Goal: Information Seeking & Learning: Check status

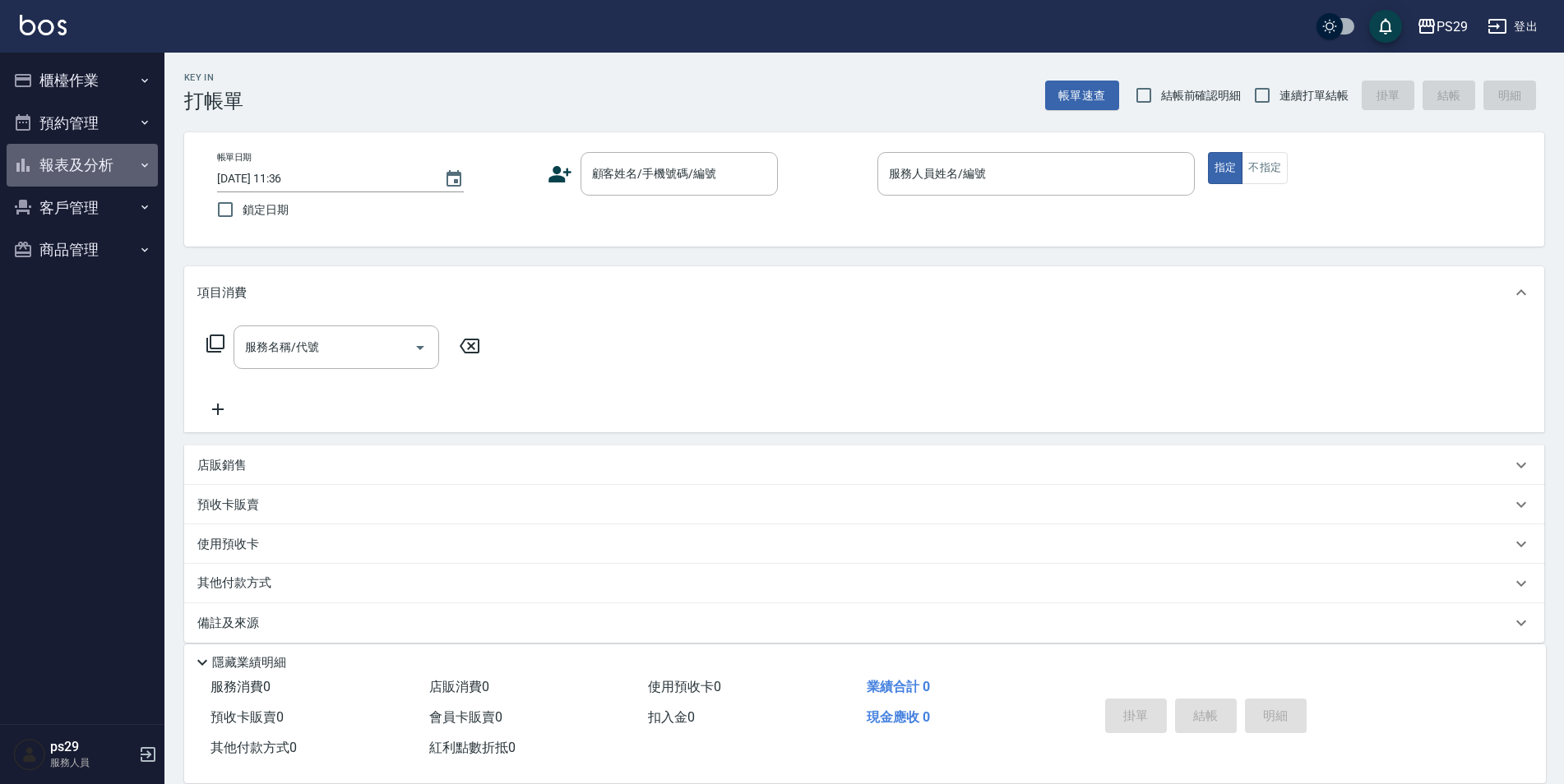
click at [63, 158] on button "報表及分析" at bounding box center [82, 165] width 151 height 43
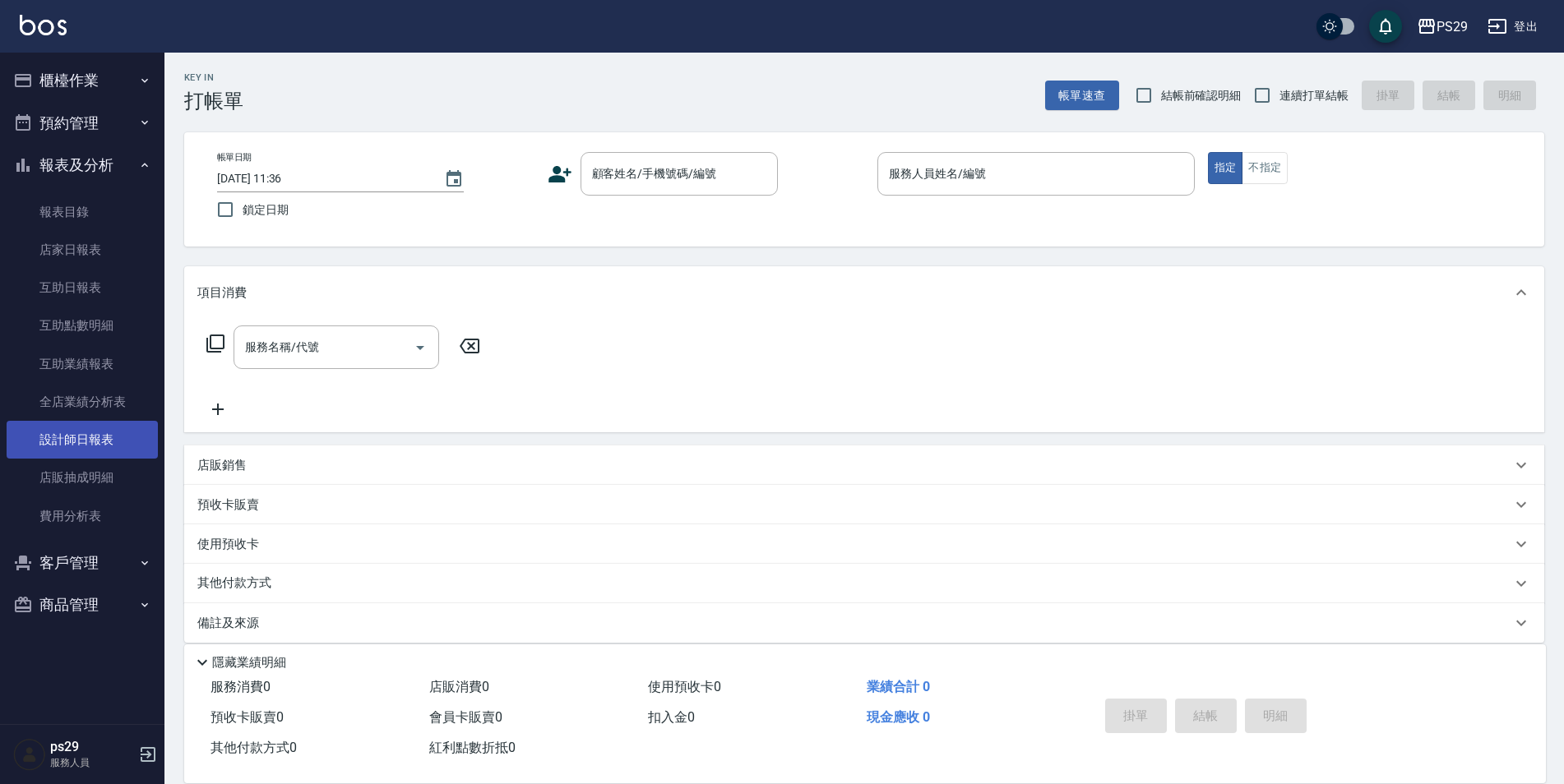
click at [78, 445] on link "設計師日報表" at bounding box center [82, 439] width 151 height 37
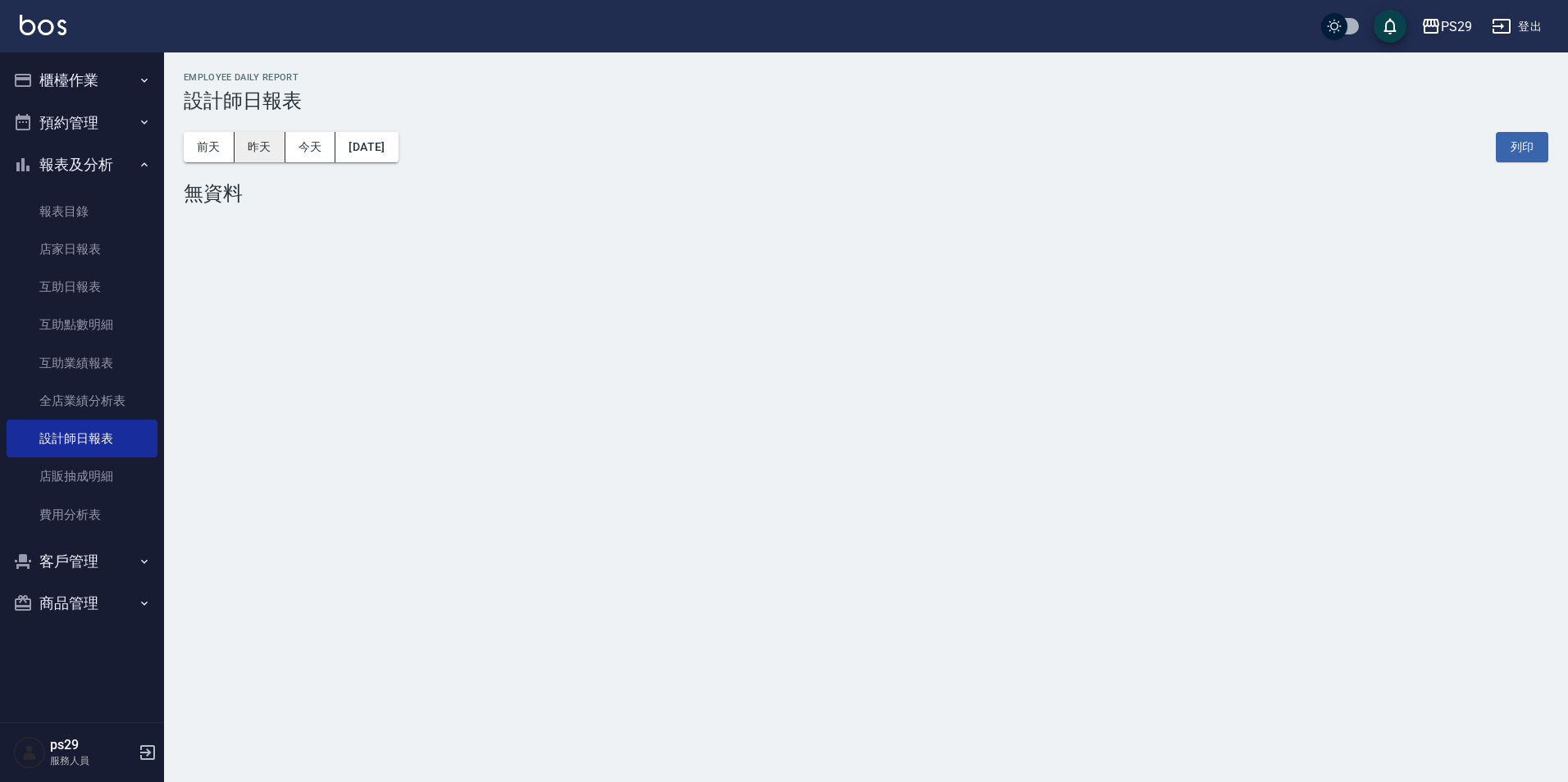
click at [263, 145] on button "昨天" at bounding box center [260, 146] width 51 height 30
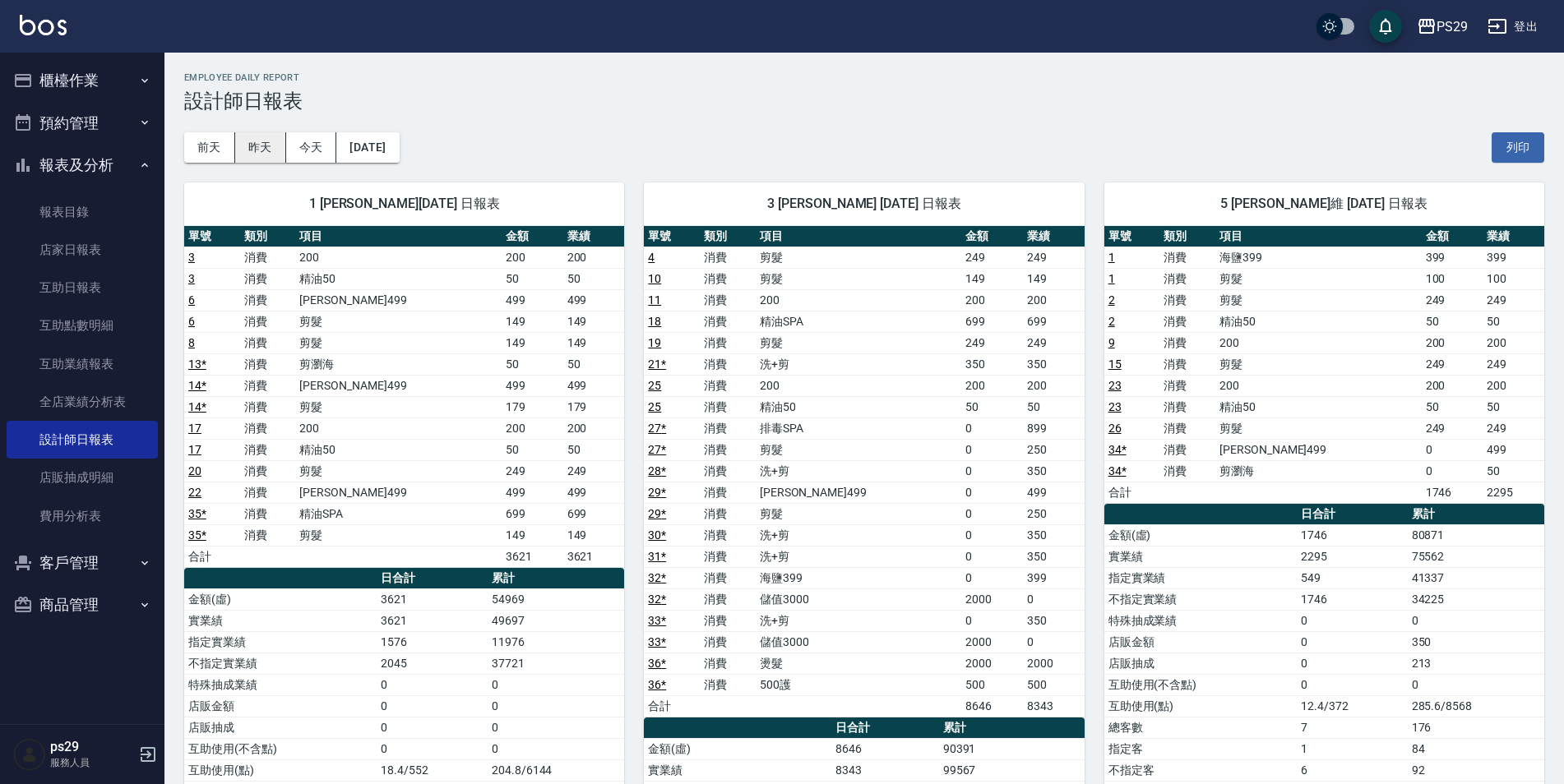
click at [276, 150] on button "昨天" at bounding box center [261, 147] width 51 height 30
click at [223, 142] on button "前天" at bounding box center [210, 147] width 51 height 30
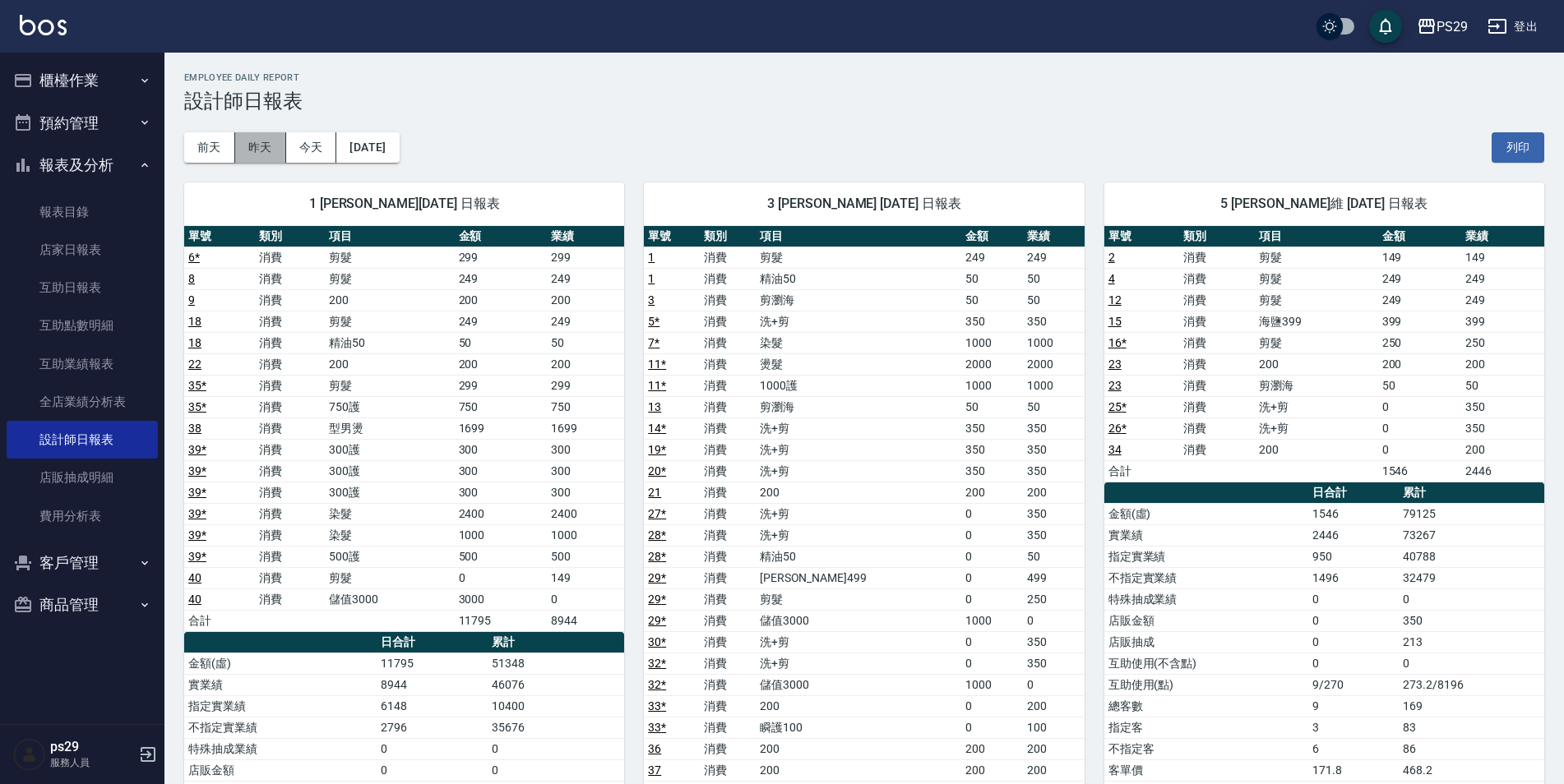
click at [245, 147] on button "昨天" at bounding box center [261, 147] width 51 height 30
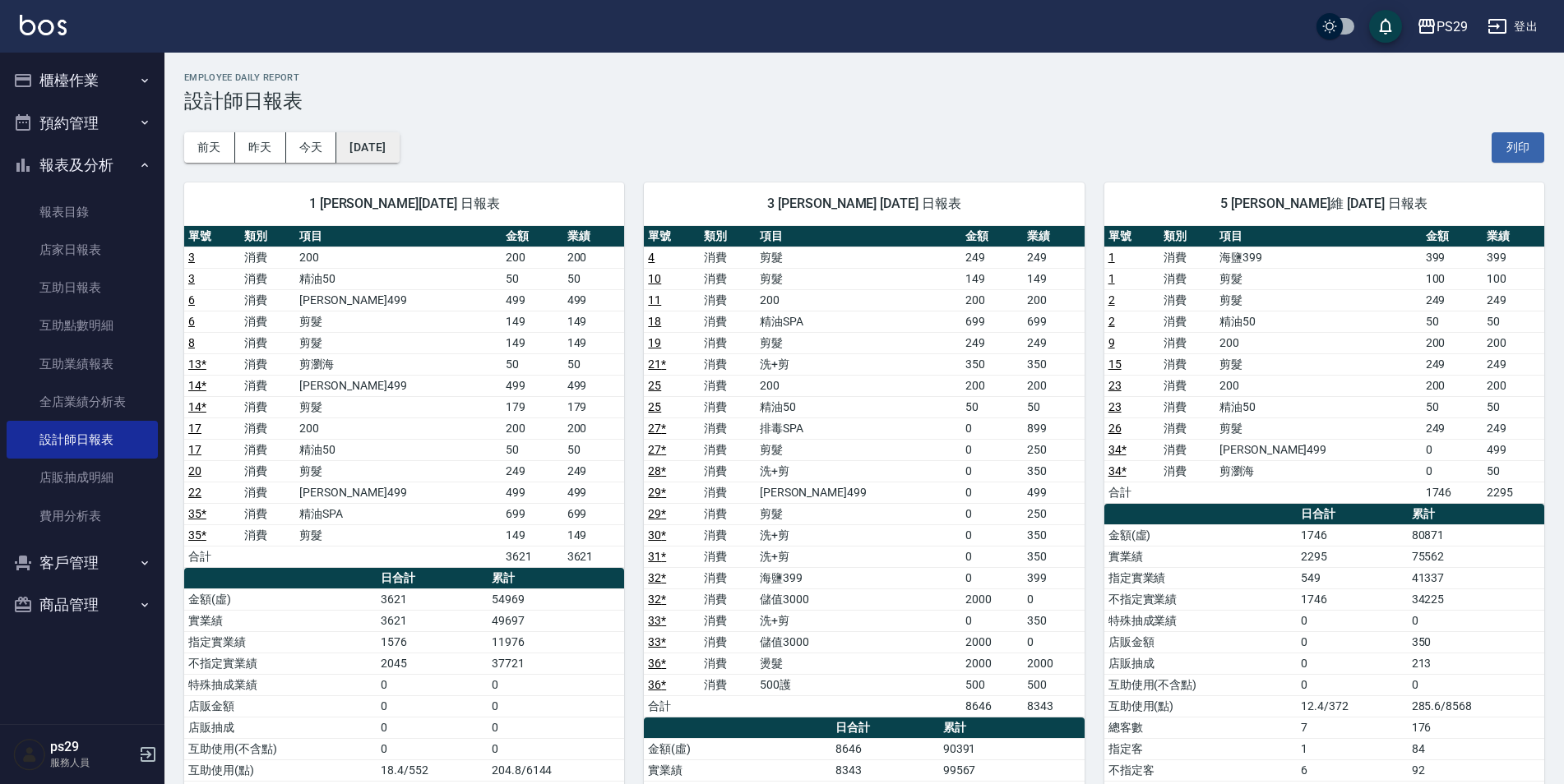
click at [350, 139] on button "[DATE]" at bounding box center [368, 147] width 63 height 30
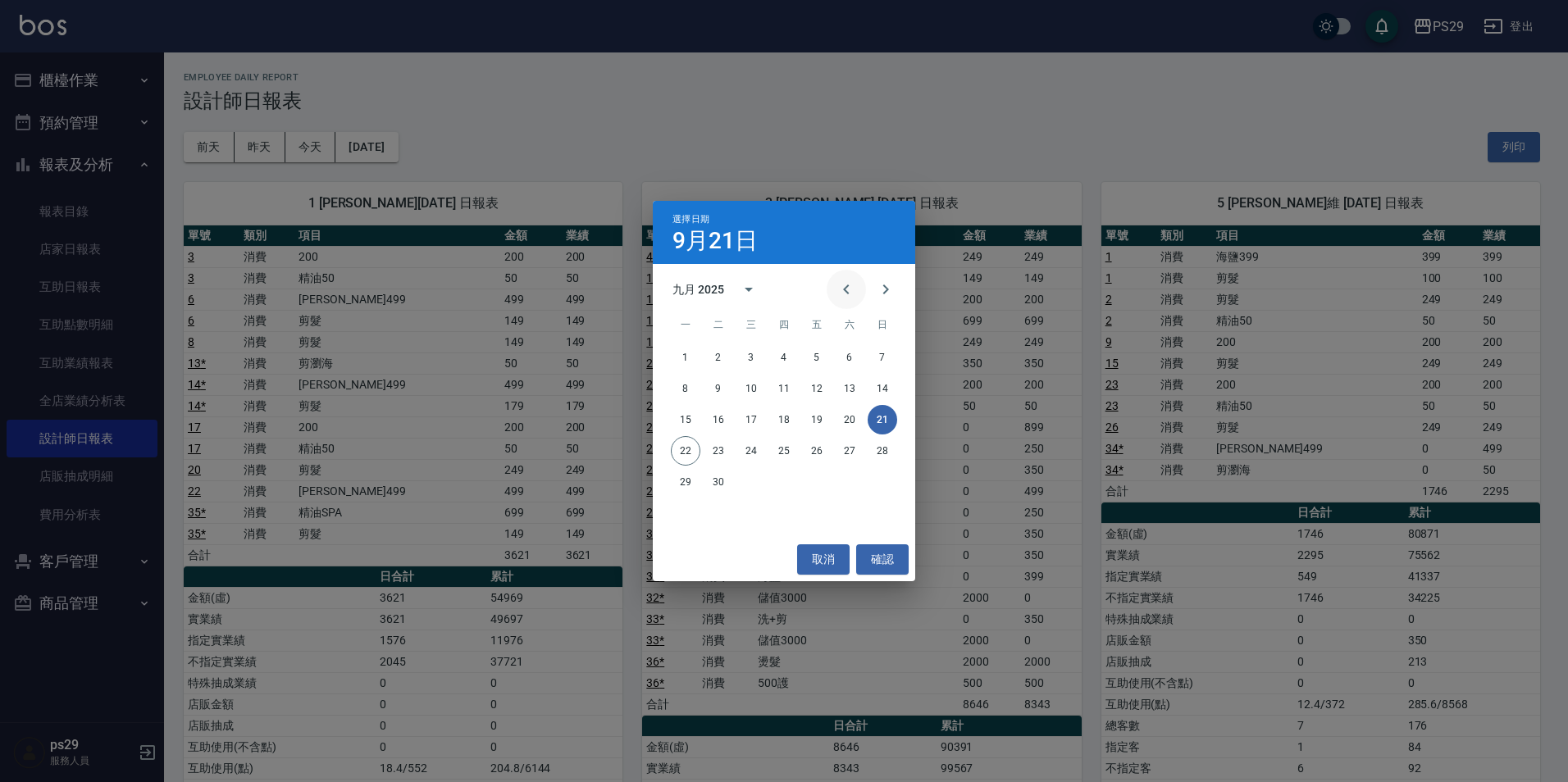
click at [839, 286] on icon "Previous month" at bounding box center [847, 290] width 20 height 20
click at [883, 474] on button "31" at bounding box center [882, 482] width 29 height 29
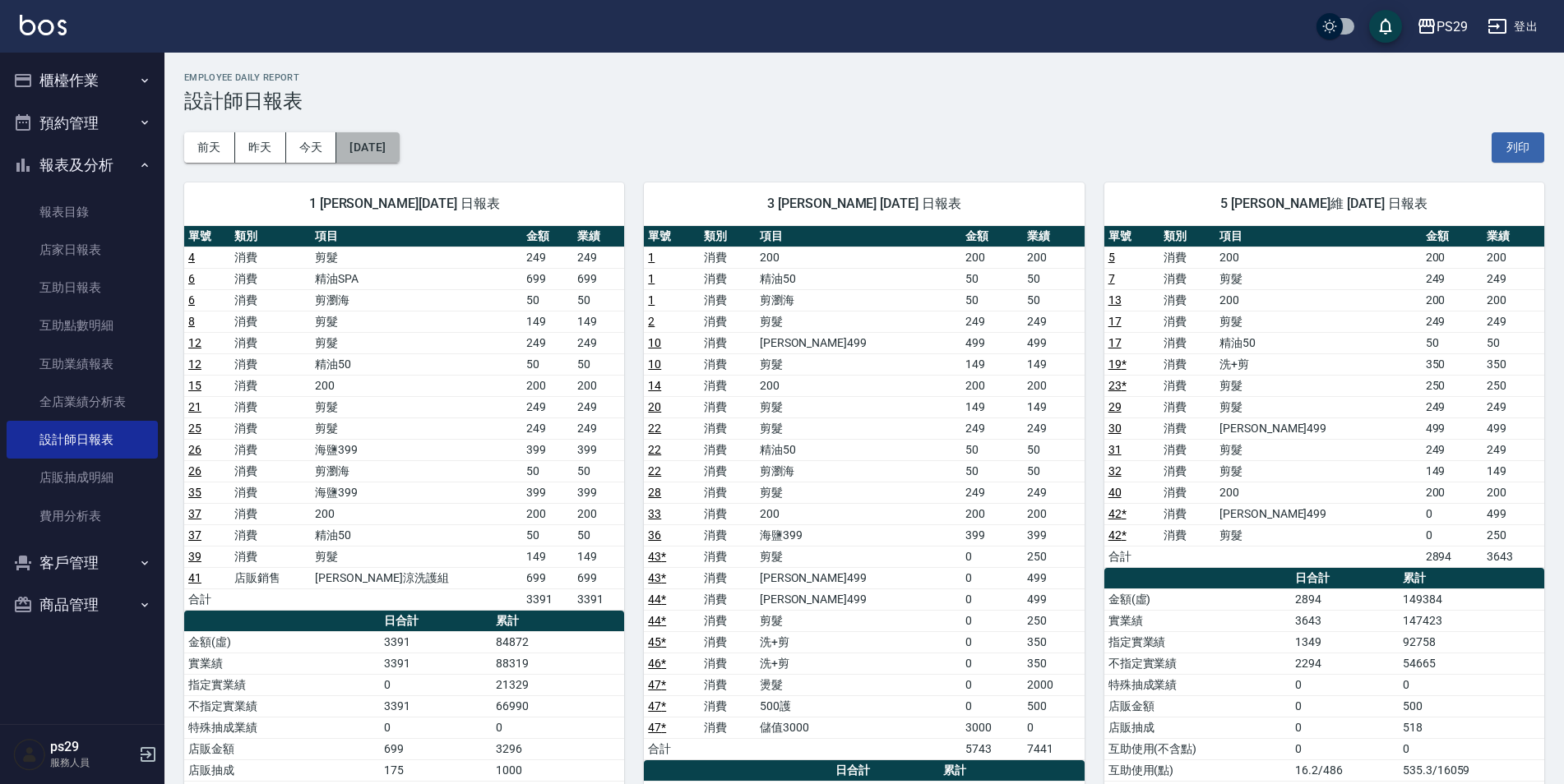
click at [399, 151] on button "[DATE]" at bounding box center [368, 147] width 63 height 30
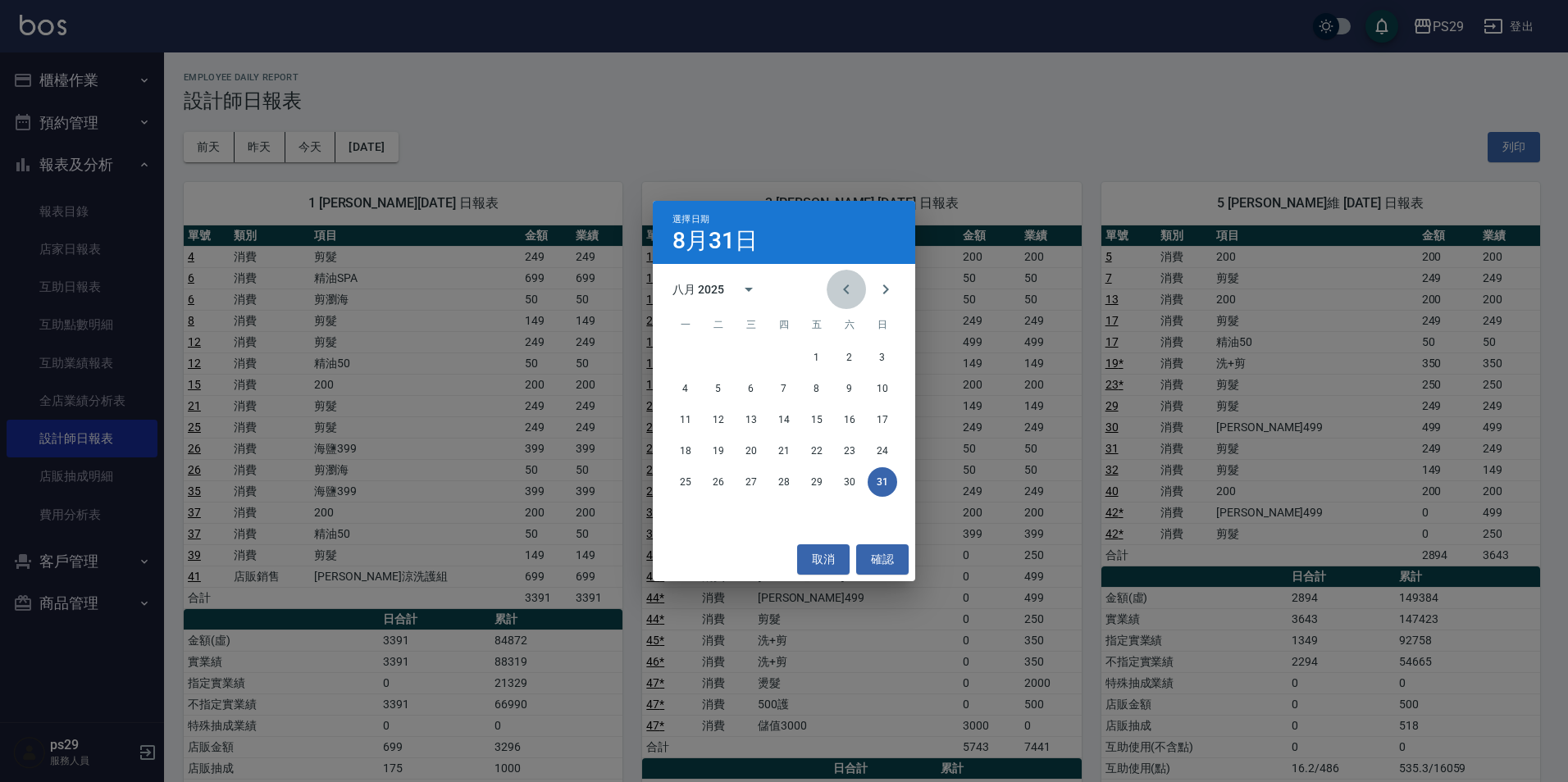
click at [846, 295] on icon "Previous month" at bounding box center [847, 290] width 20 height 20
click at [781, 481] on button "31" at bounding box center [784, 482] width 29 height 29
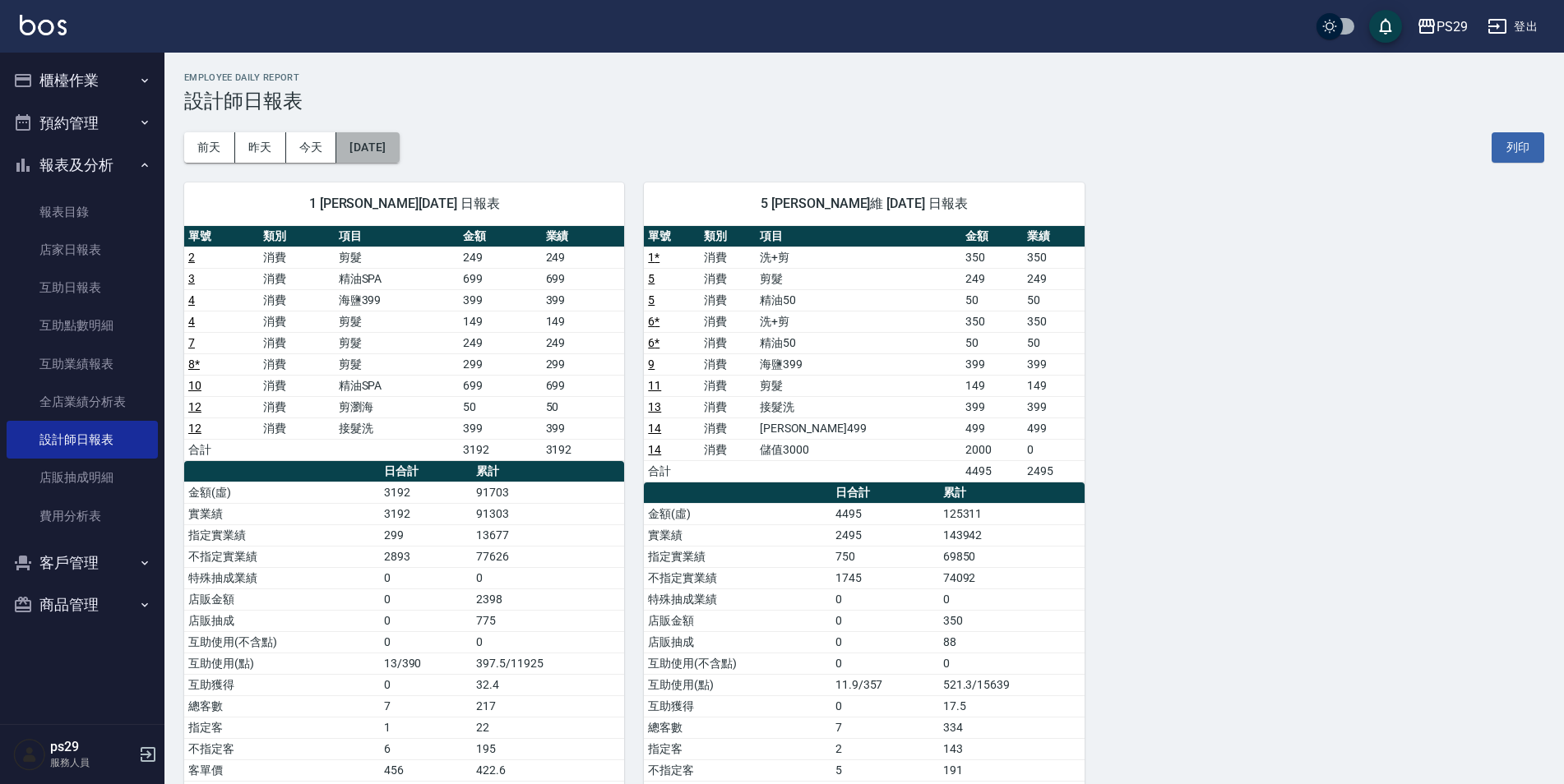
click at [365, 150] on button "[DATE]" at bounding box center [368, 147] width 63 height 30
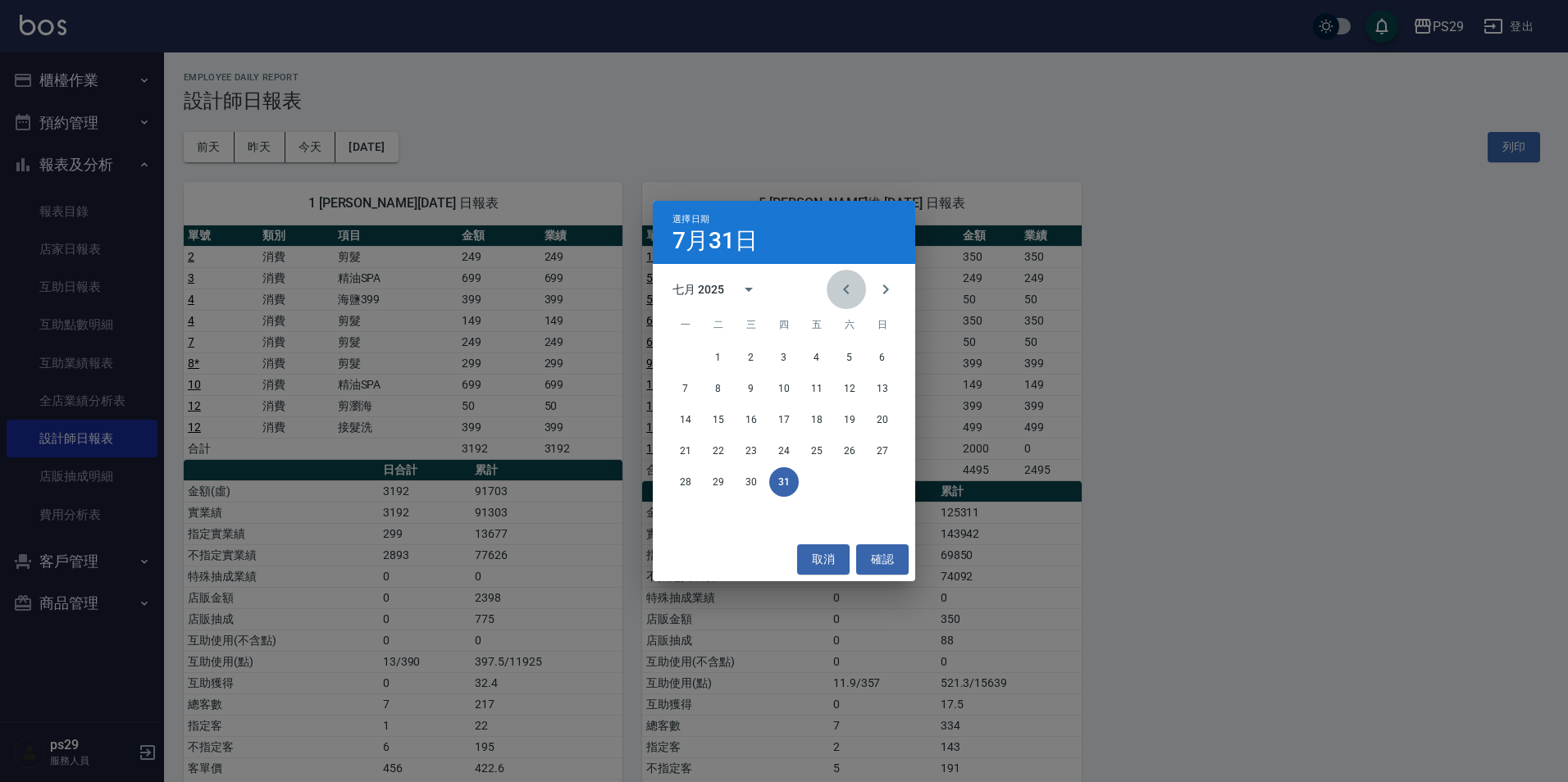
click at [839, 280] on icon "Previous month" at bounding box center [847, 290] width 20 height 20
click at [675, 507] on button "30" at bounding box center [686, 513] width 29 height 29
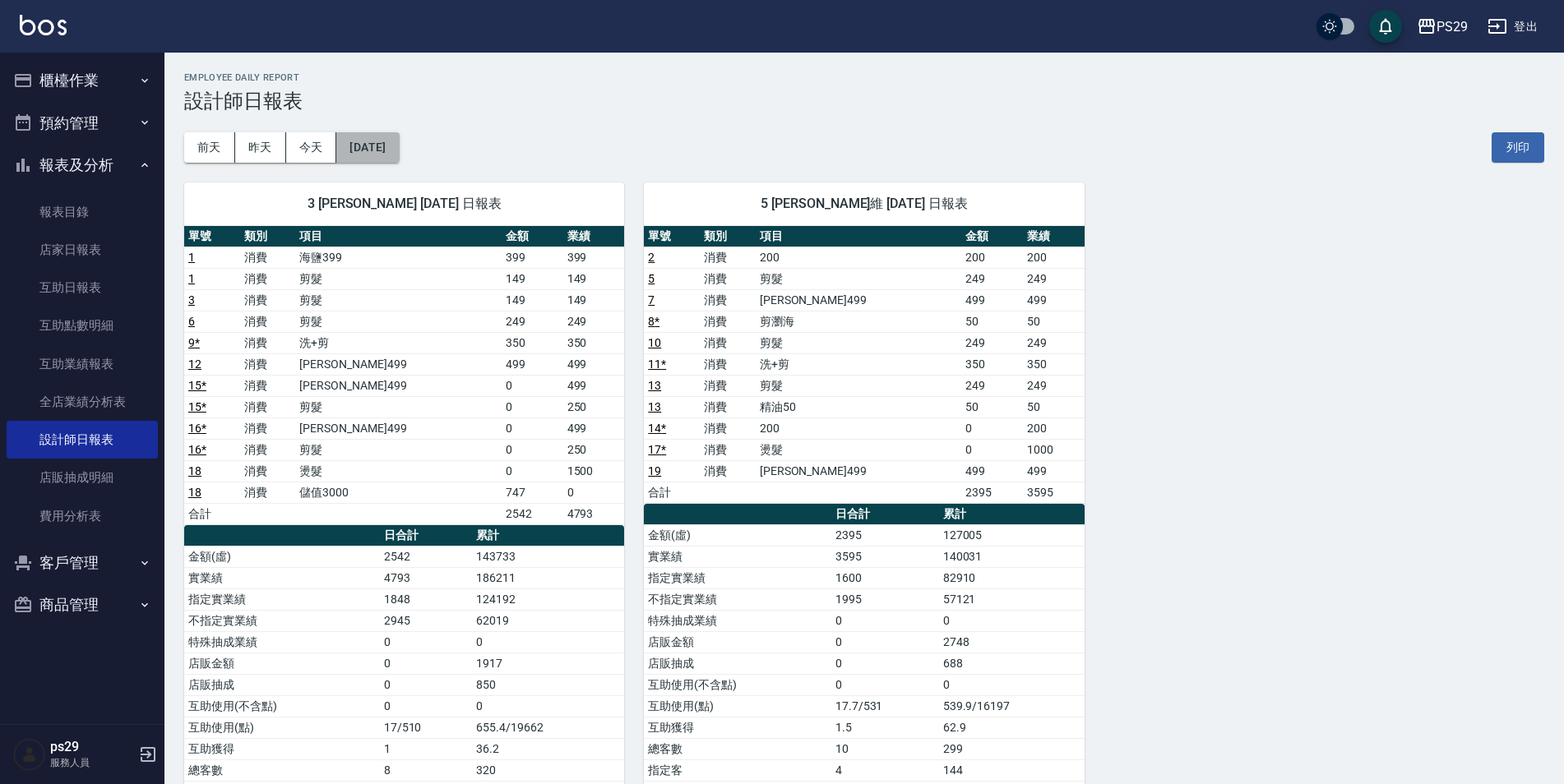
click at [389, 147] on button "[DATE]" at bounding box center [368, 147] width 63 height 30
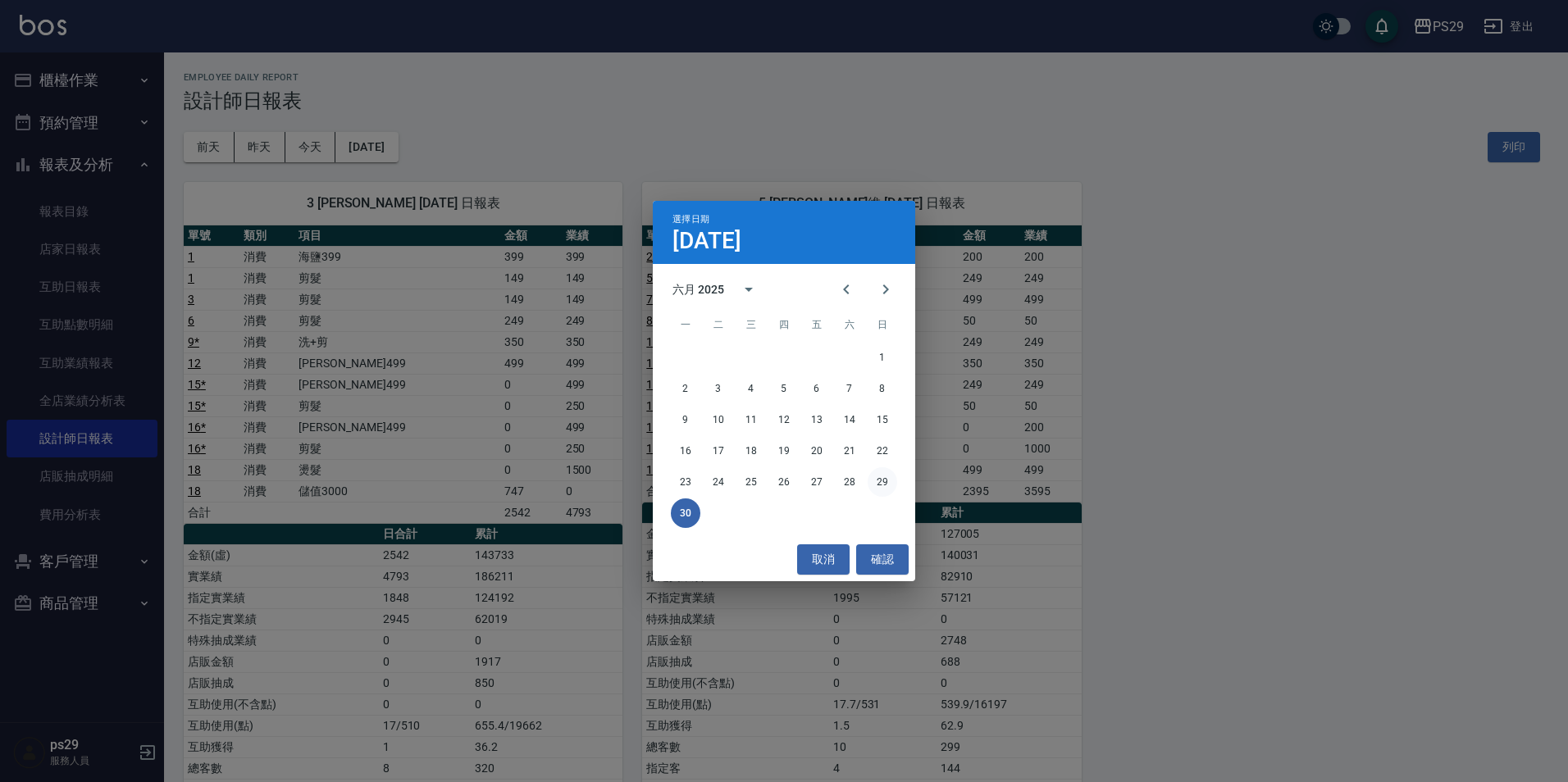
click at [882, 486] on button "29" at bounding box center [882, 482] width 29 height 29
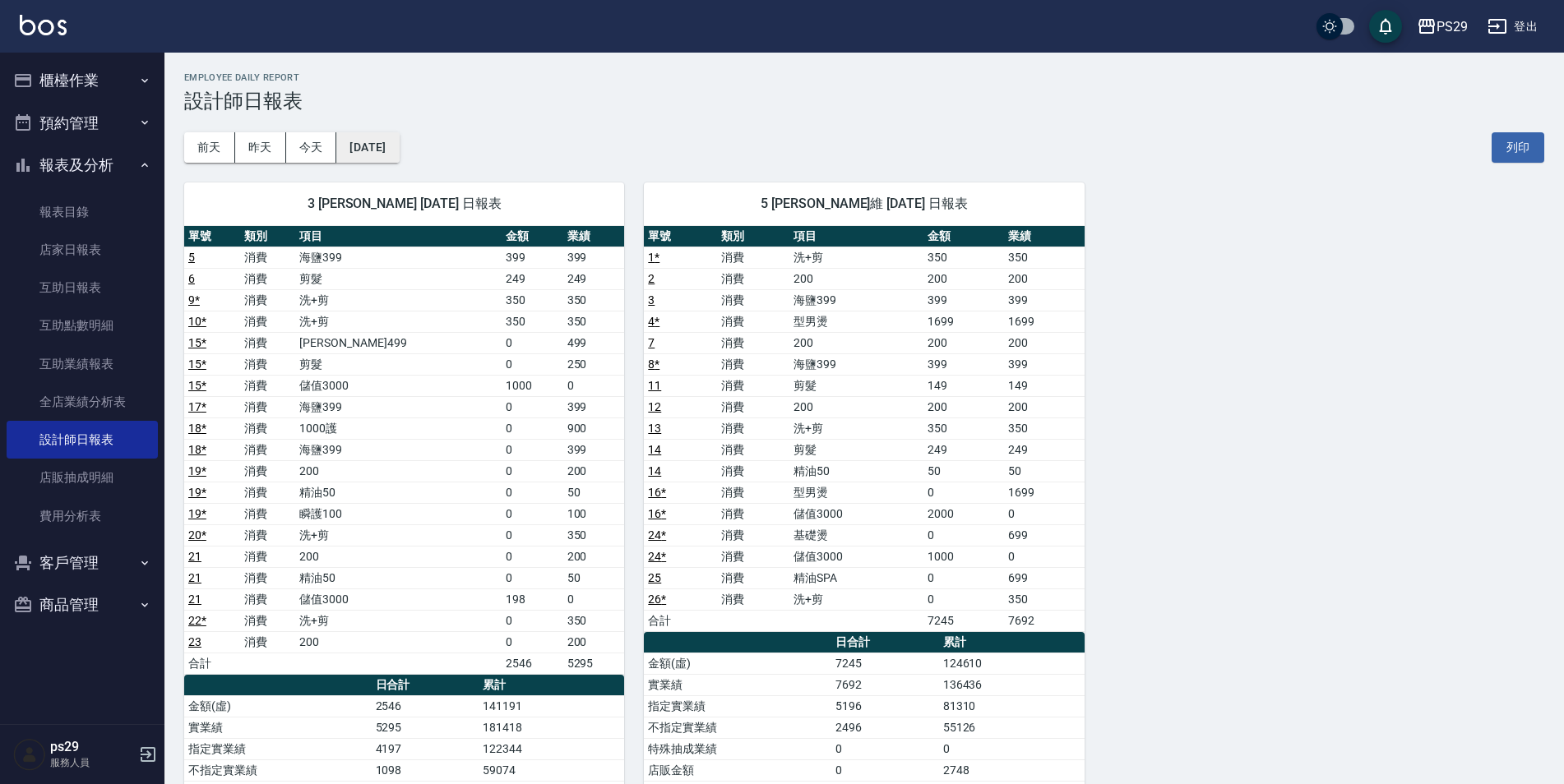
click at [378, 146] on button "[DATE]" at bounding box center [368, 147] width 63 height 30
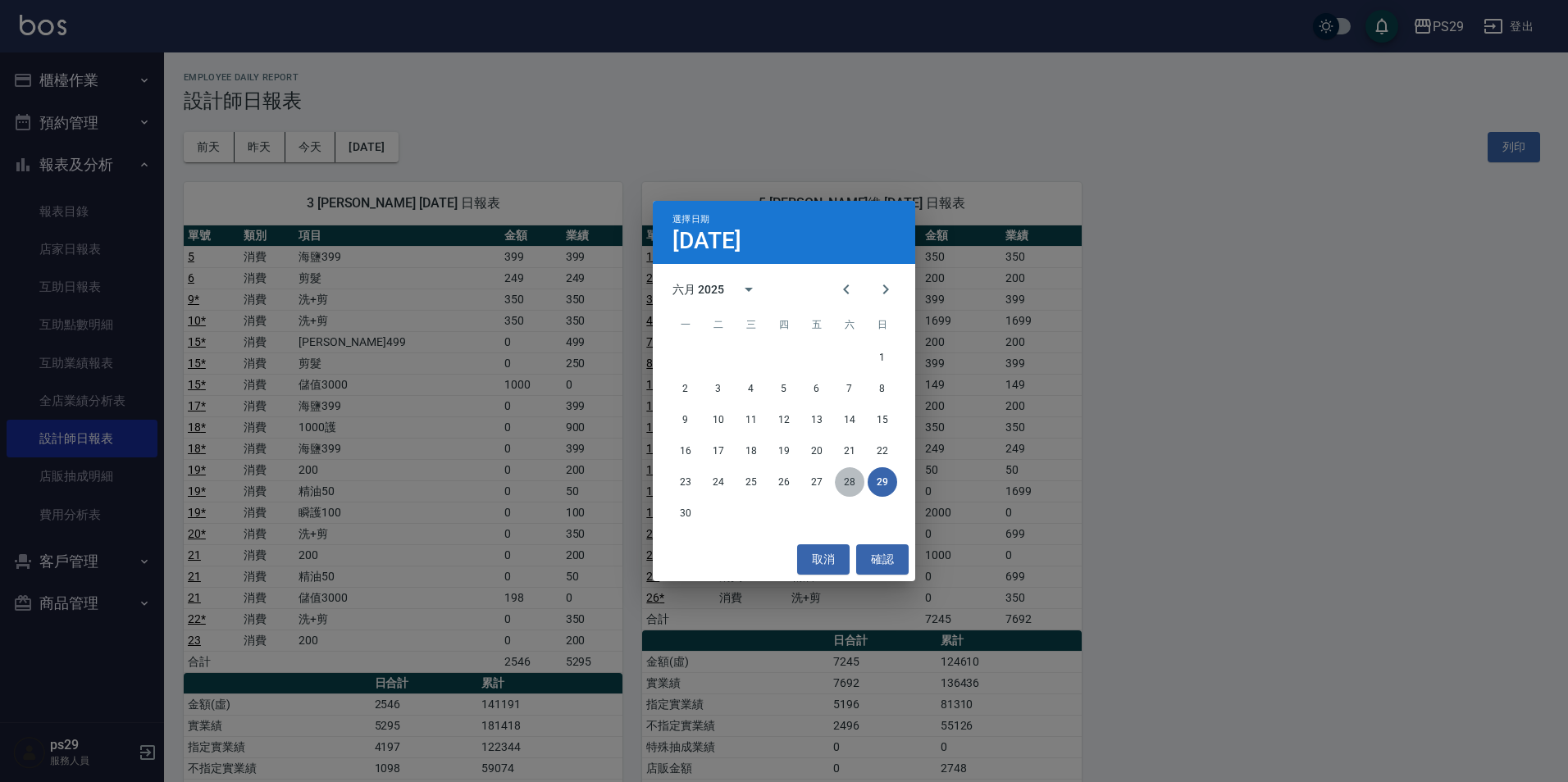
click at [849, 472] on button "28" at bounding box center [849, 482] width 29 height 29
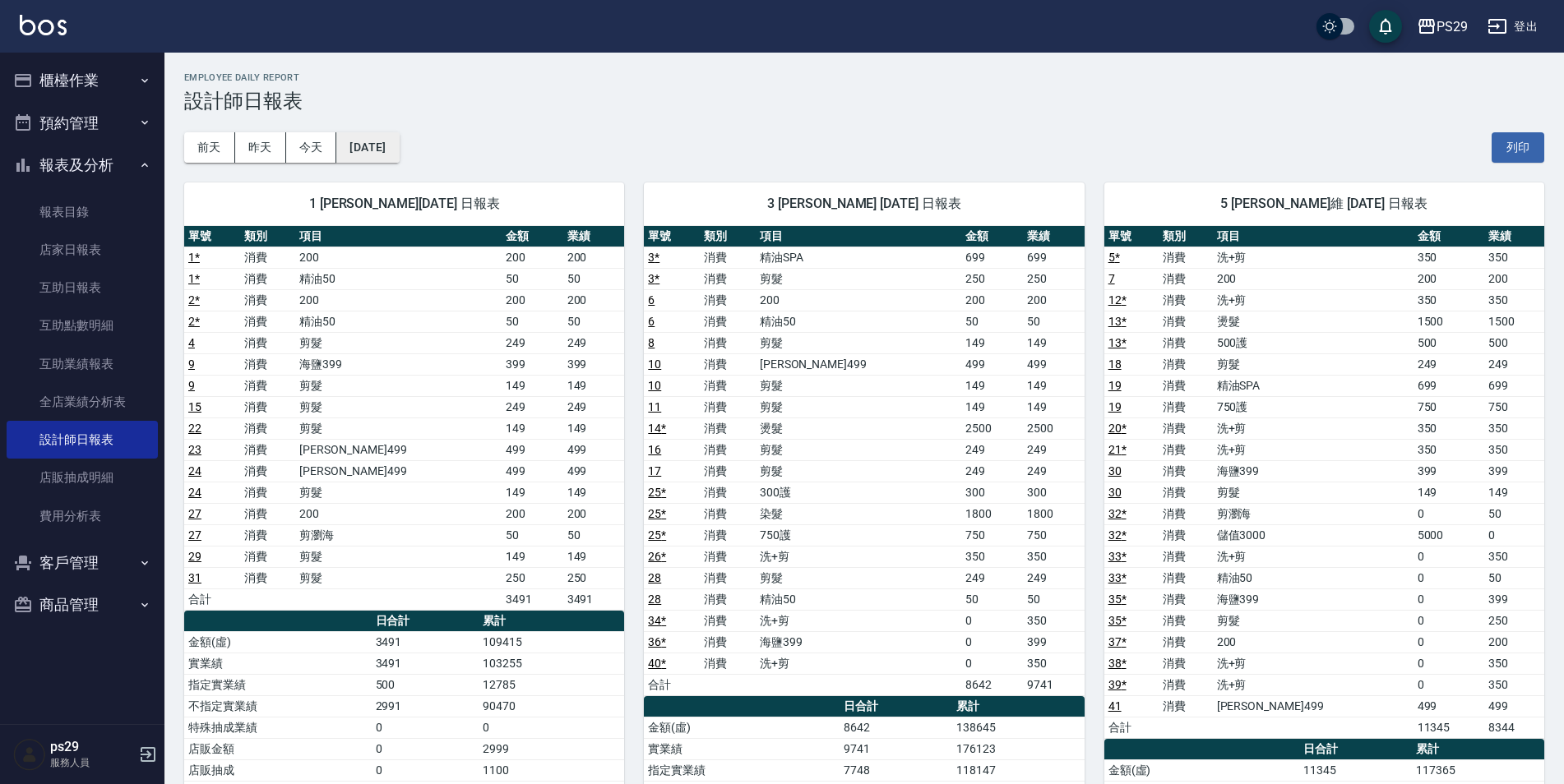
click at [379, 147] on button "[DATE]" at bounding box center [368, 147] width 63 height 30
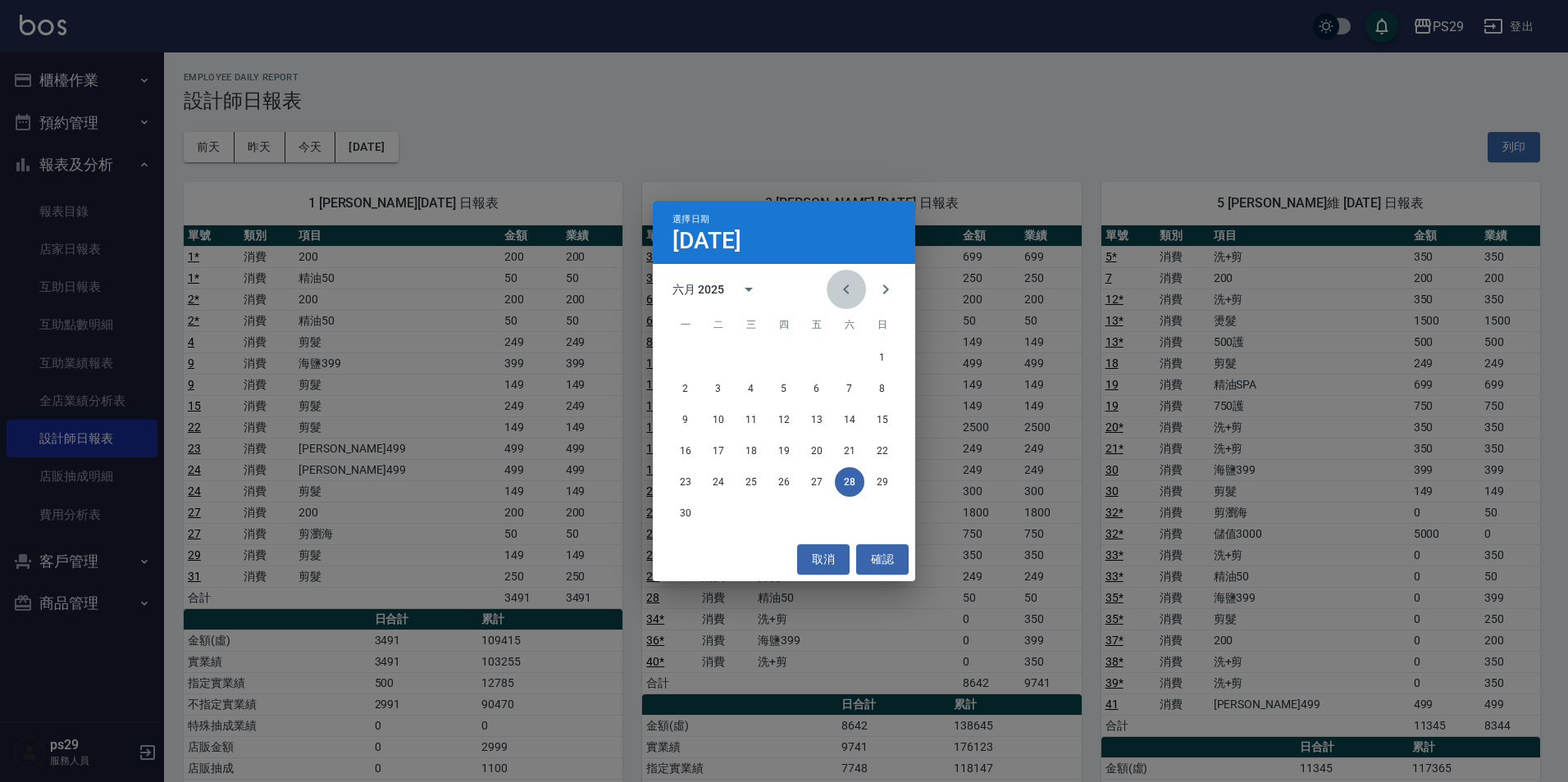
click at [836, 285] on button "Previous month" at bounding box center [846, 289] width 39 height 39
click at [853, 480] on button "31" at bounding box center [849, 482] width 29 height 29
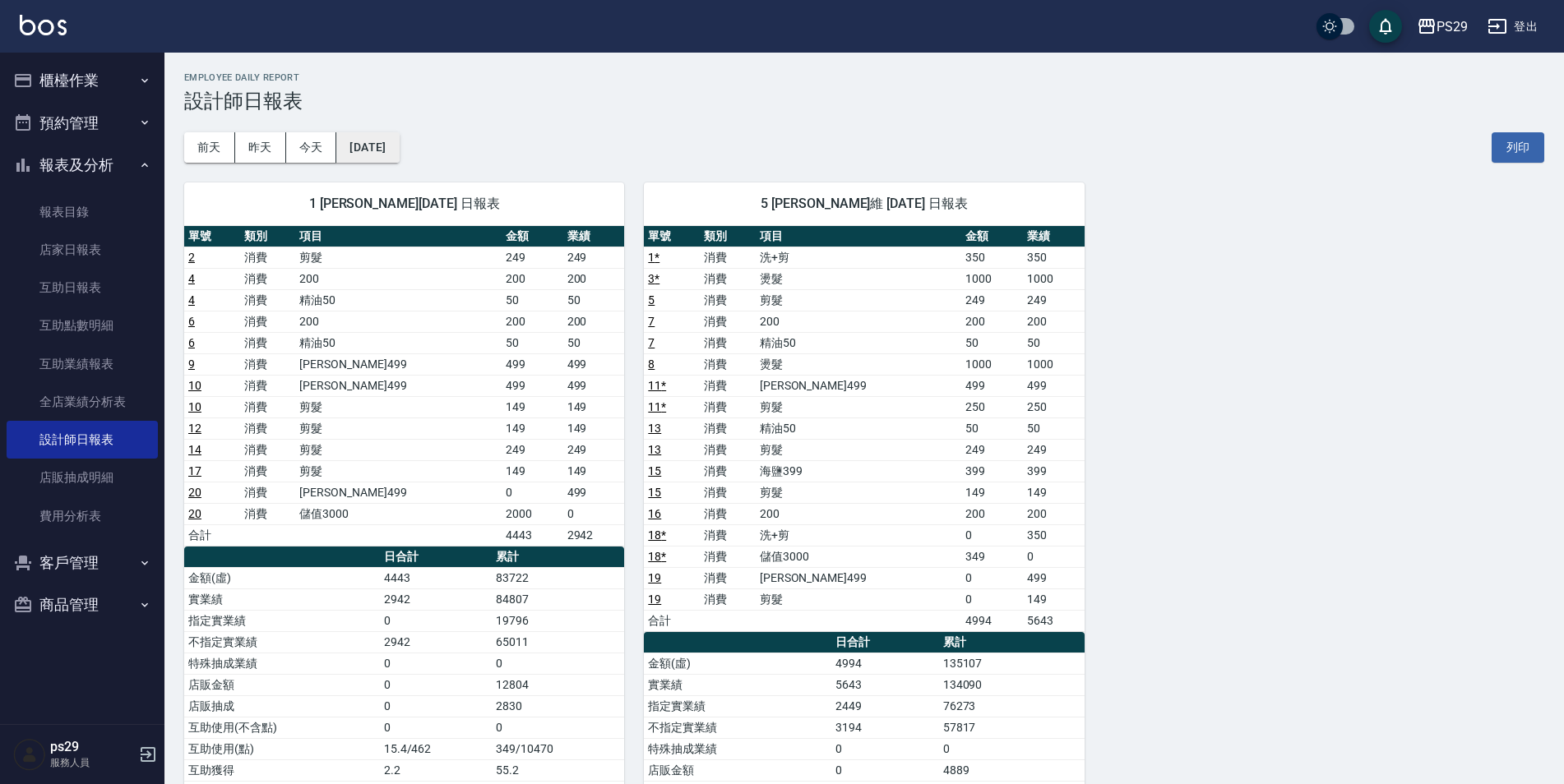
click at [399, 150] on button "[DATE]" at bounding box center [368, 147] width 63 height 30
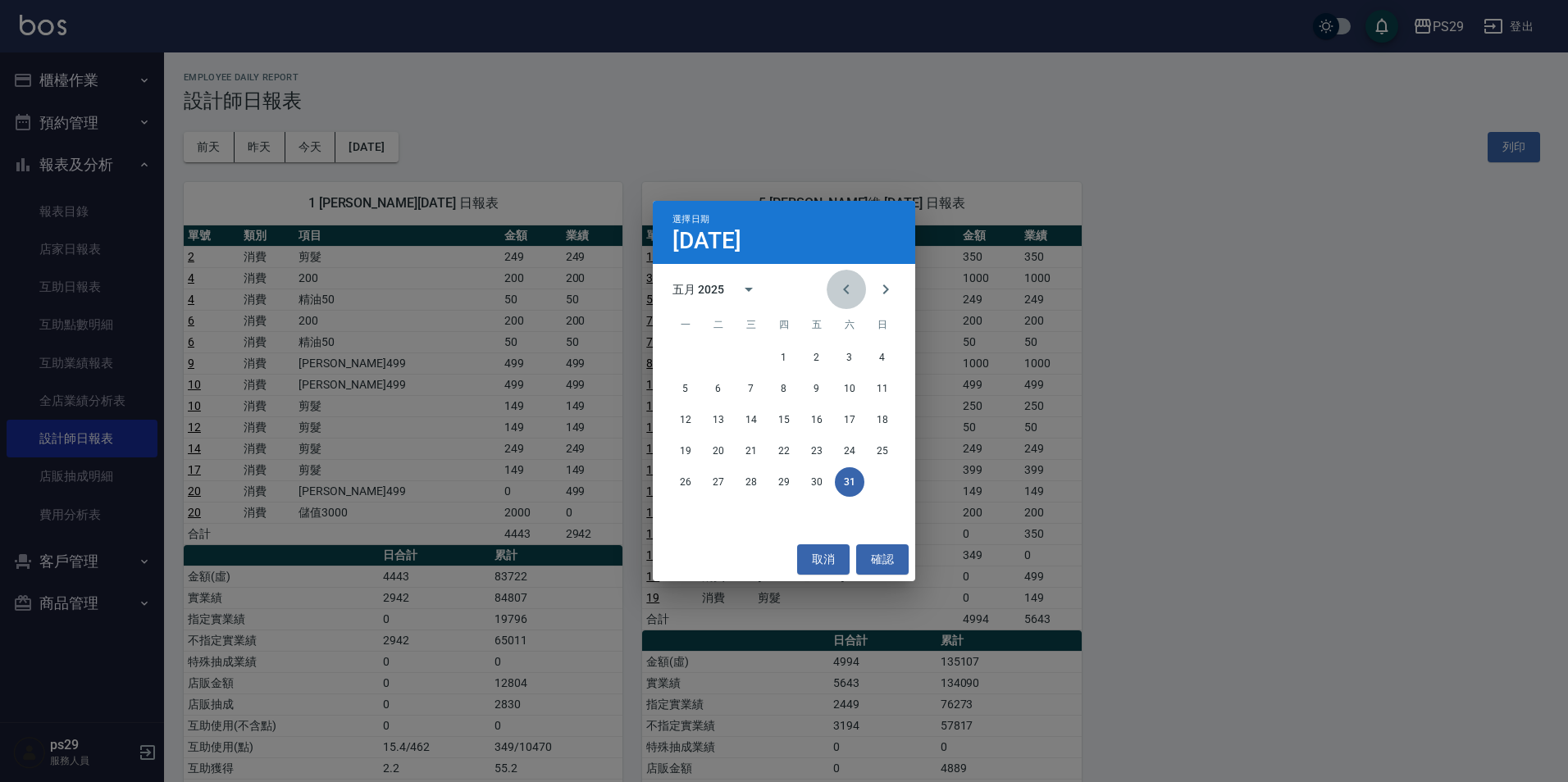
click at [850, 278] on button "Previous month" at bounding box center [846, 289] width 39 height 39
click at [761, 485] on button "30" at bounding box center [751, 482] width 29 height 29
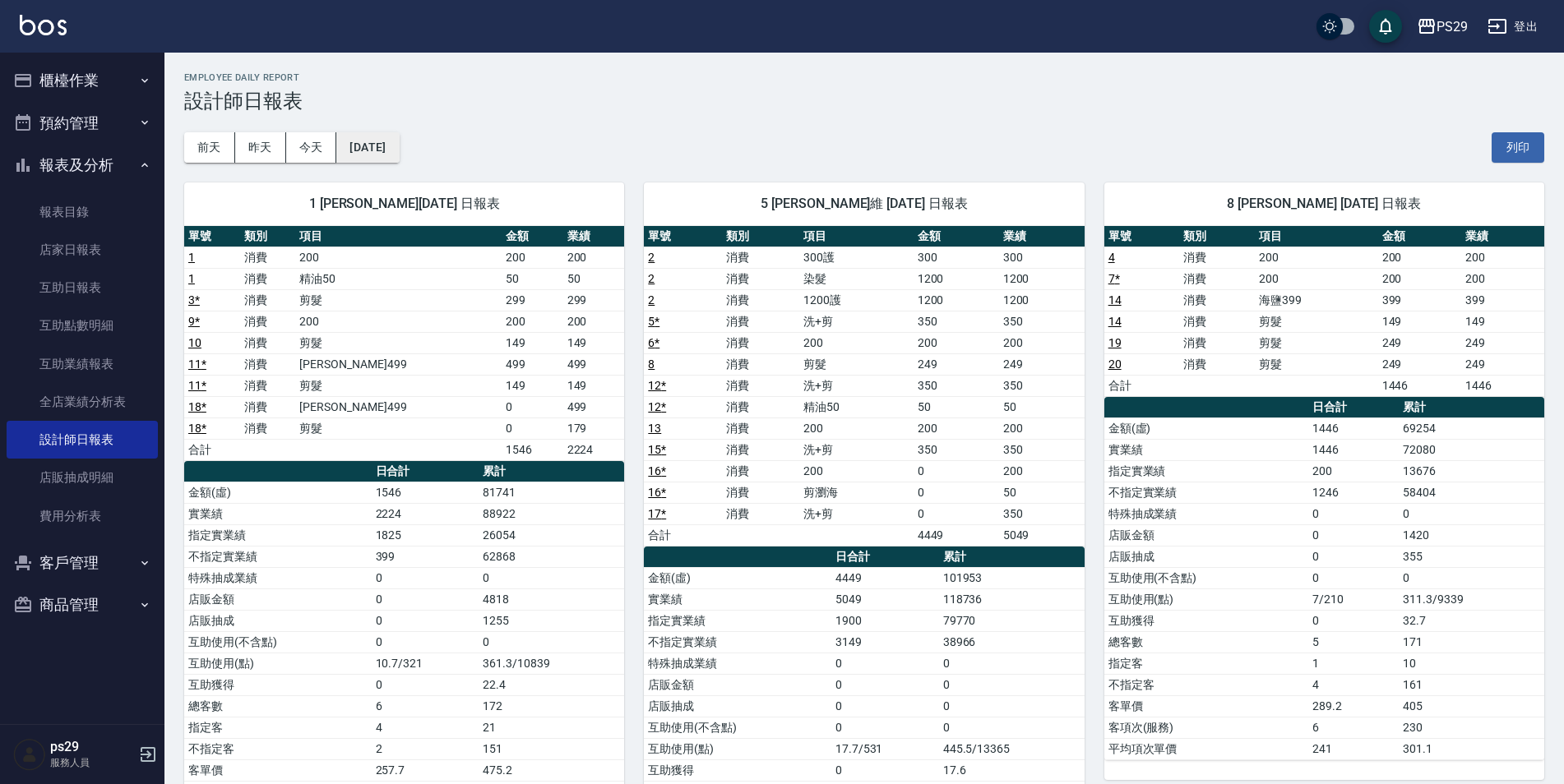
click at [379, 139] on button "[DATE]" at bounding box center [368, 147] width 63 height 30
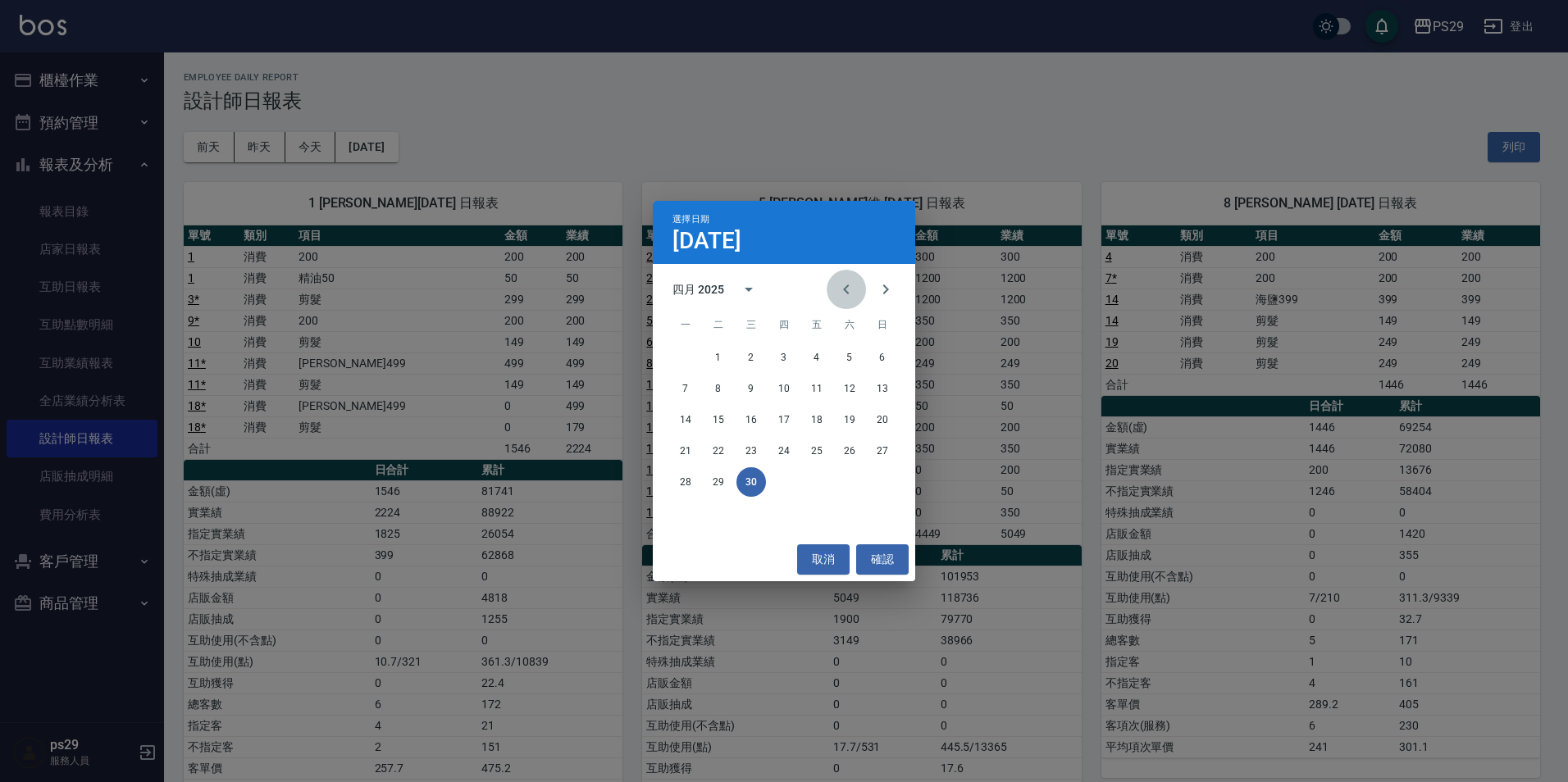
click at [839, 284] on icon "Previous month" at bounding box center [847, 290] width 20 height 20
click at [671, 514] on button "31" at bounding box center [686, 513] width 29 height 29
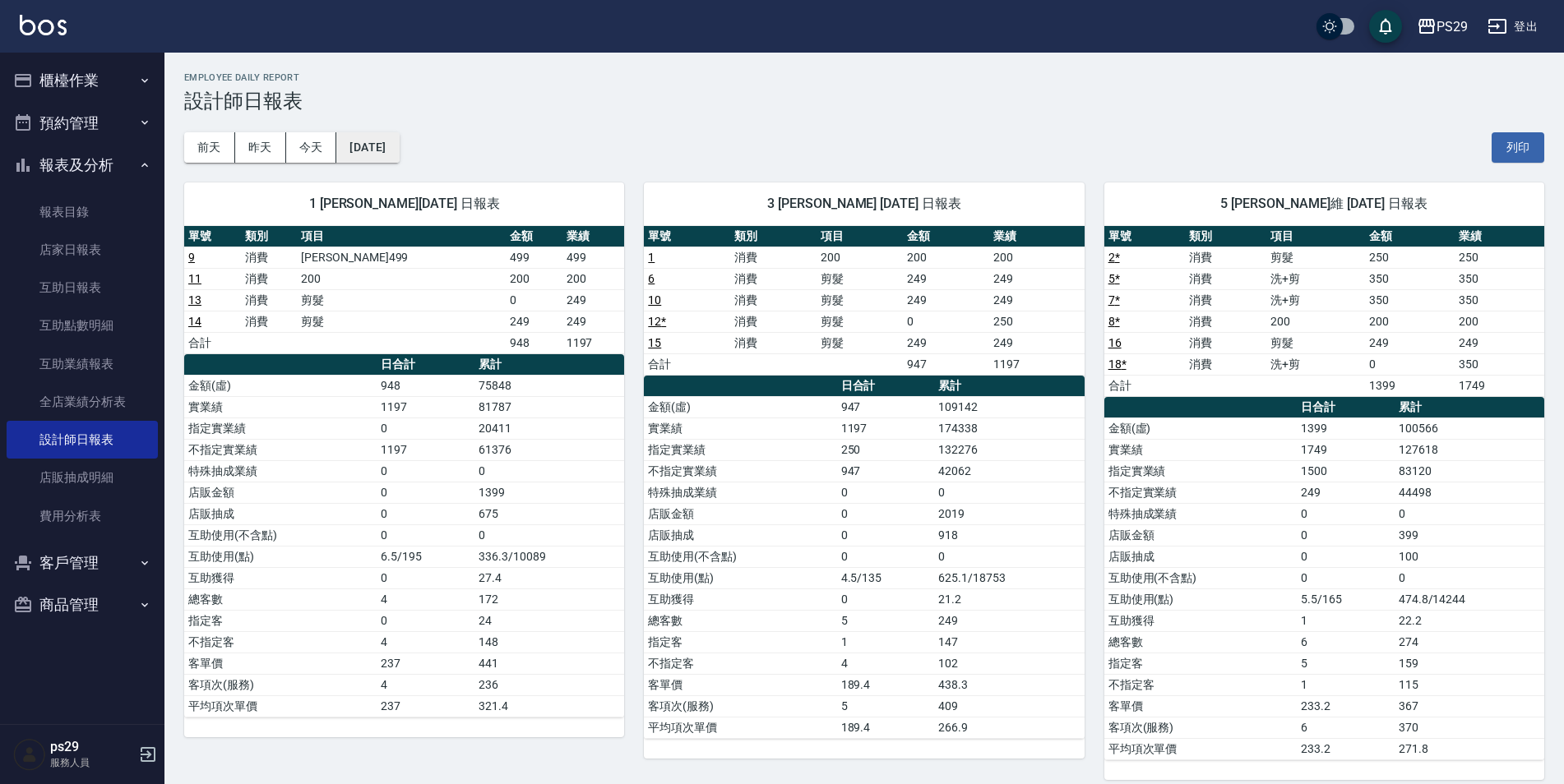
click at [357, 160] on button "[DATE]" at bounding box center [368, 147] width 63 height 30
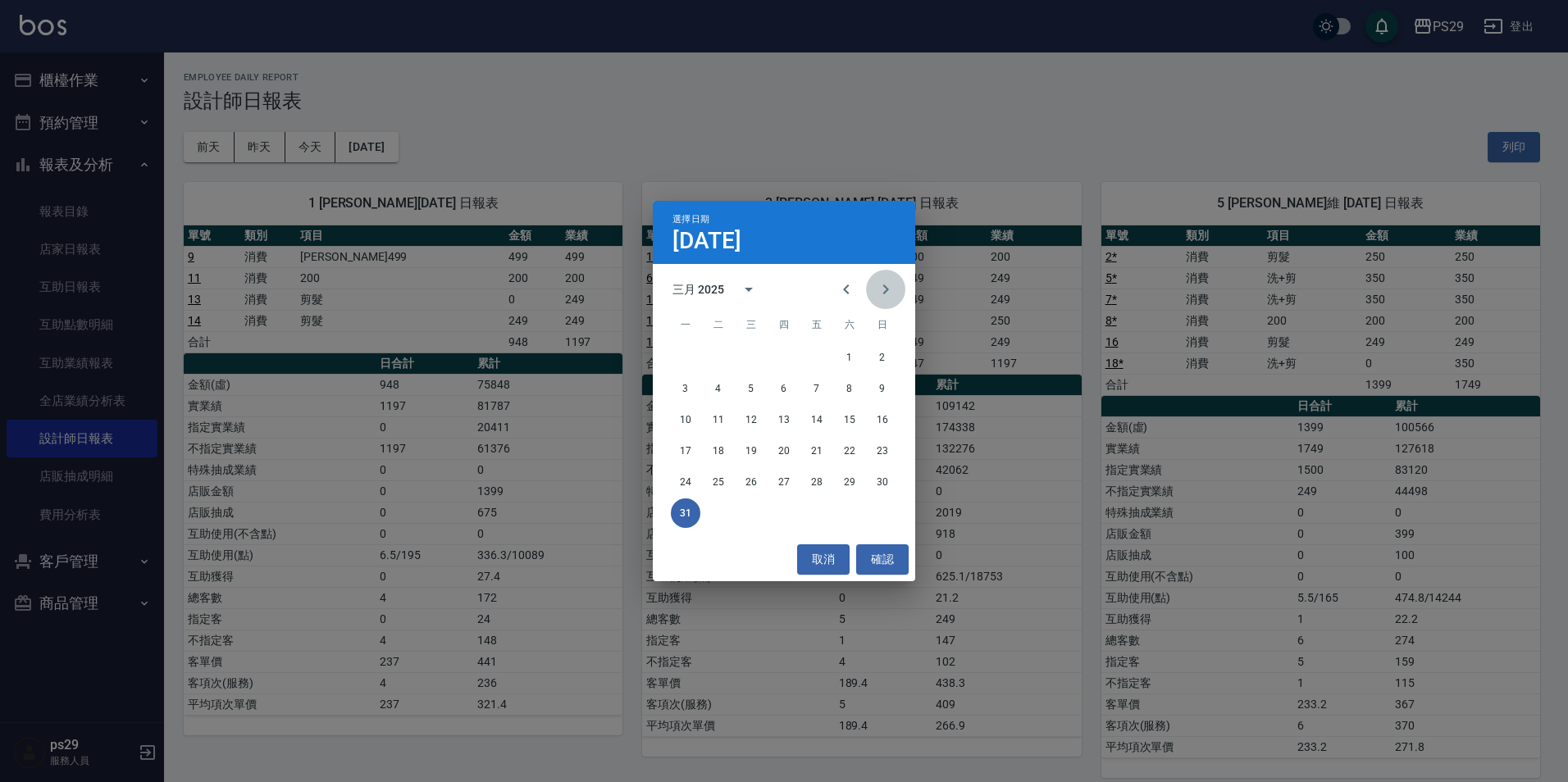
click at [886, 293] on icon "Next month" at bounding box center [886, 289] width 5 height 10
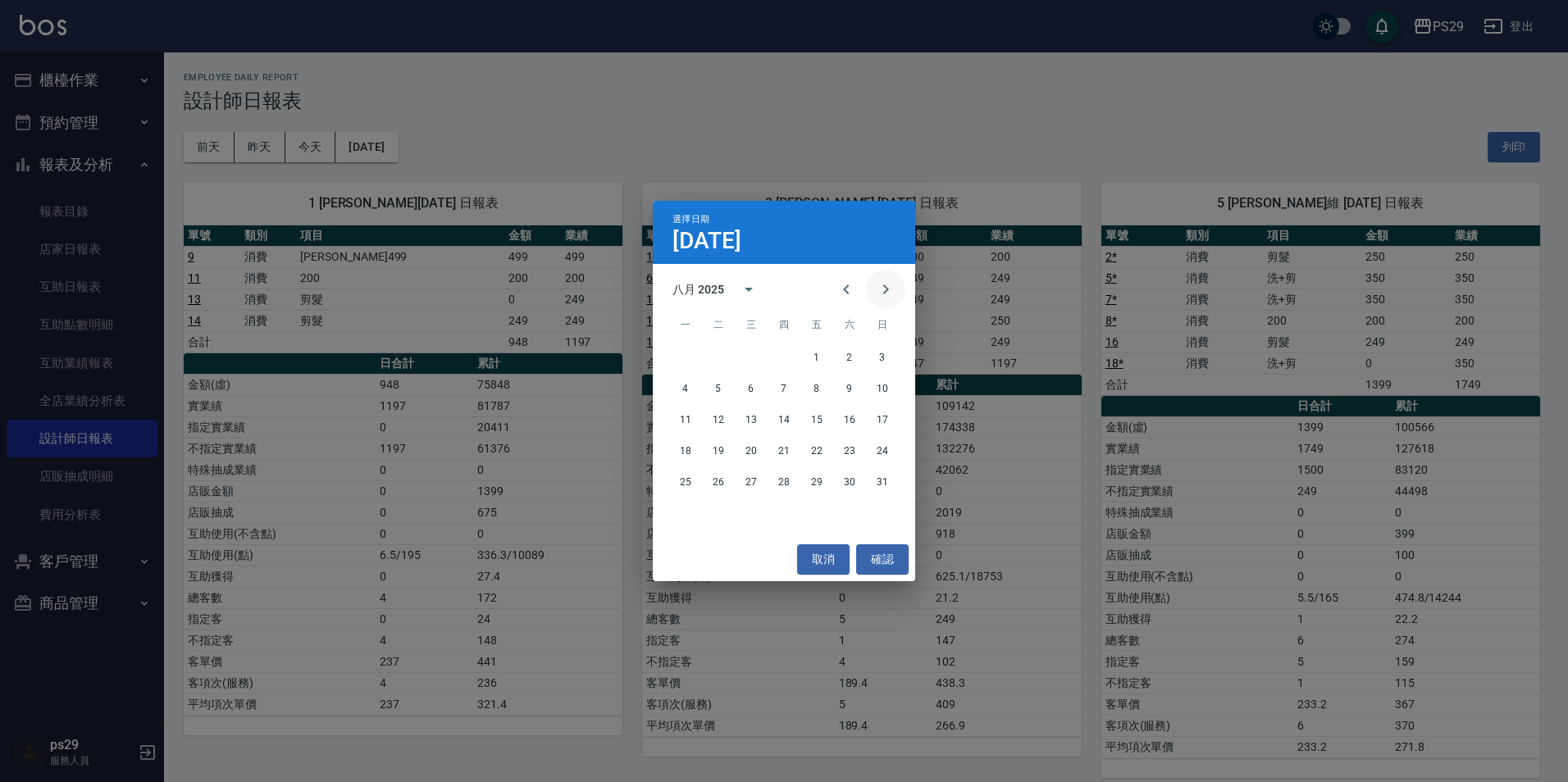
click at [884, 288] on icon "Next month" at bounding box center [886, 290] width 20 height 20
click at [693, 448] on button "22" at bounding box center [686, 451] width 29 height 29
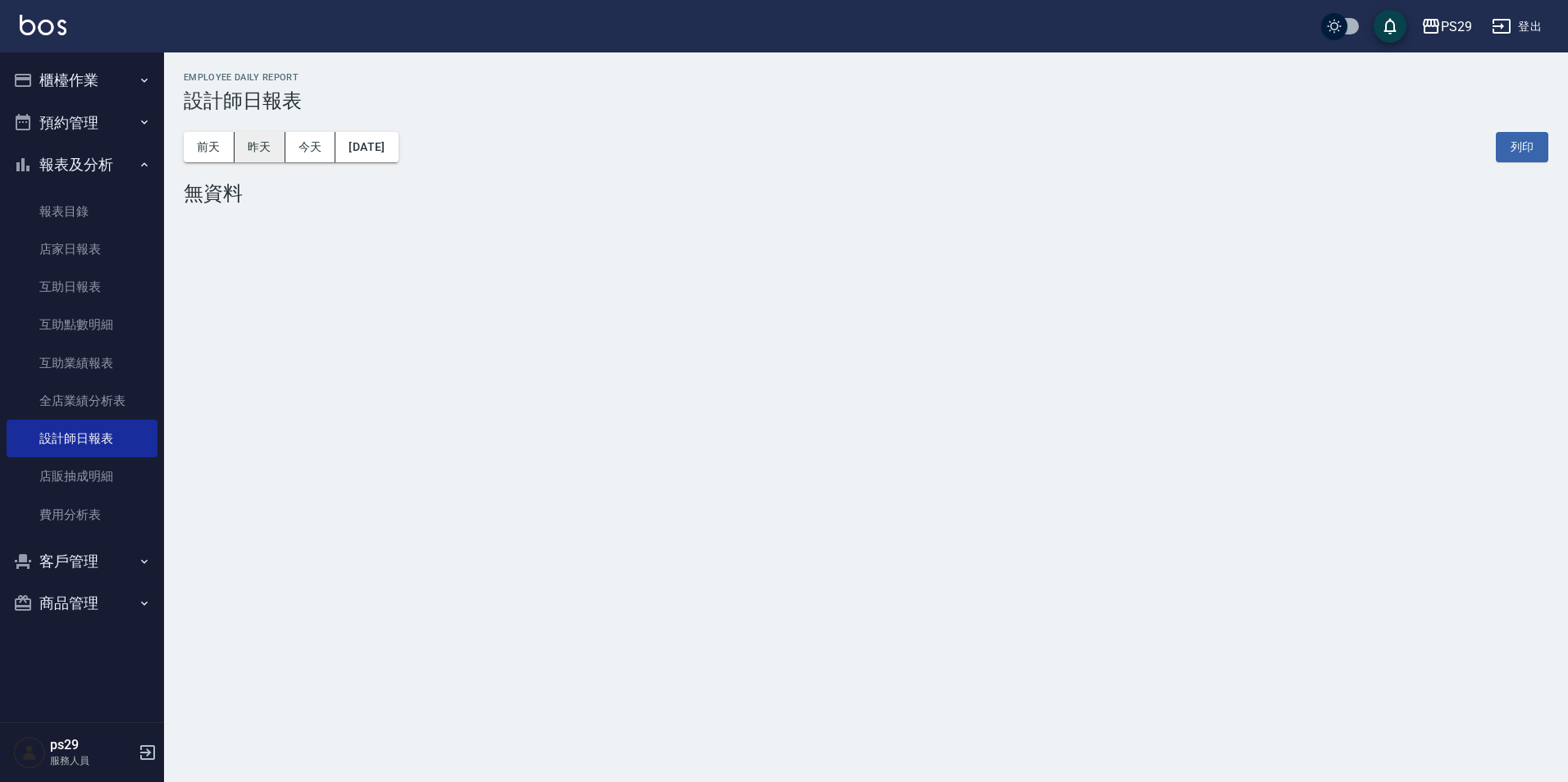
click at [261, 148] on button "昨天" at bounding box center [260, 146] width 51 height 30
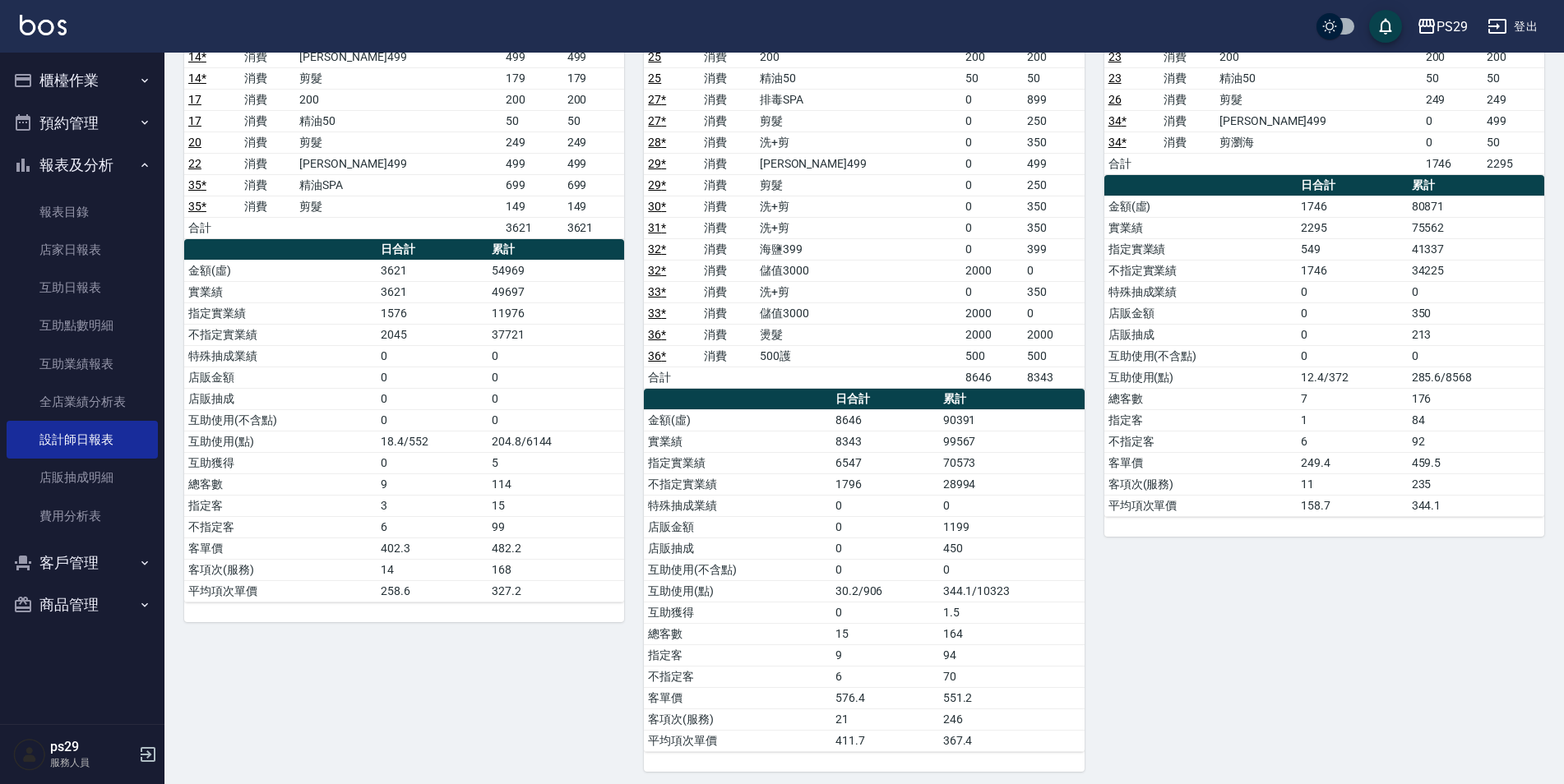
scroll to position [164, 0]
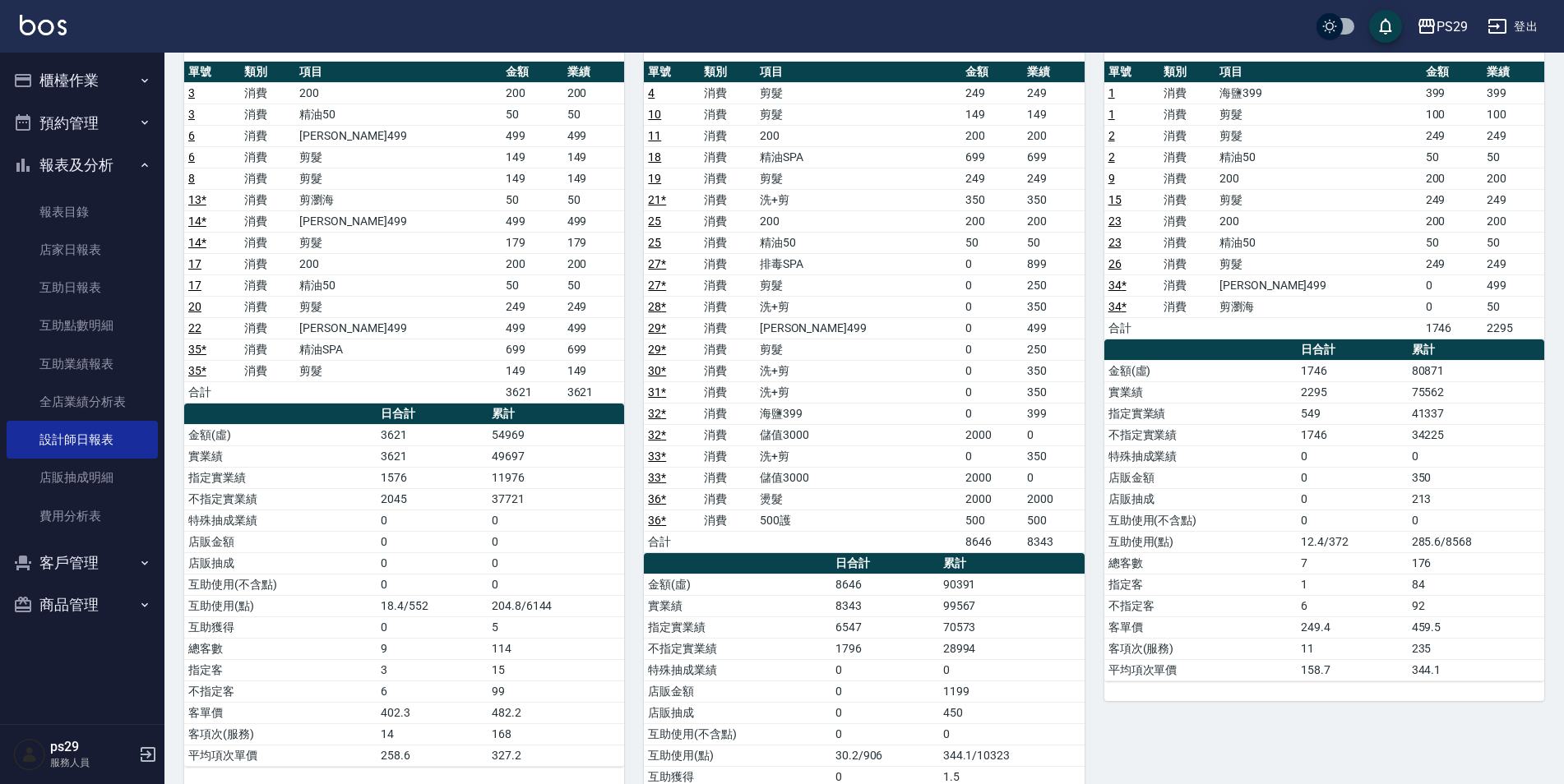
click at [491, 481] on td "11976" at bounding box center [556, 477] width 137 height 21
drag, startPoint x: 493, startPoint y: 475, endPoint x: 554, endPoint y: 471, distance: 61.1
click at [554, 471] on td "11976" at bounding box center [556, 477] width 137 height 21
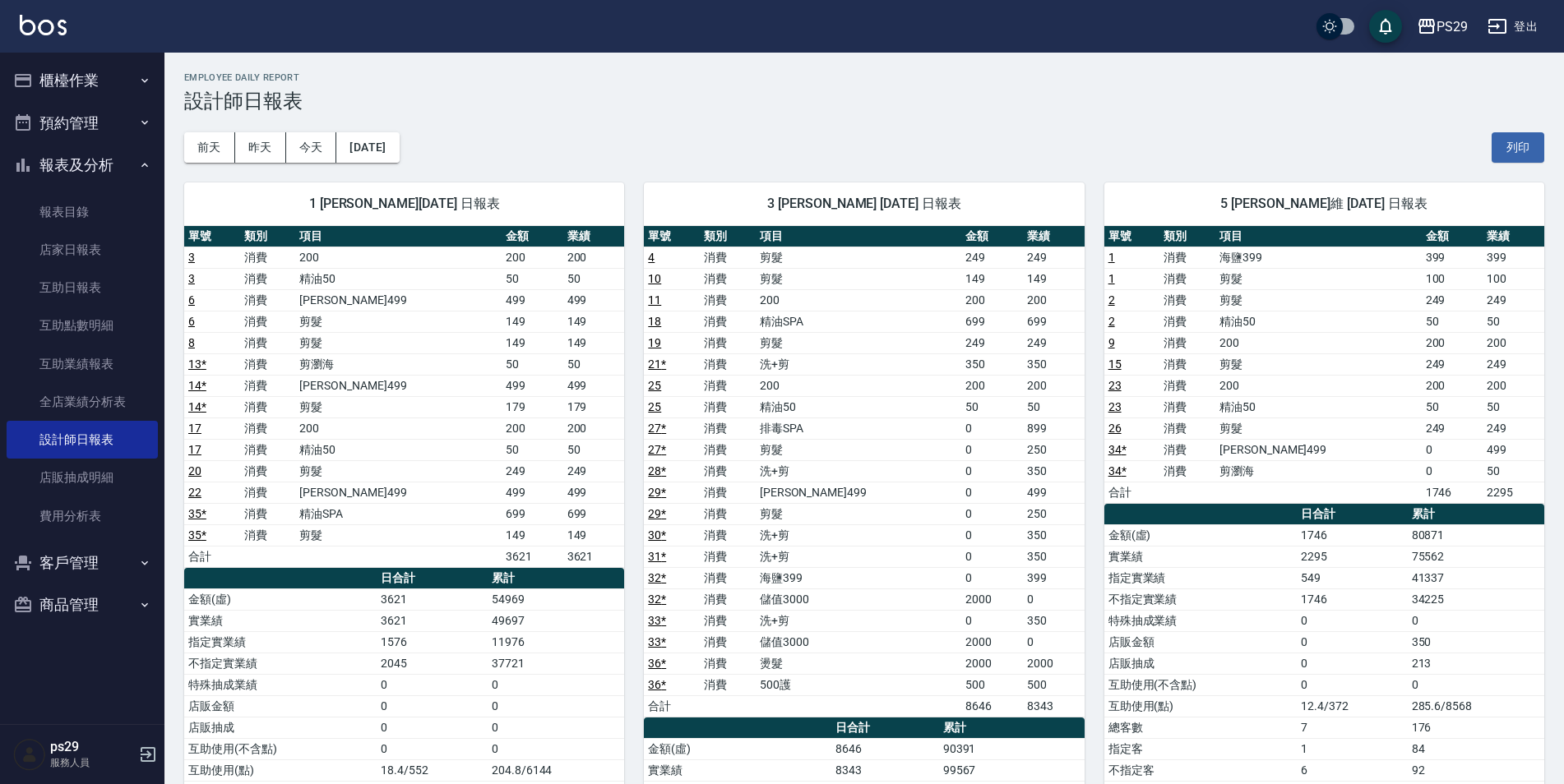
click at [360, 131] on div "[DATE] [DATE] [DATE] [DATE] 列印" at bounding box center [865, 148] width 1361 height 70
click at [360, 138] on button "[DATE]" at bounding box center [368, 147] width 63 height 30
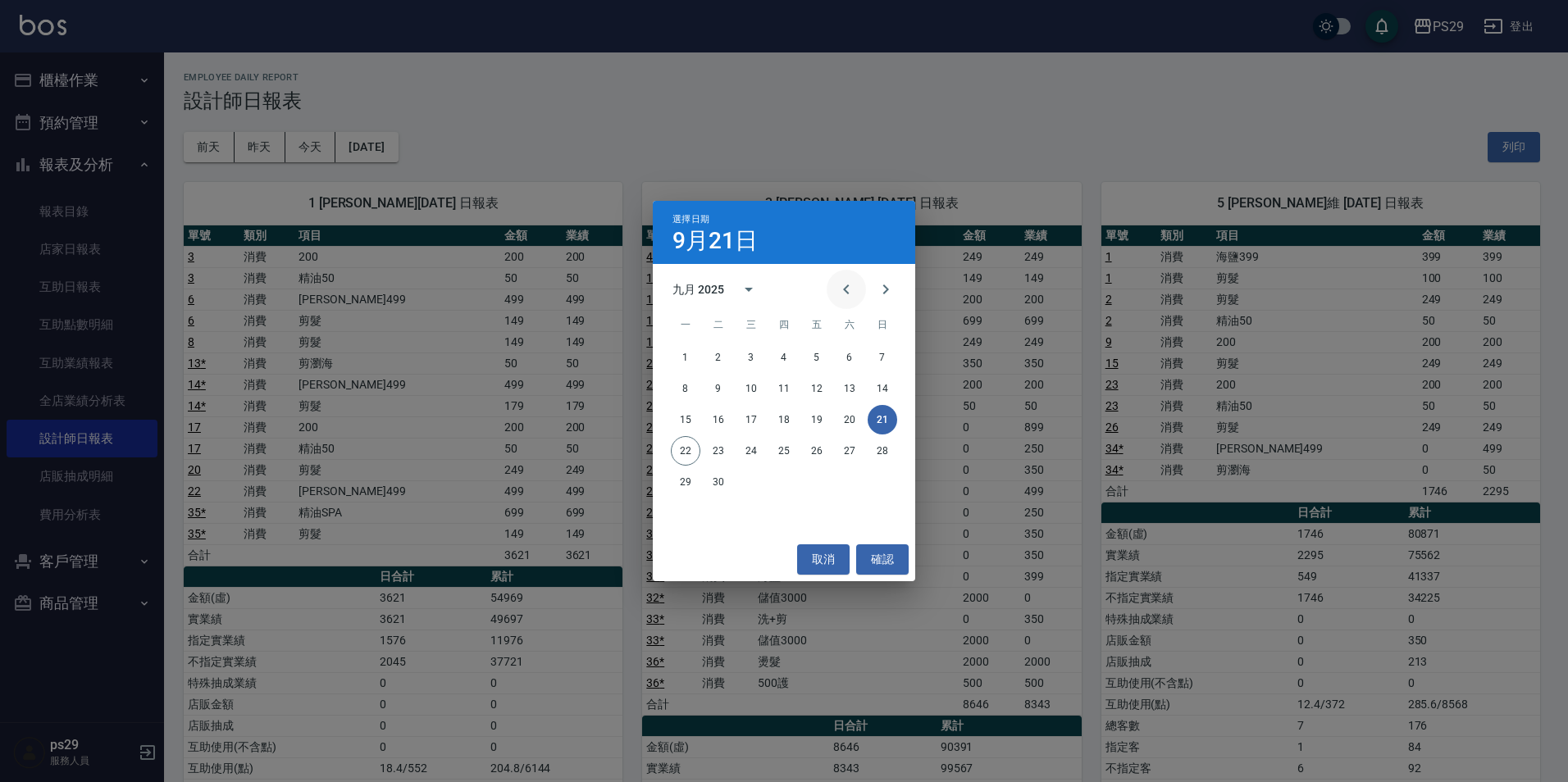
click at [864, 293] on button "Previous month" at bounding box center [846, 289] width 39 height 39
click at [879, 470] on button "31" at bounding box center [882, 482] width 29 height 29
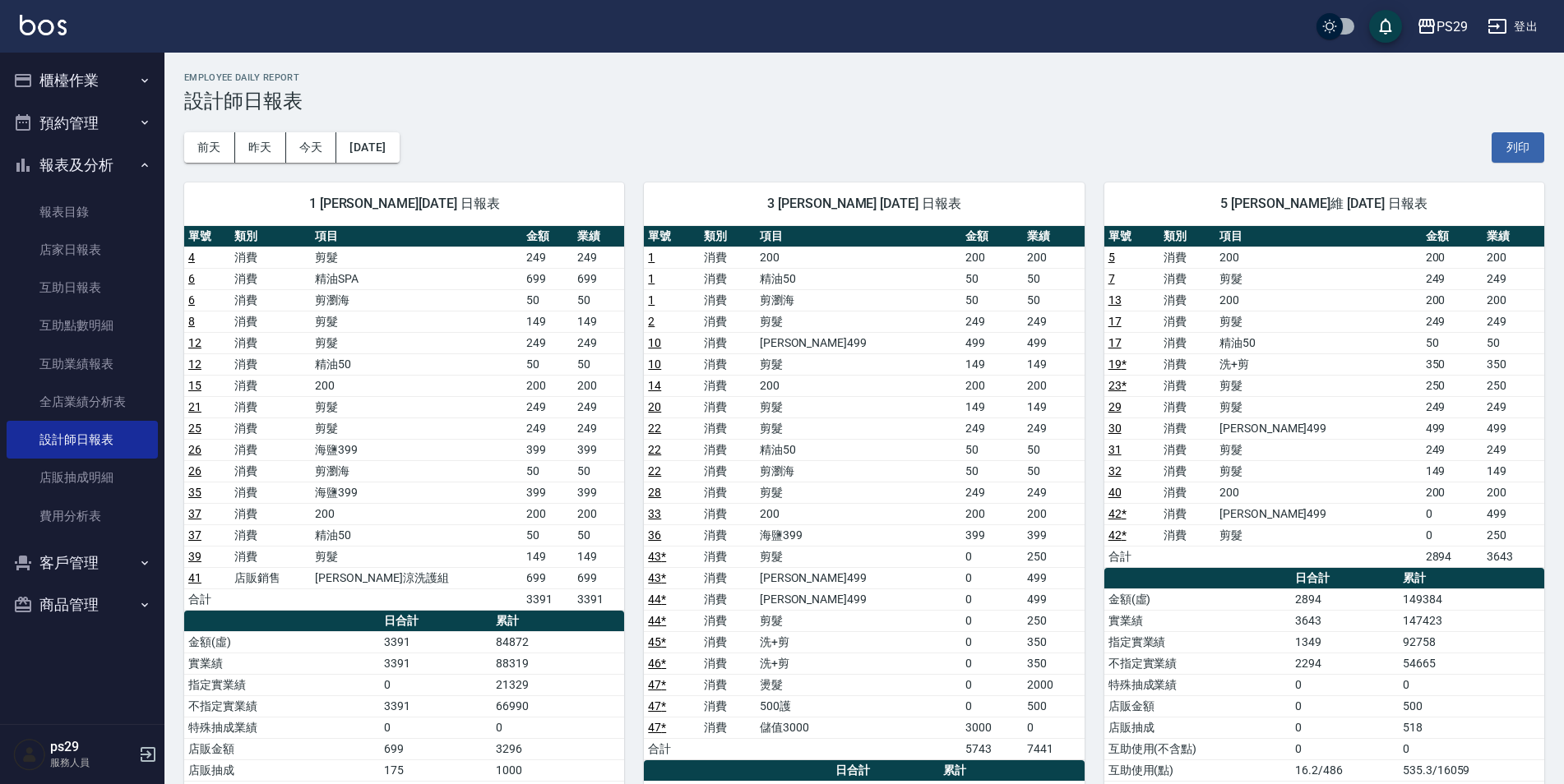
scroll to position [329, 0]
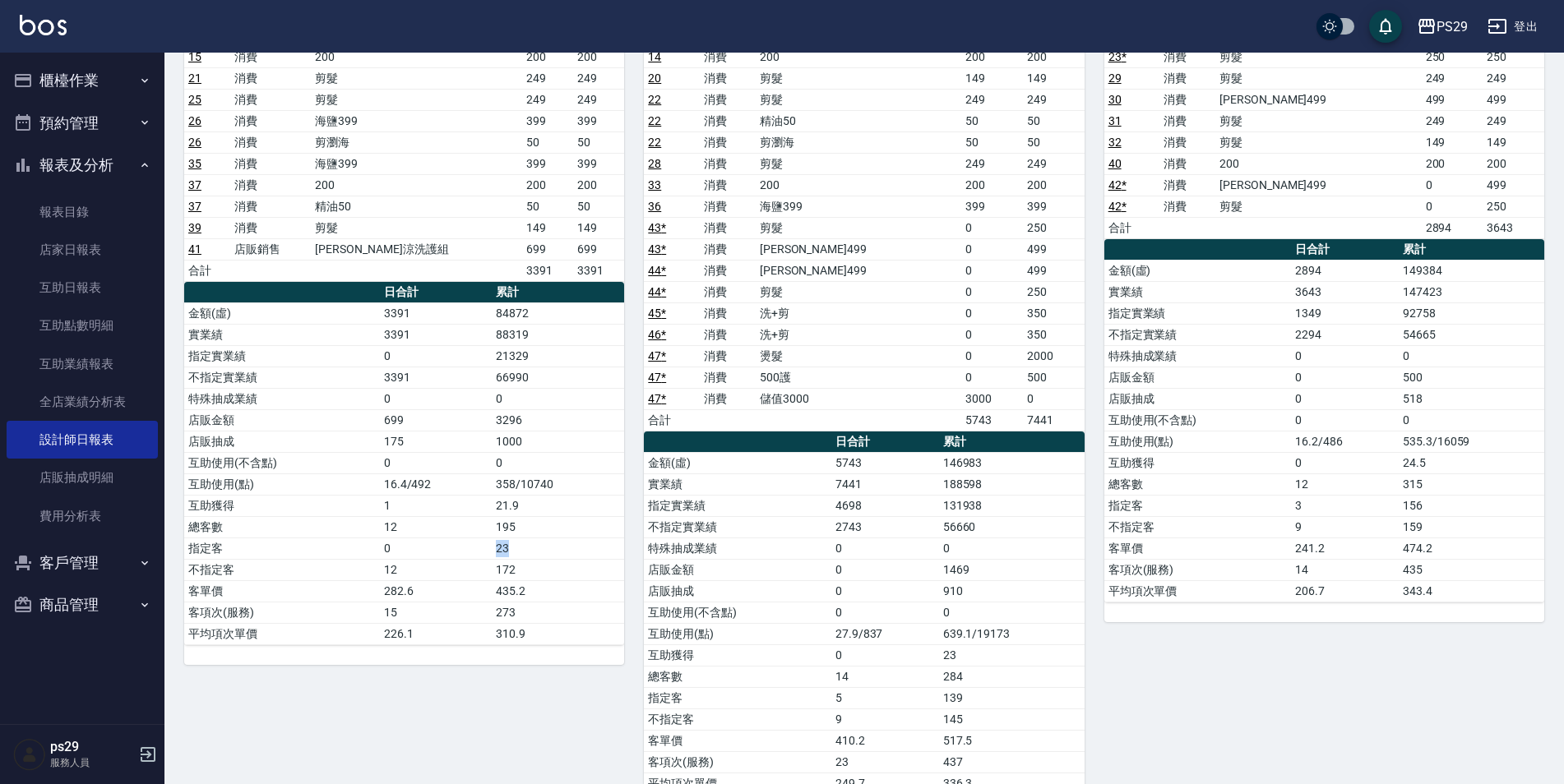
drag, startPoint x: 481, startPoint y: 551, endPoint x: 519, endPoint y: 549, distance: 38.1
click at [519, 549] on tr "指定客 0 23" at bounding box center [404, 548] width 440 height 21
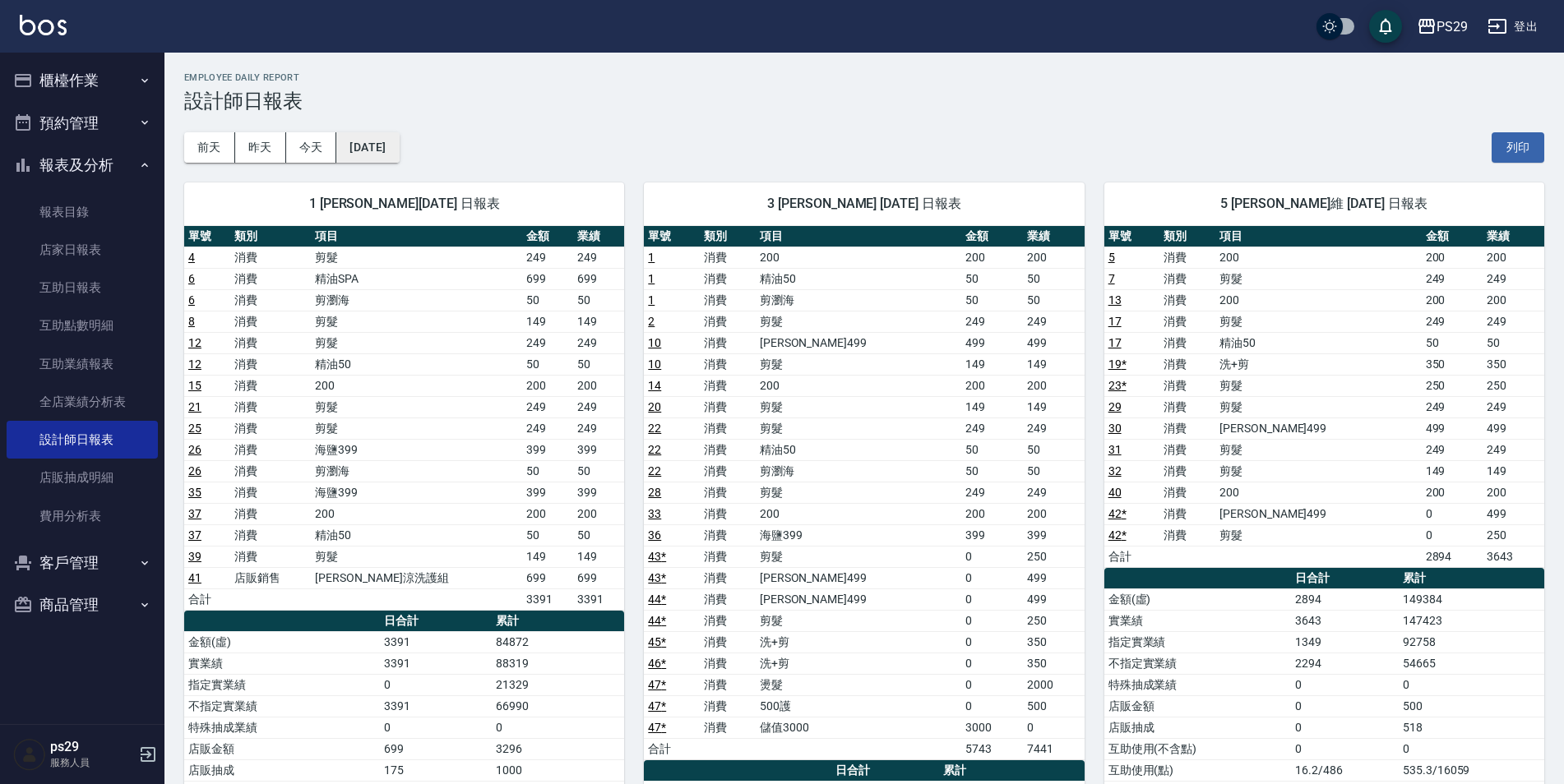
click at [373, 149] on button "[DATE]" at bounding box center [368, 147] width 63 height 30
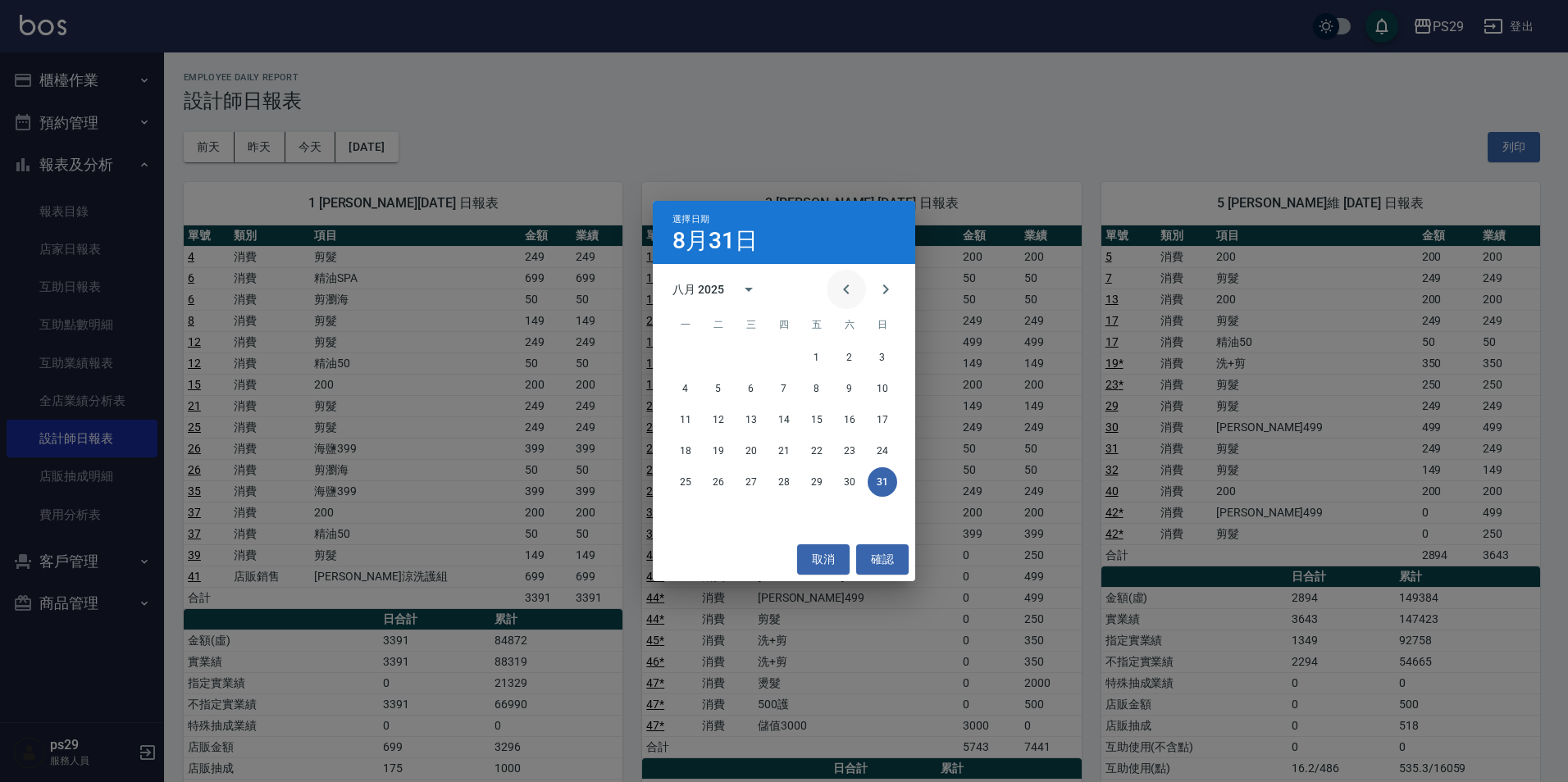
click at [842, 281] on icon "Previous month" at bounding box center [847, 290] width 20 height 20
click at [774, 479] on button "31" at bounding box center [784, 482] width 29 height 29
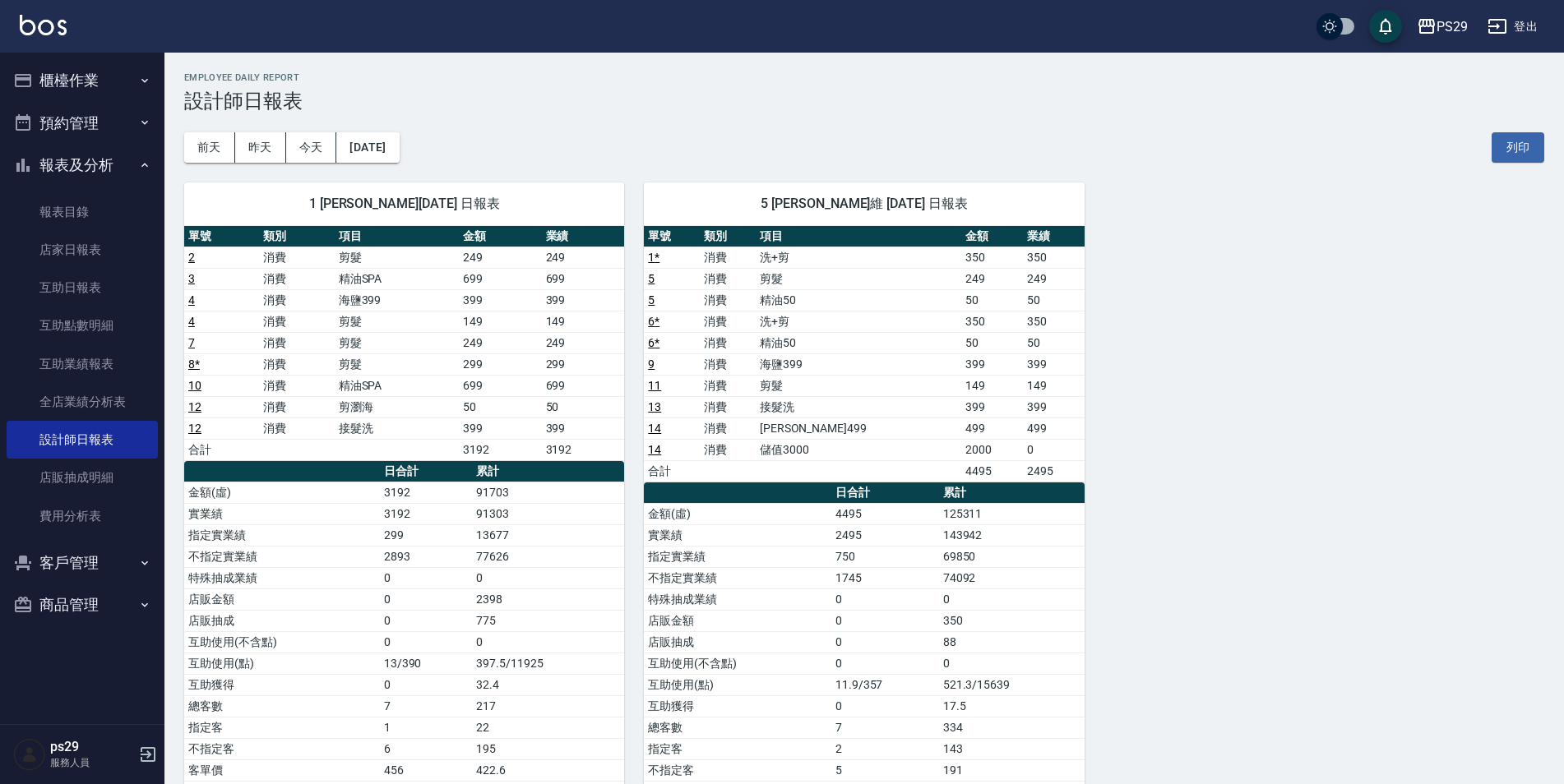
scroll to position [101, 0]
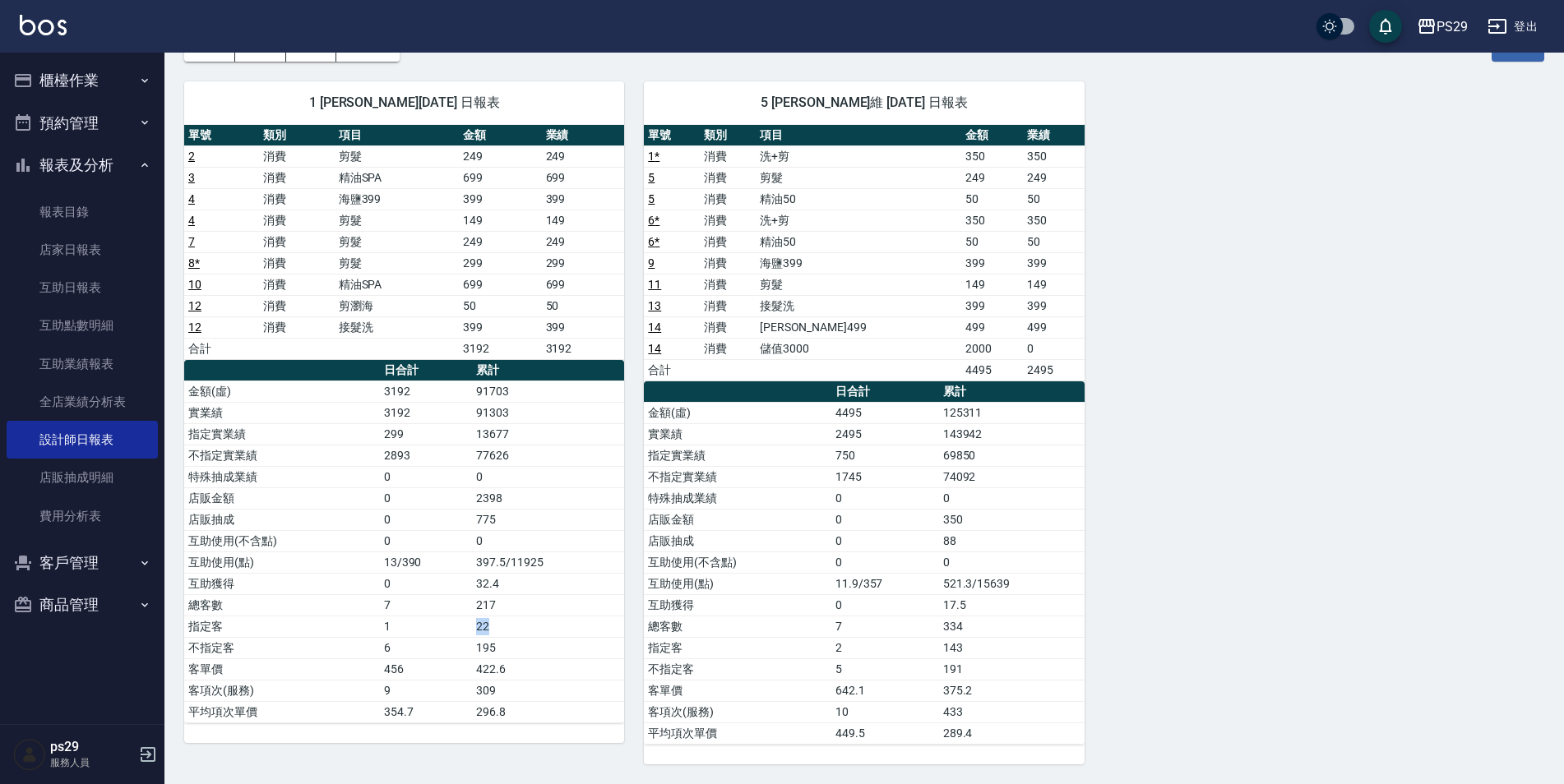
drag, startPoint x: 463, startPoint y: 627, endPoint x: 515, endPoint y: 626, distance: 52.0
click at [515, 626] on tr "指定客 1 22" at bounding box center [404, 626] width 440 height 21
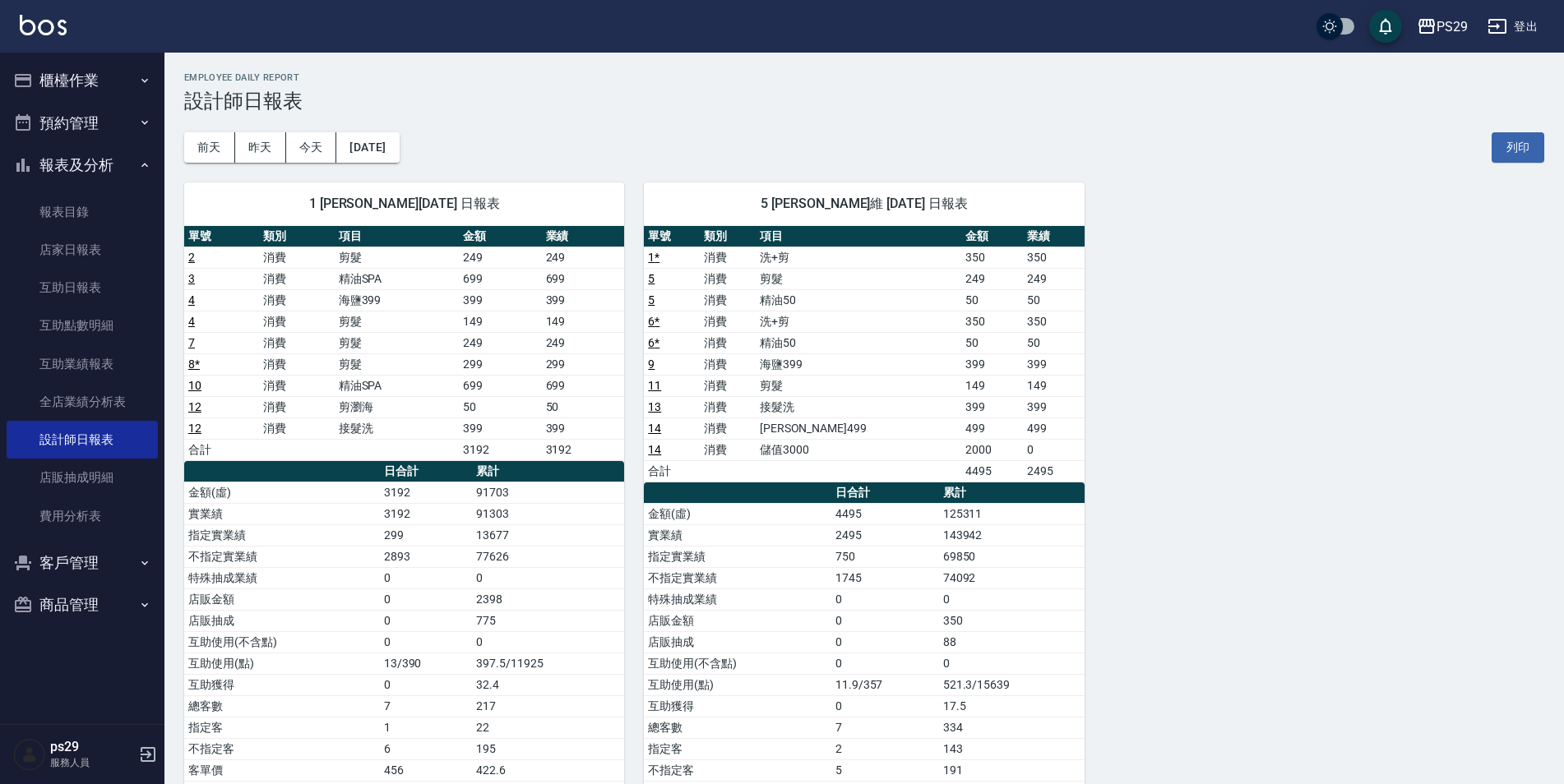
click at [383, 130] on div "[DATE] [DATE] [DATE] [DATE] 列印" at bounding box center [865, 148] width 1361 height 70
click at [387, 130] on div "[DATE] [DATE] [DATE] [DATE] 列印" at bounding box center [865, 148] width 1361 height 70
click at [385, 142] on button "[DATE]" at bounding box center [368, 147] width 63 height 30
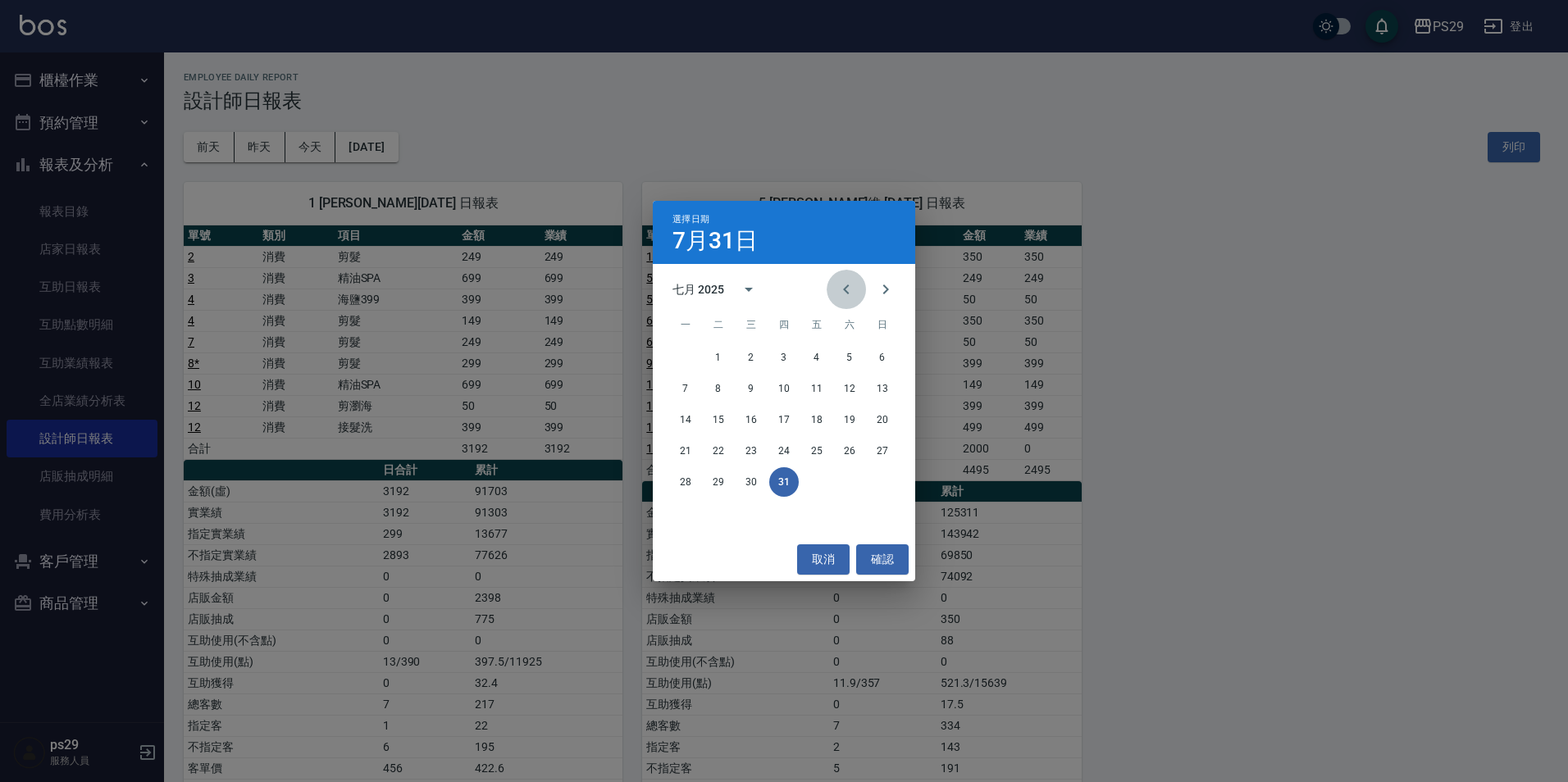
click at [855, 290] on icon "Previous month" at bounding box center [847, 290] width 20 height 20
click at [683, 509] on button "30" at bounding box center [686, 513] width 29 height 29
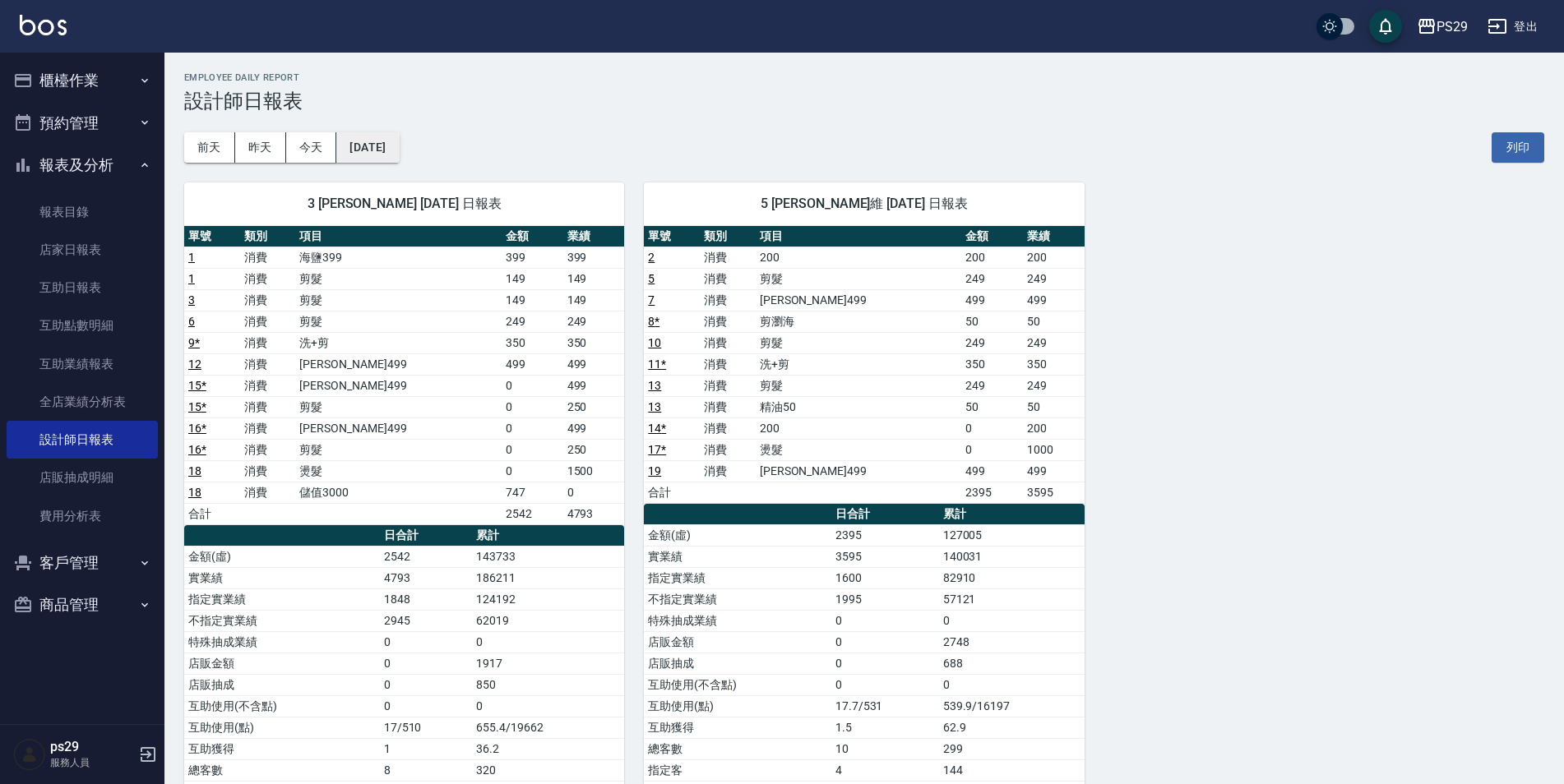
click at [378, 160] on button "[DATE]" at bounding box center [368, 147] width 63 height 30
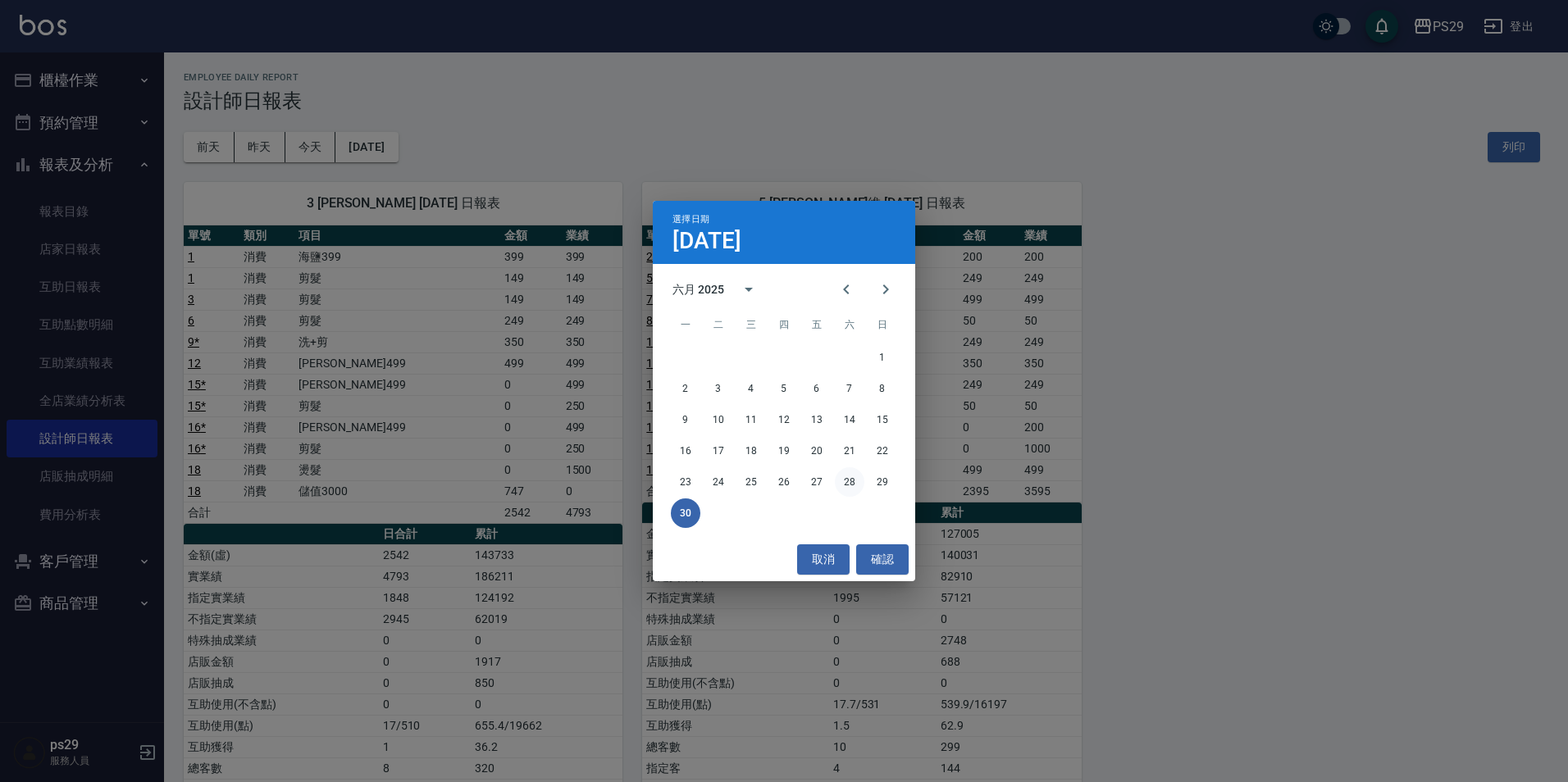
click at [857, 479] on button "28" at bounding box center [849, 482] width 29 height 29
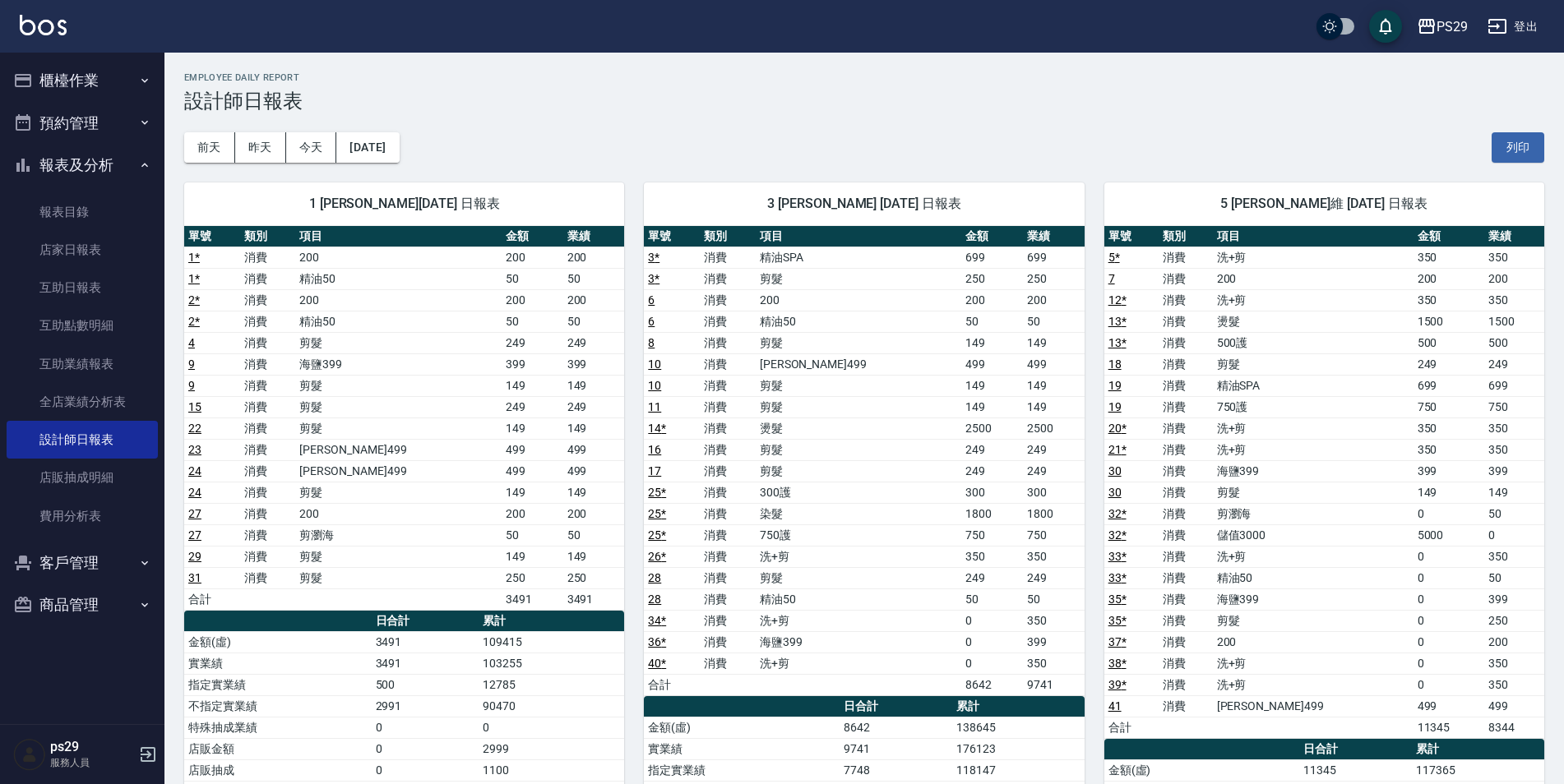
scroll to position [329, 0]
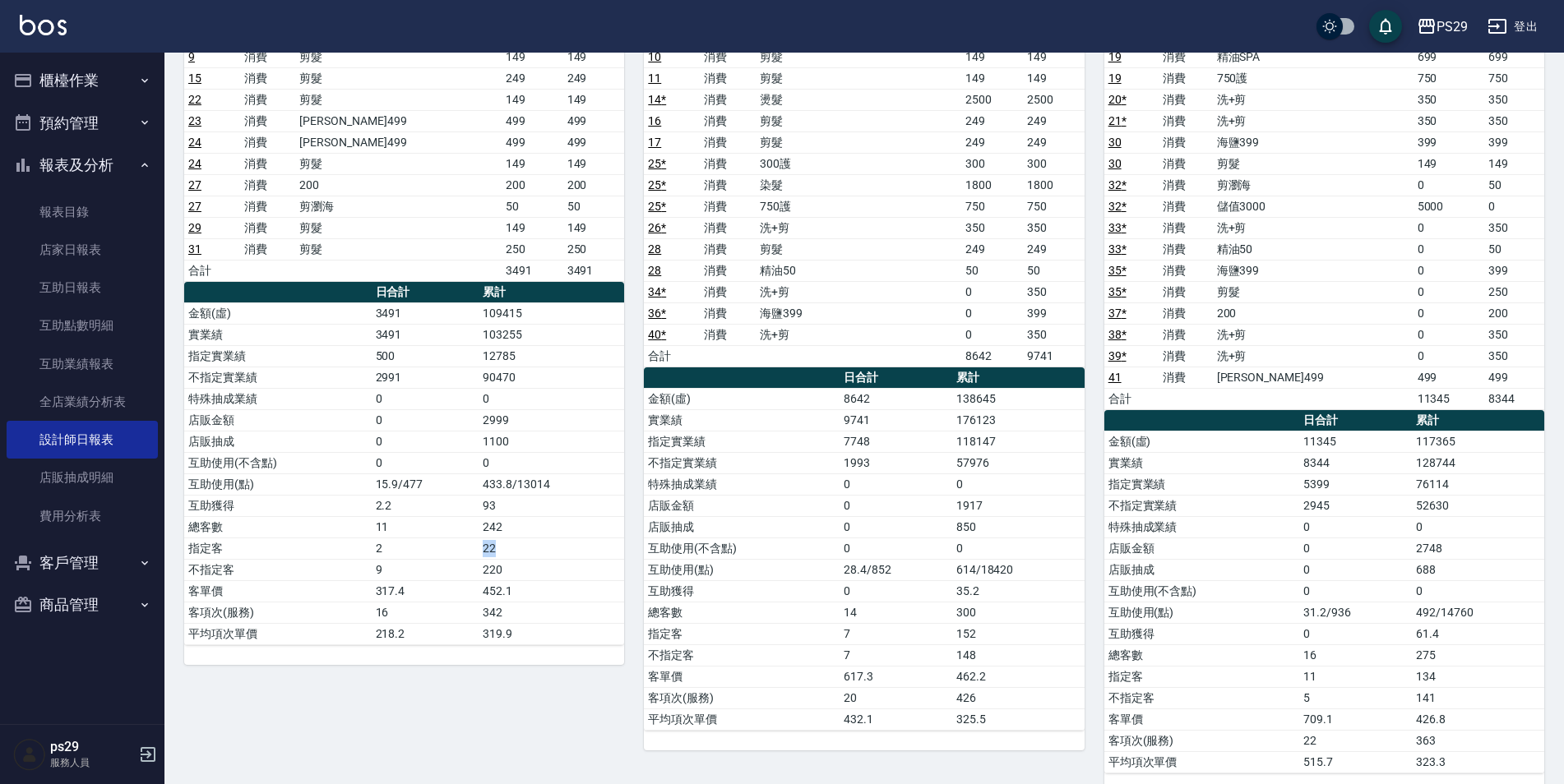
drag, startPoint x: 474, startPoint y: 549, endPoint x: 538, endPoint y: 549, distance: 64.0
click at [538, 549] on tr "指定客 2 22" at bounding box center [404, 548] width 440 height 21
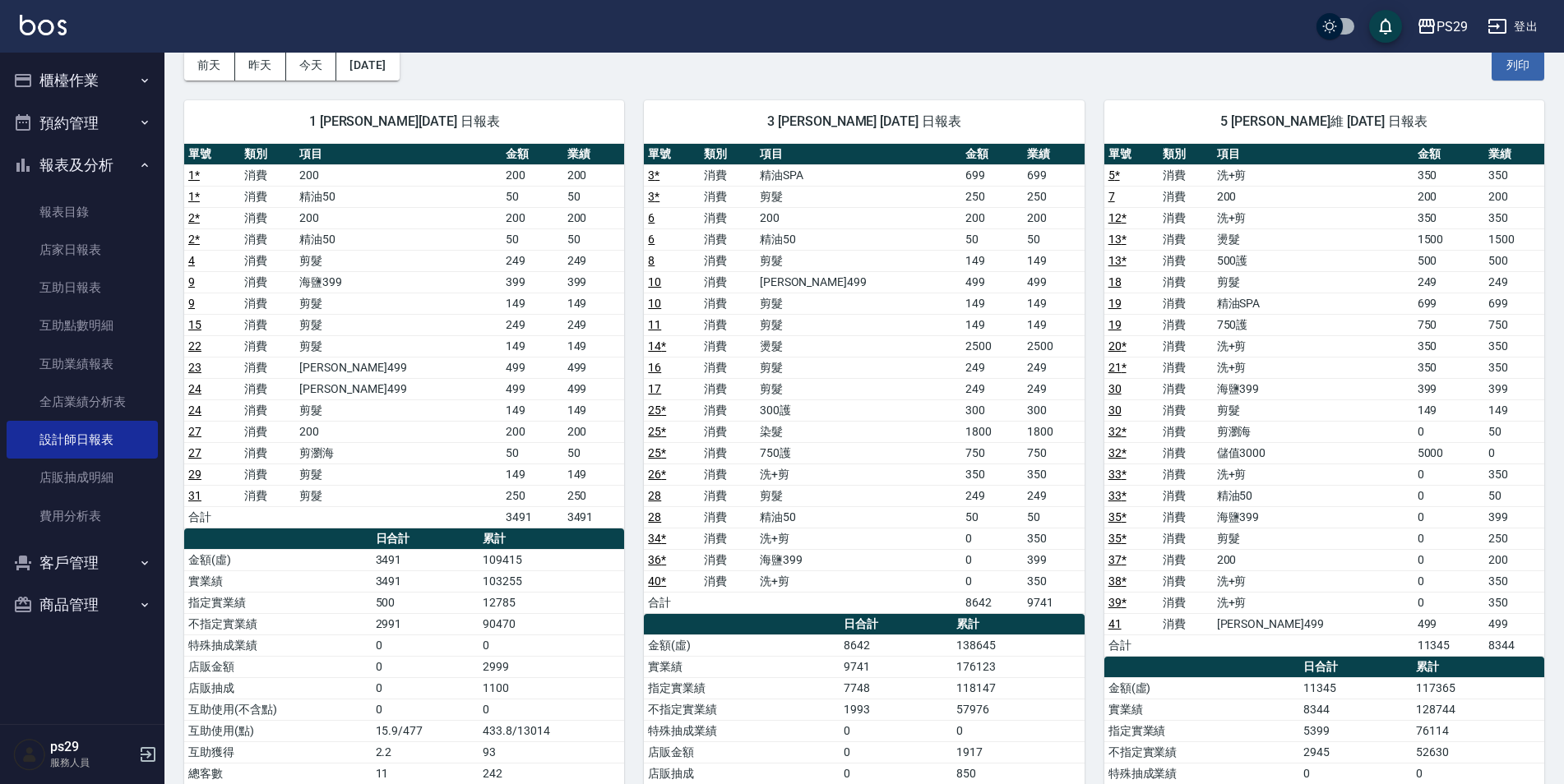
scroll to position [0, 0]
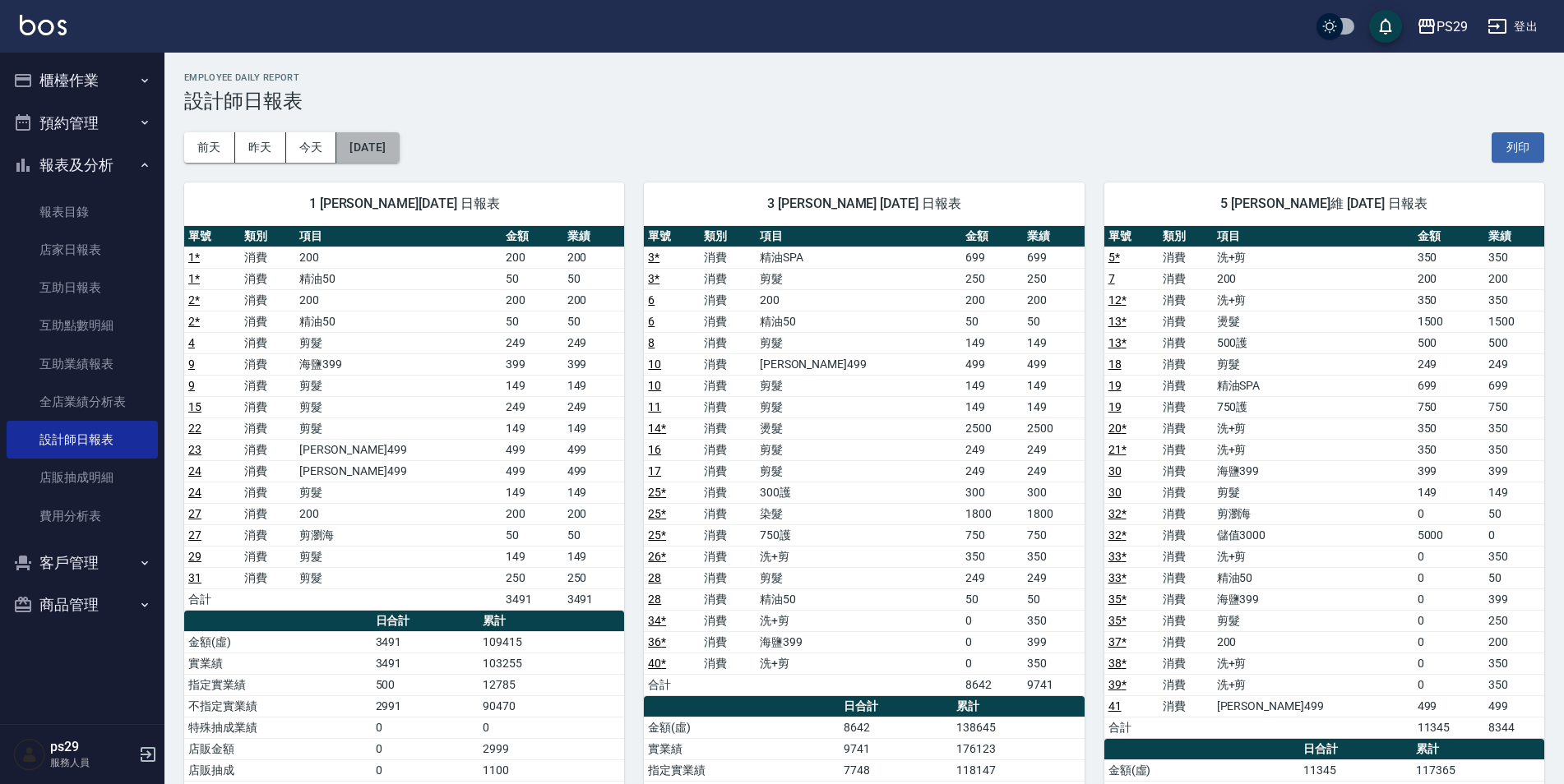
click at [378, 153] on button "[DATE]" at bounding box center [368, 147] width 63 height 30
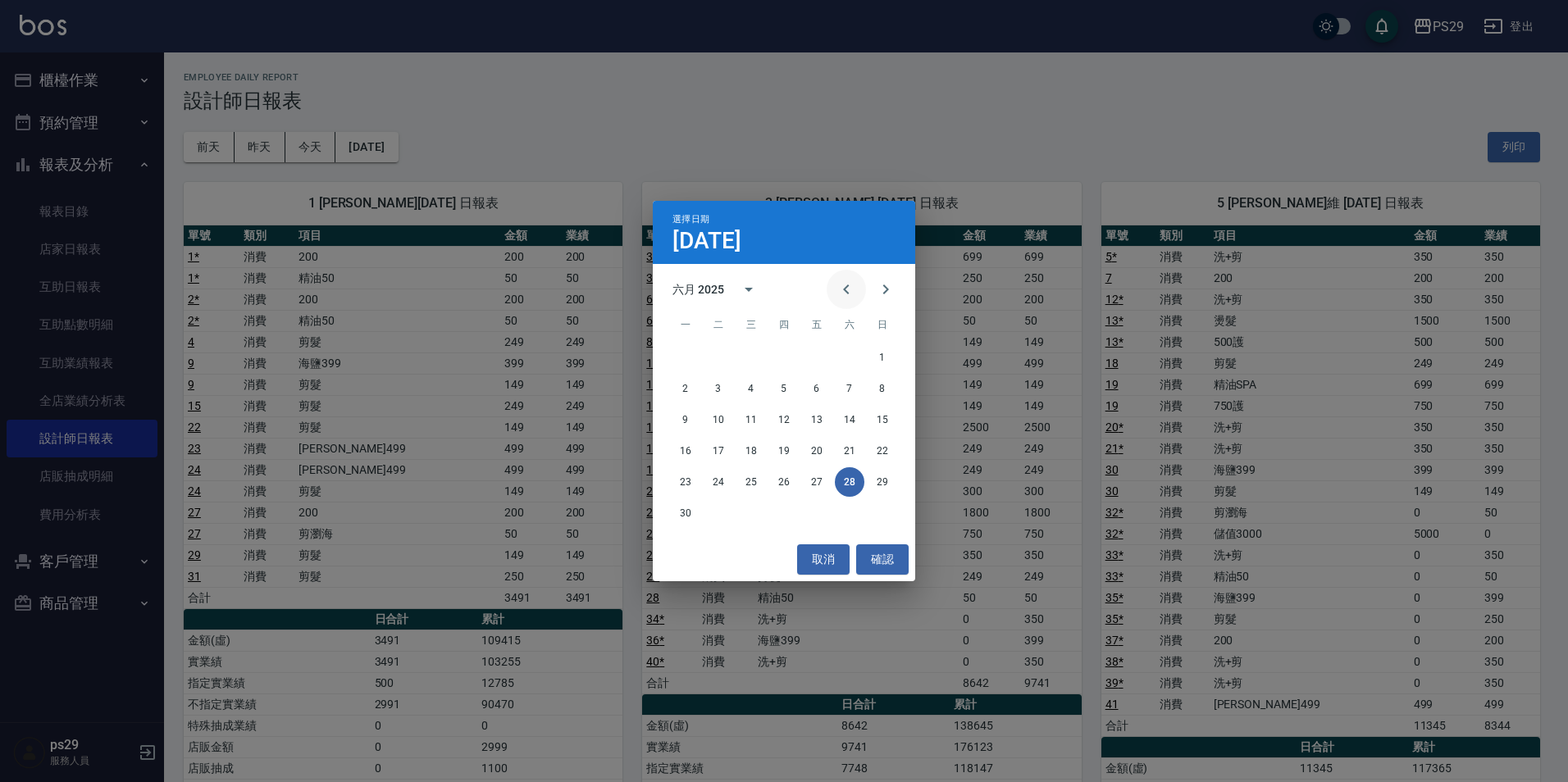
click at [845, 288] on icon "Previous month" at bounding box center [846, 289] width 5 height 10
click at [845, 477] on button "31" at bounding box center [849, 482] width 29 height 29
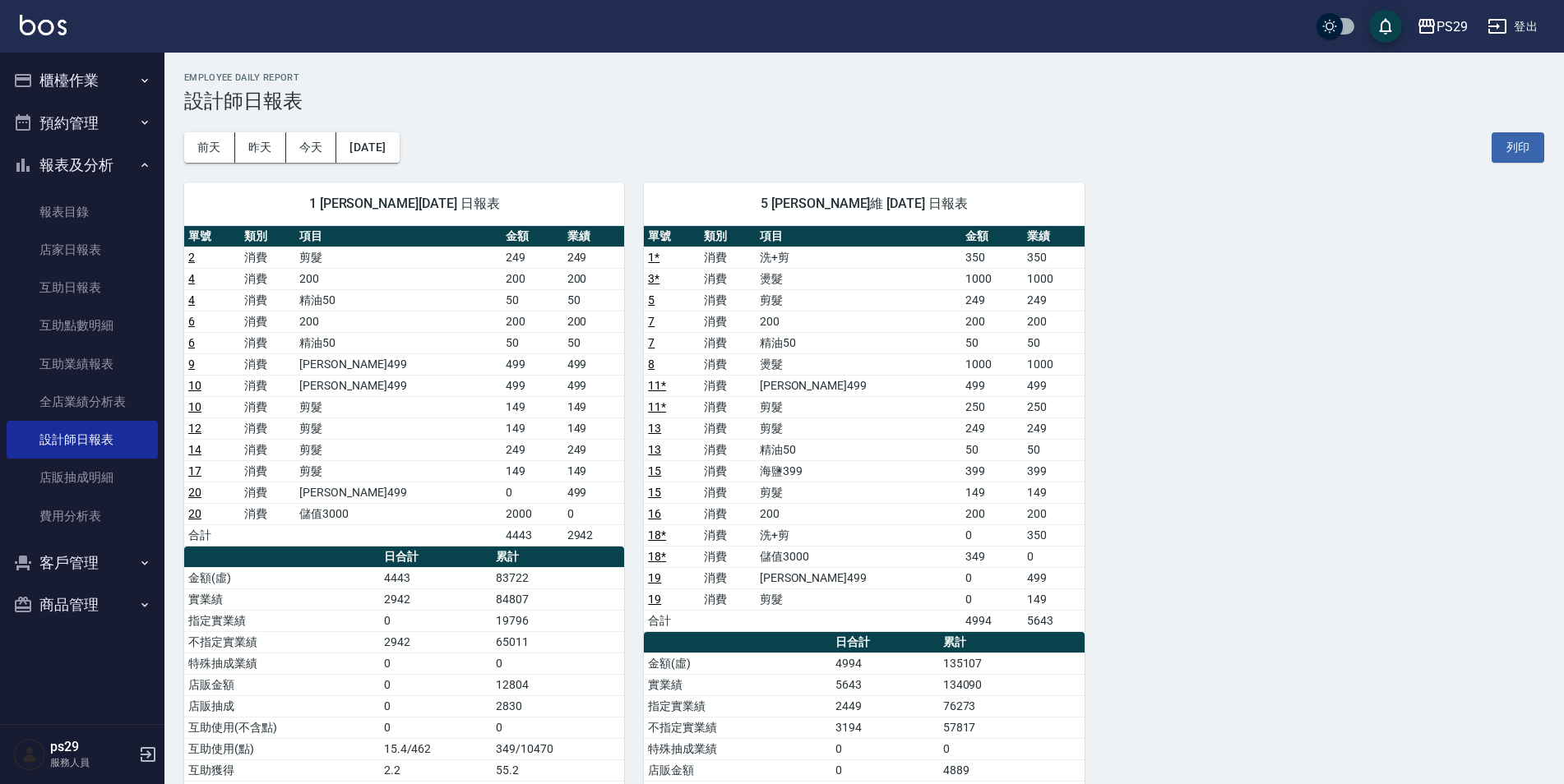
scroll to position [247, 0]
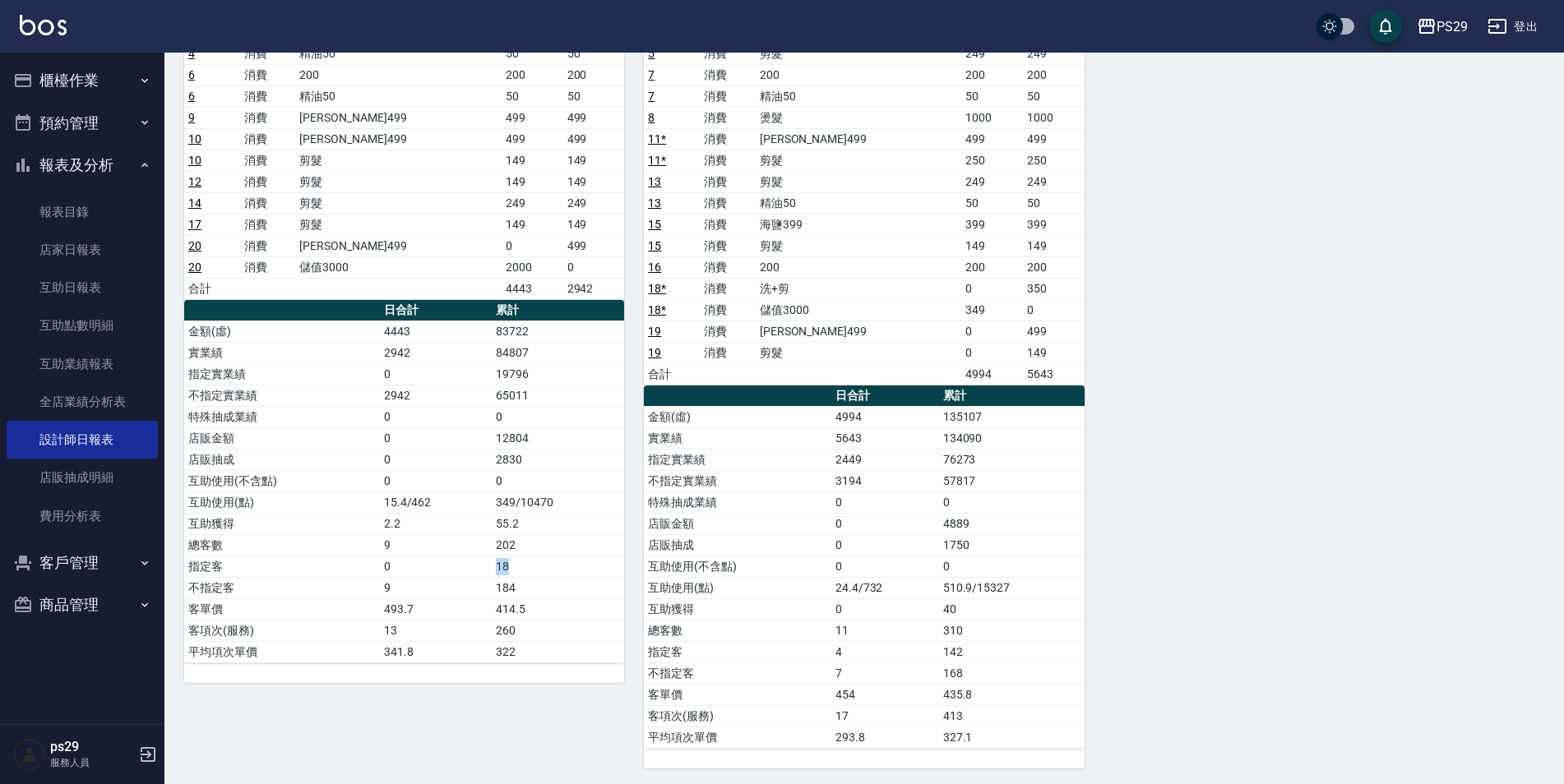
drag, startPoint x: 497, startPoint y: 572, endPoint x: 530, endPoint y: 565, distance: 33.7
click at [530, 565] on td "18" at bounding box center [557, 566] width 132 height 21
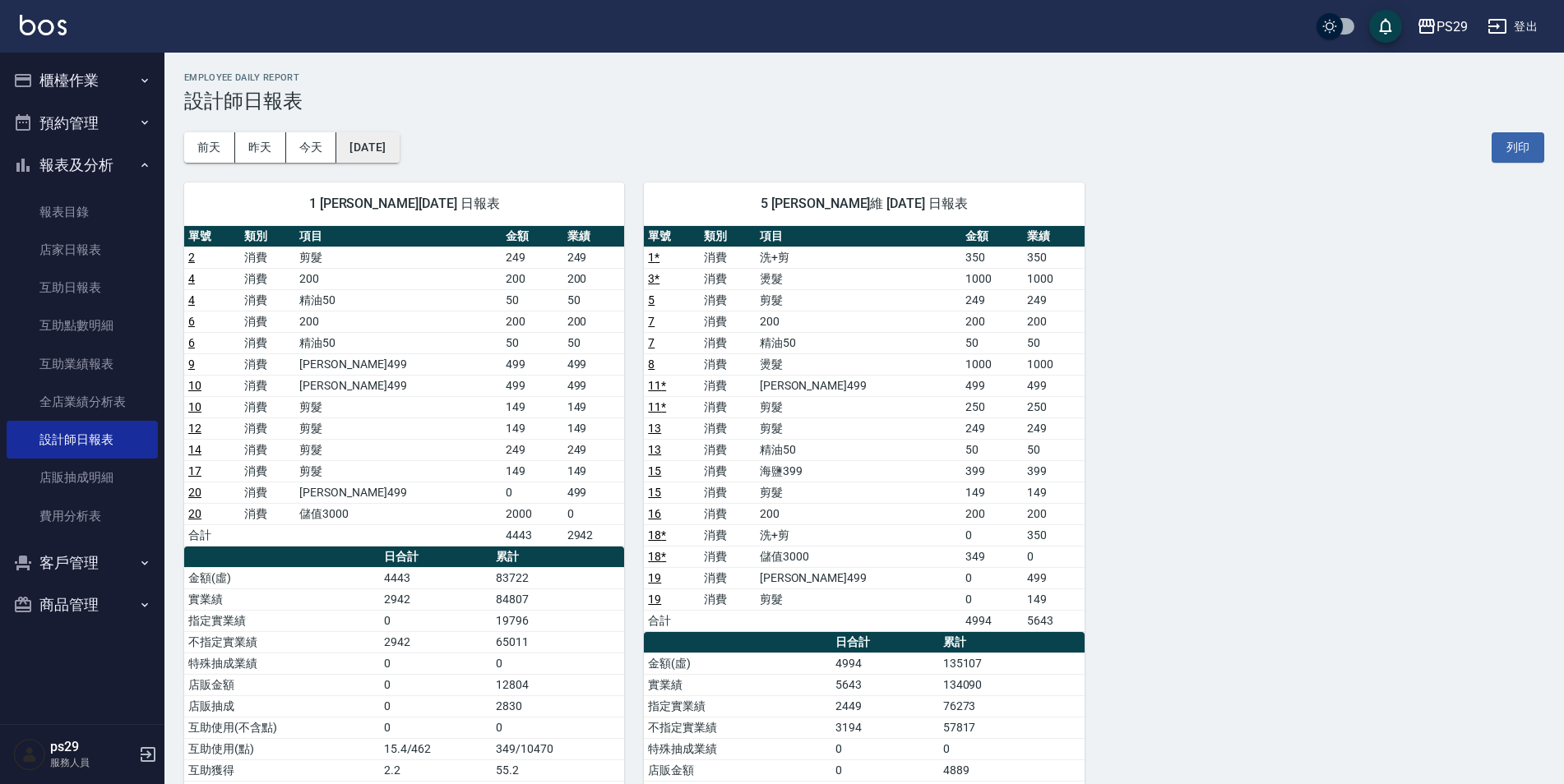
click at [367, 155] on button "[DATE]" at bounding box center [368, 147] width 63 height 30
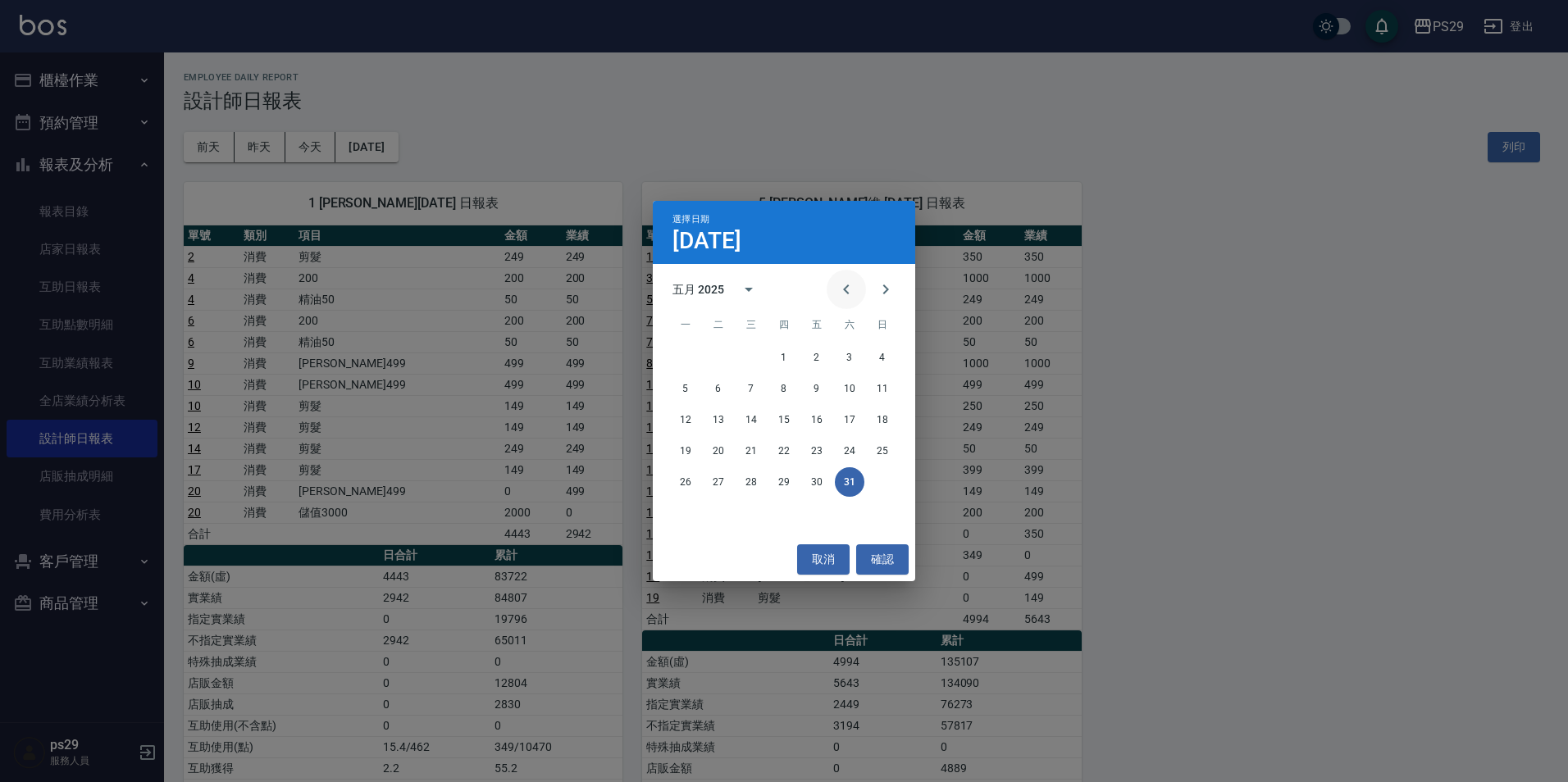
click at [839, 285] on icon "Previous month" at bounding box center [847, 290] width 20 height 20
click at [762, 483] on button "30" at bounding box center [751, 482] width 29 height 29
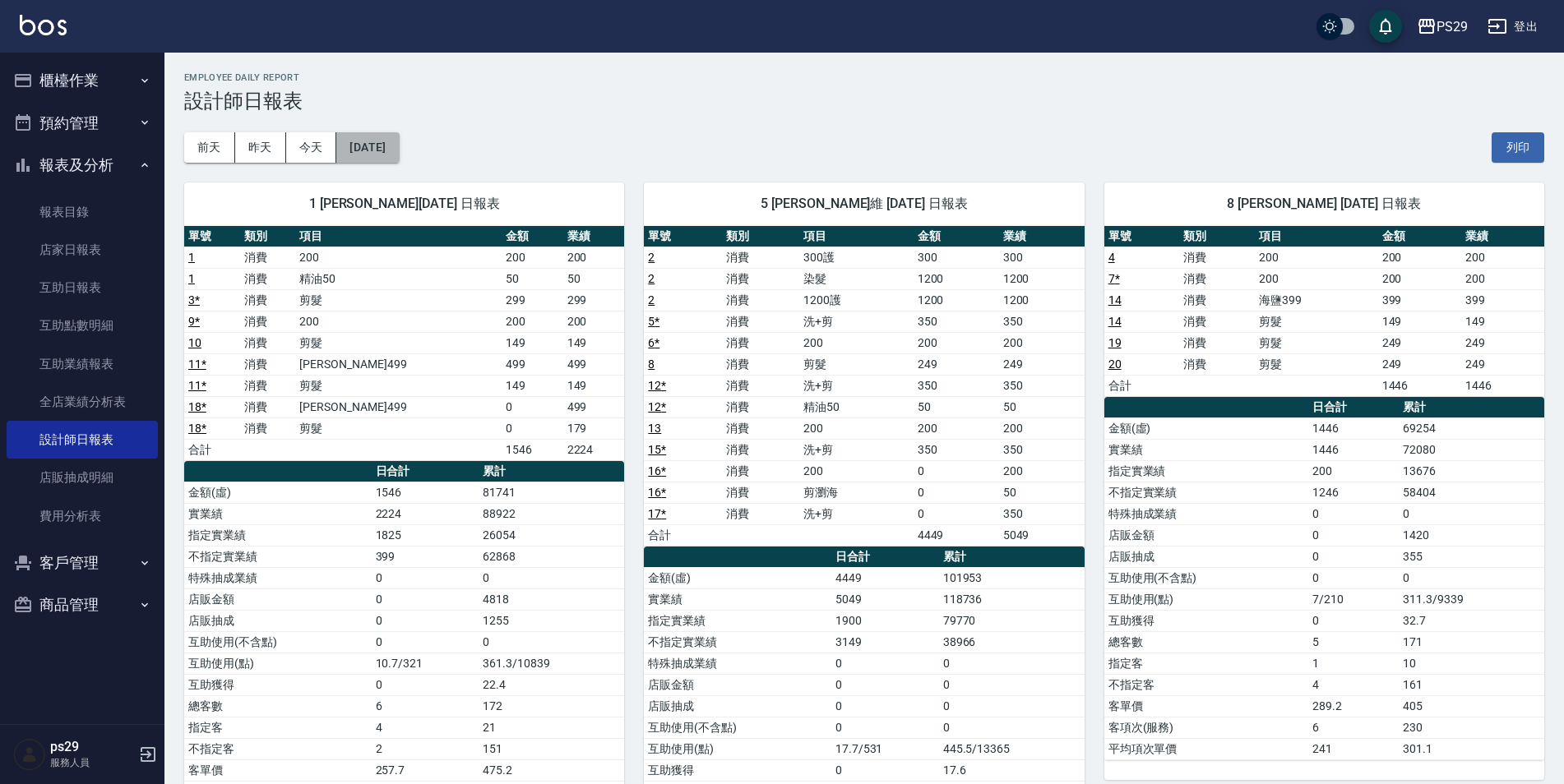
click at [399, 133] on button "[DATE]" at bounding box center [368, 147] width 63 height 30
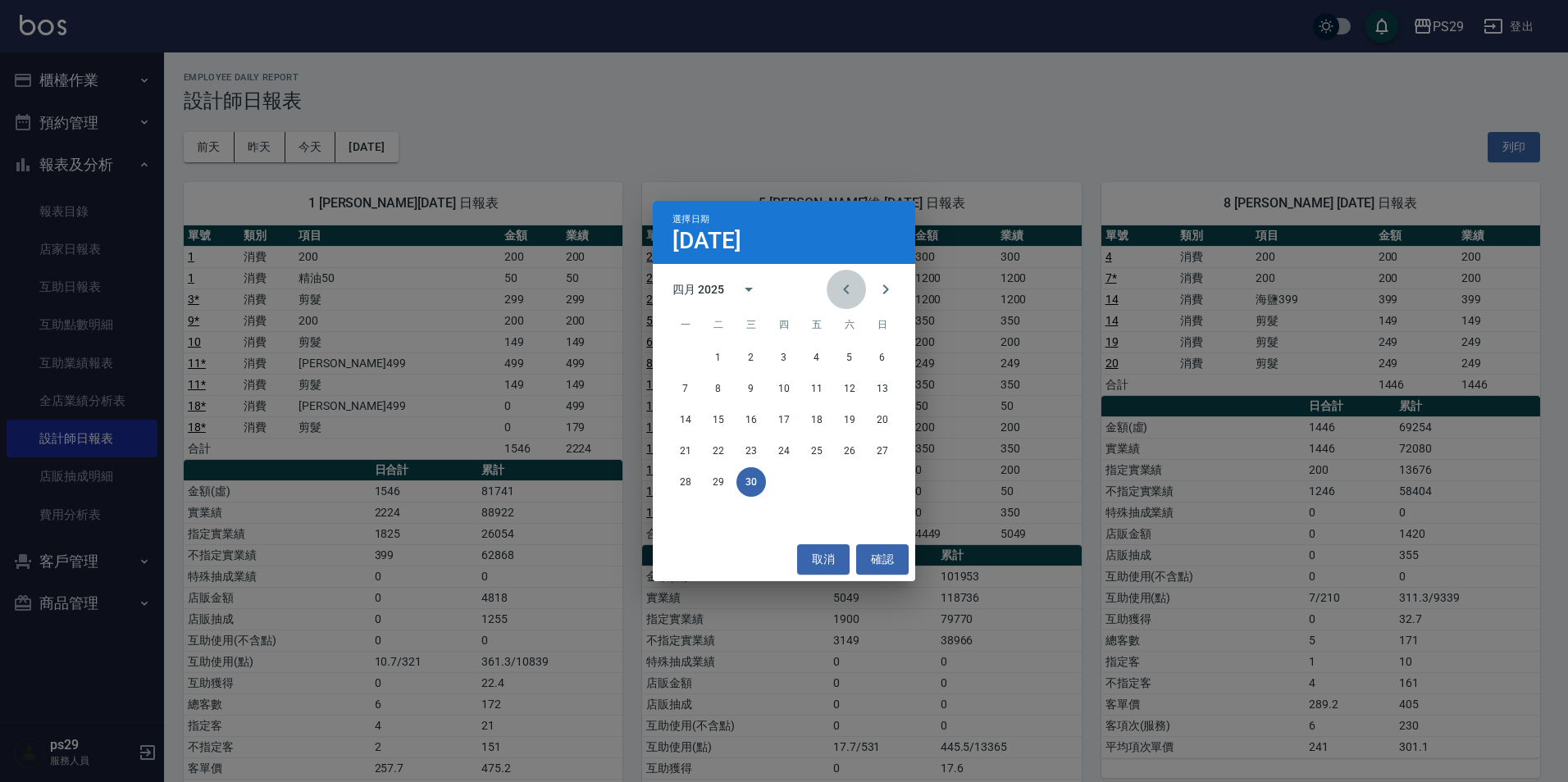
click at [842, 288] on icon "Previous month" at bounding box center [847, 290] width 20 height 20
click at [698, 506] on button "31" at bounding box center [686, 513] width 29 height 29
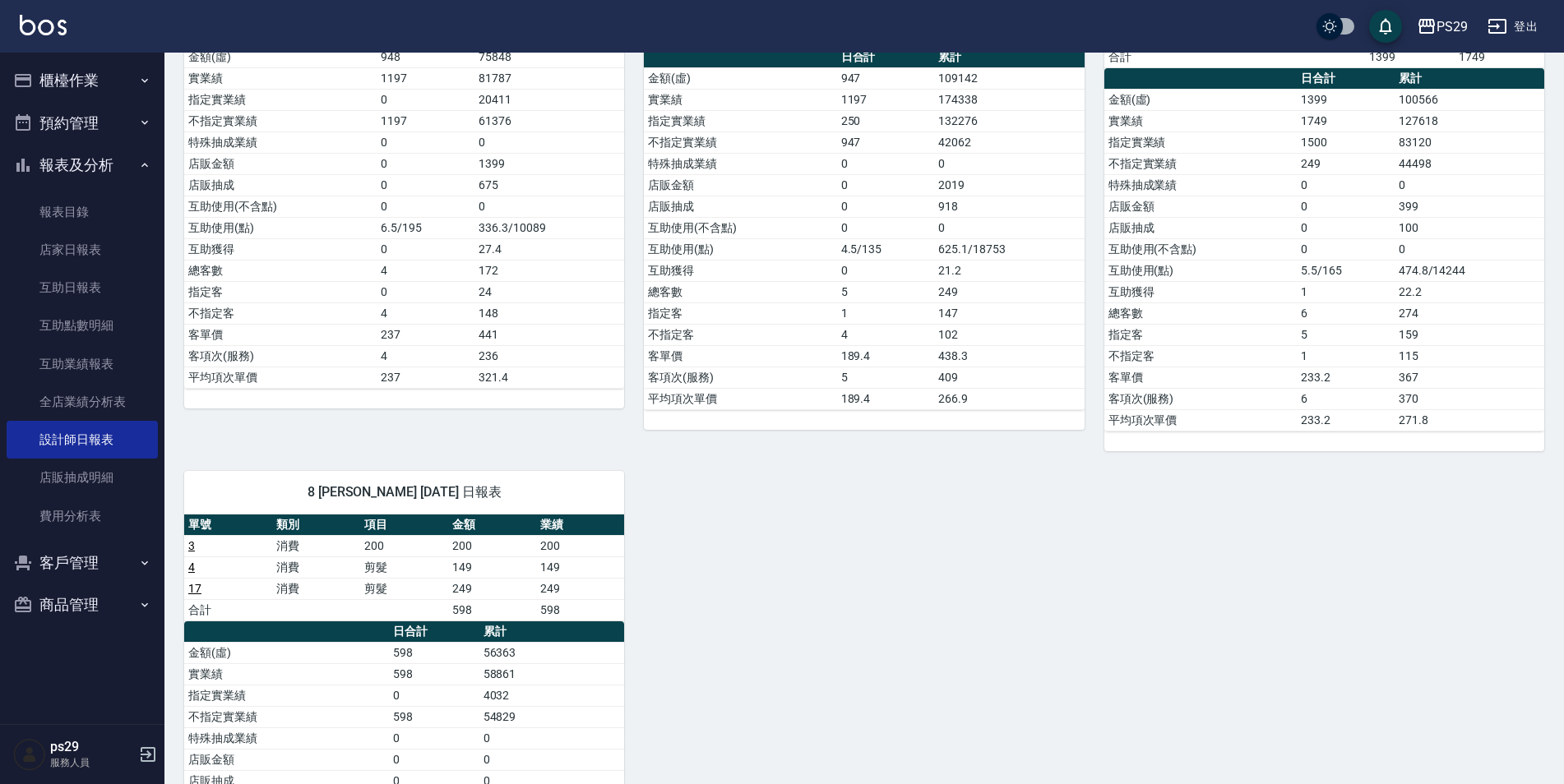
scroll to position [82, 0]
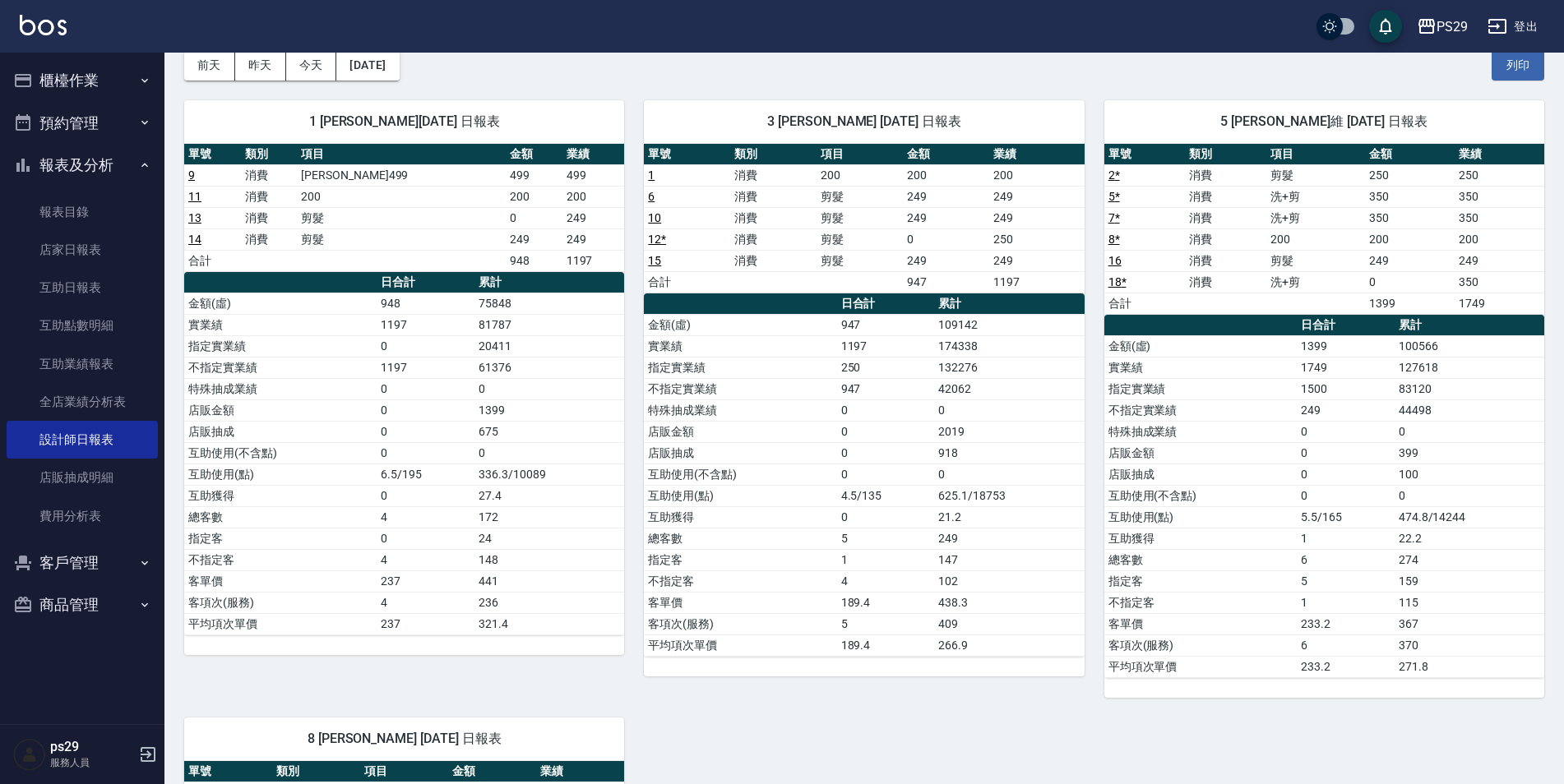
click at [937, 339] on td "174338" at bounding box center [1010, 346] width 150 height 21
drag, startPoint x: 933, startPoint y: 346, endPoint x: 1055, endPoint y: 337, distance: 122.3
click at [1055, 337] on tr "實業績 1197 174338" at bounding box center [864, 346] width 440 height 21
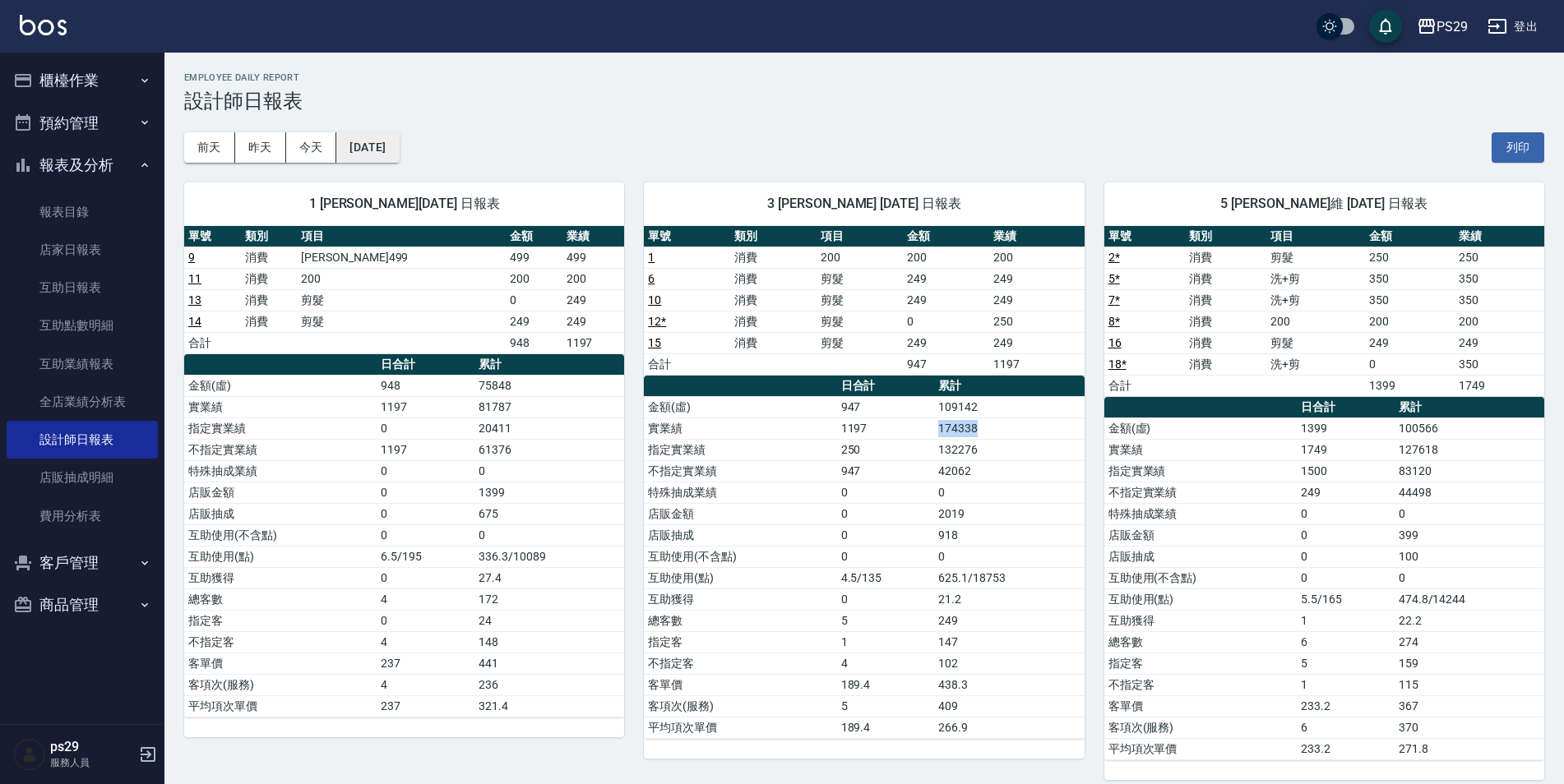
click at [399, 144] on button "[DATE]" at bounding box center [368, 147] width 63 height 30
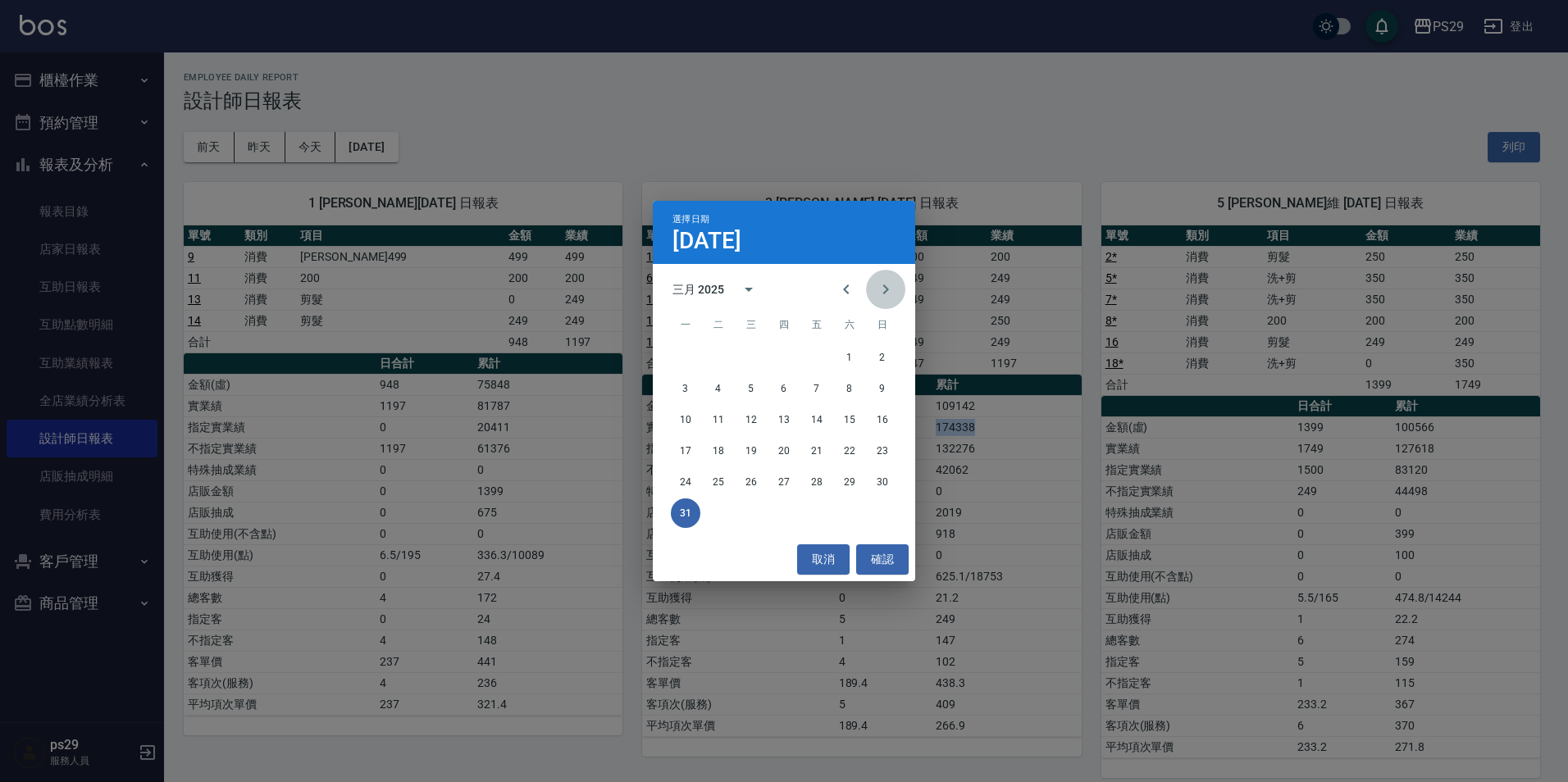
click at [873, 295] on button "Next month" at bounding box center [885, 289] width 39 height 39
click at [873, 294] on button "Next month" at bounding box center [885, 289] width 39 height 39
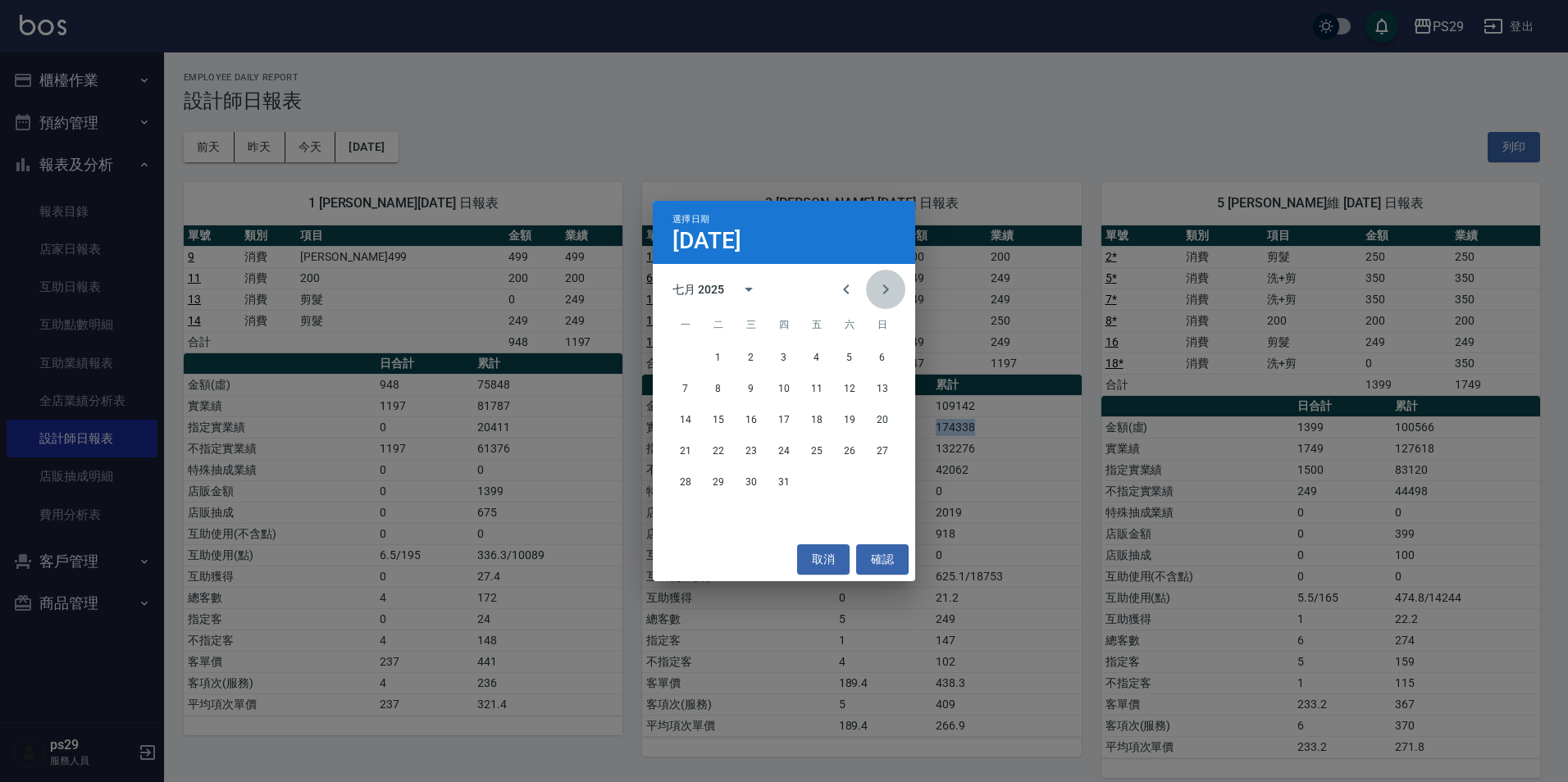
click at [873, 294] on button "Next month" at bounding box center [885, 289] width 39 height 39
click at [862, 286] on button "Previous month" at bounding box center [846, 289] width 39 height 39
click at [689, 447] on button "22" at bounding box center [686, 451] width 29 height 29
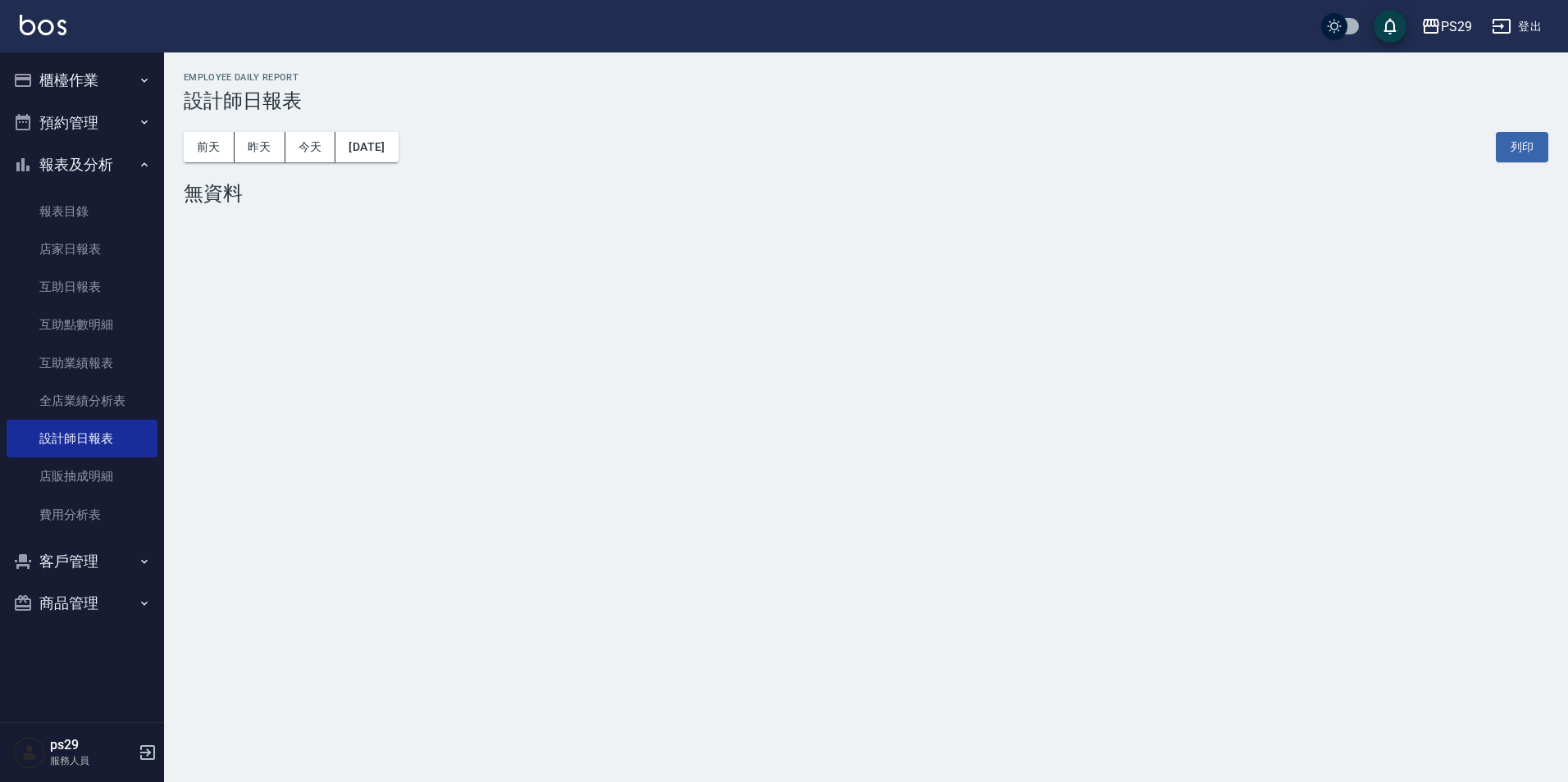
click at [361, 121] on div "[DATE] [DATE] [DATE] [DATE] 列印" at bounding box center [866, 147] width 1365 height 70
click at [370, 147] on button "[DATE]" at bounding box center [367, 146] width 63 height 30
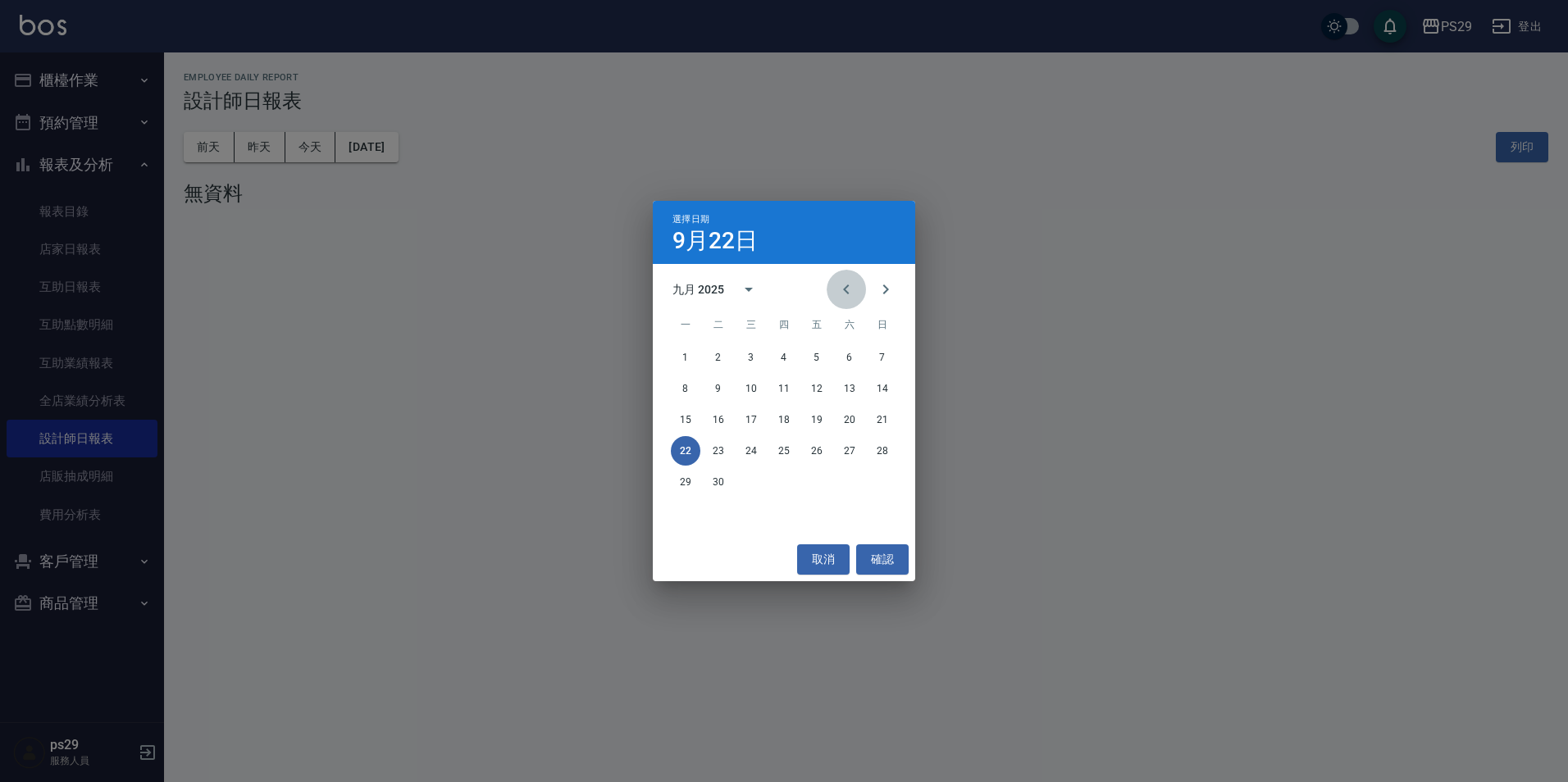
click at [864, 280] on button "Previous month" at bounding box center [846, 289] width 39 height 39
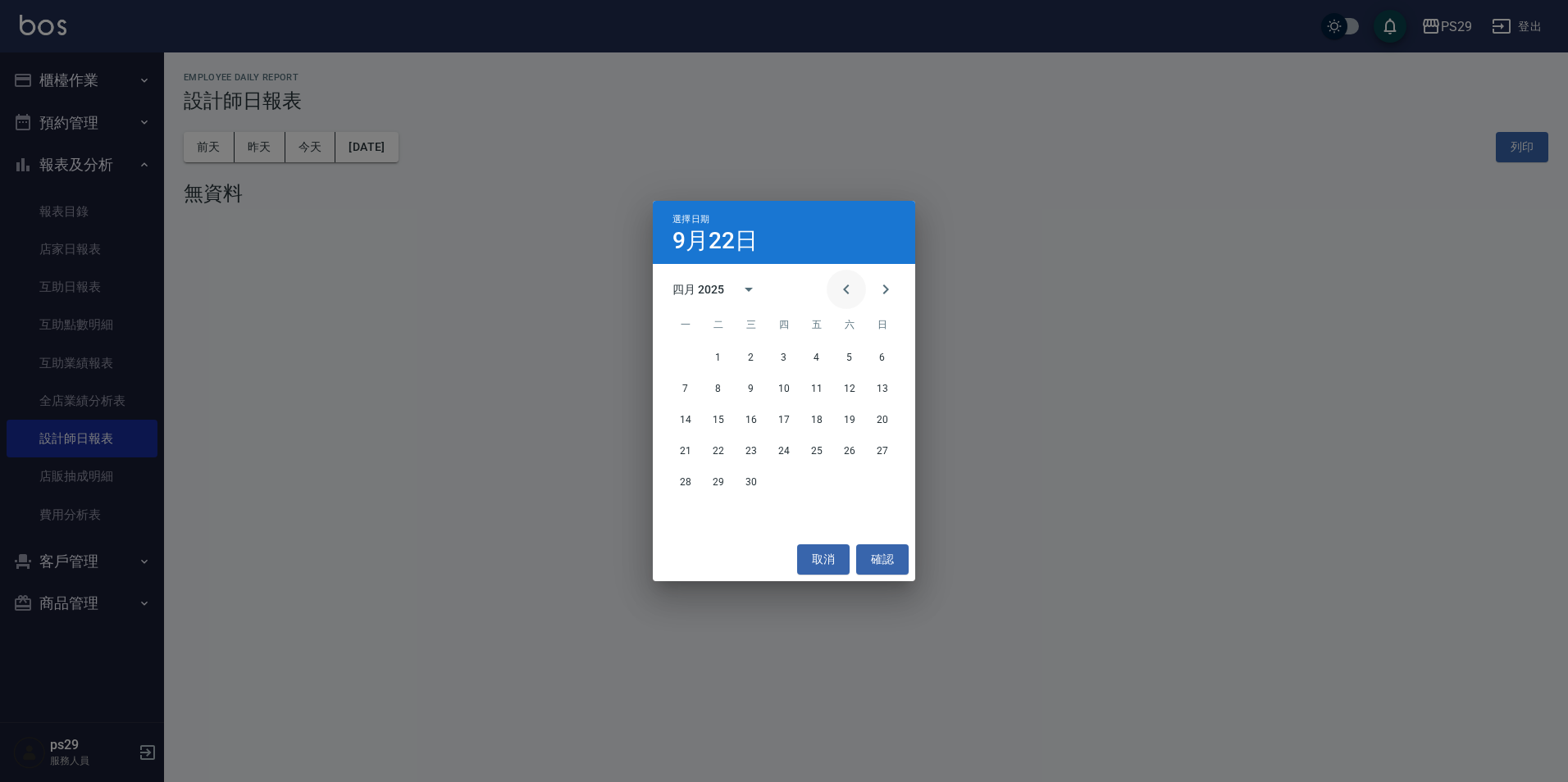
click at [864, 280] on button "Previous month" at bounding box center [846, 289] width 39 height 39
click at [697, 514] on button "31" at bounding box center [686, 513] width 29 height 29
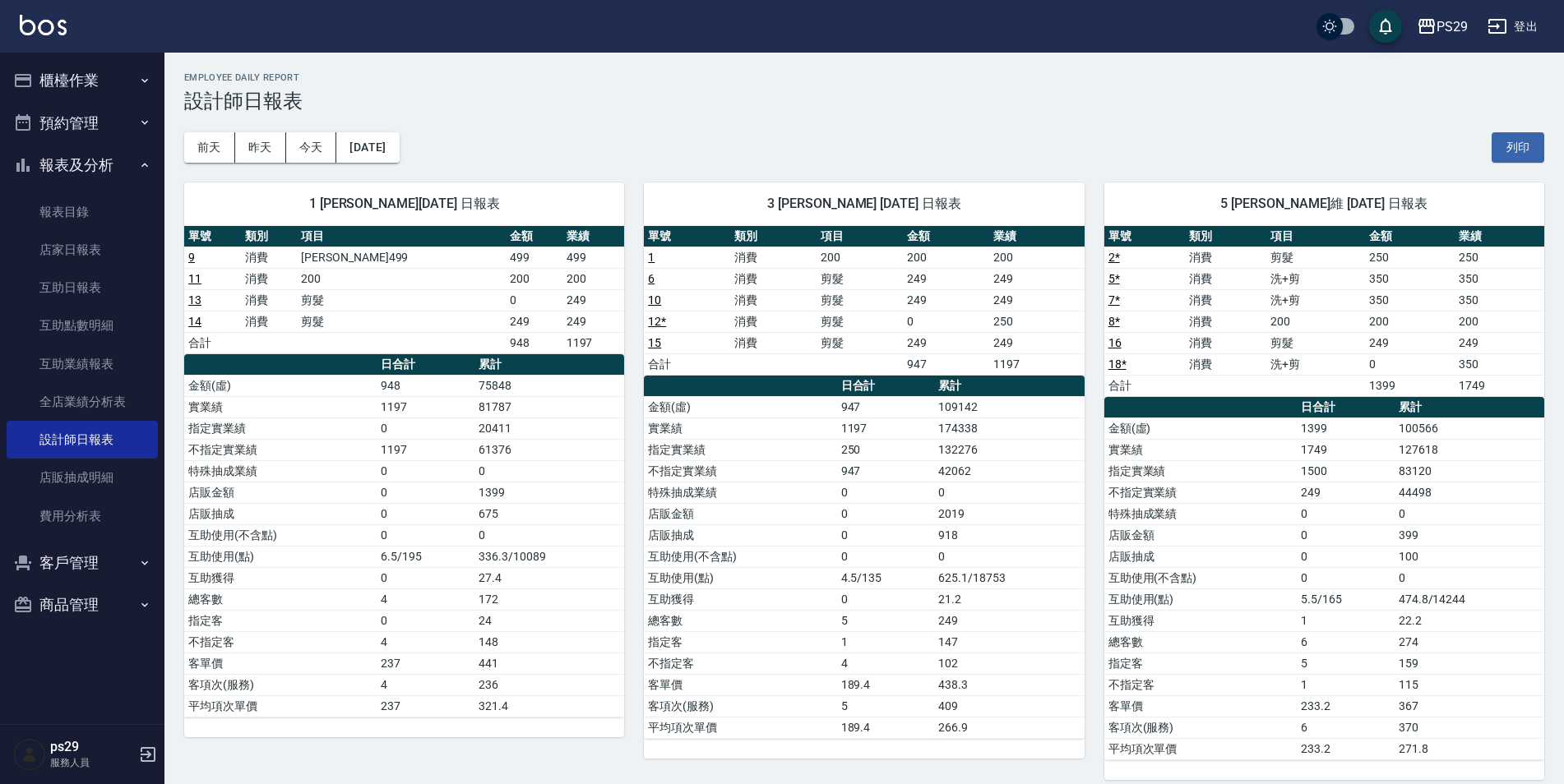
click at [531, 143] on div "[DATE] [DATE] [DATE] [DATE] 列印" at bounding box center [865, 148] width 1361 height 70
click at [399, 154] on button "[DATE]" at bounding box center [368, 147] width 63 height 30
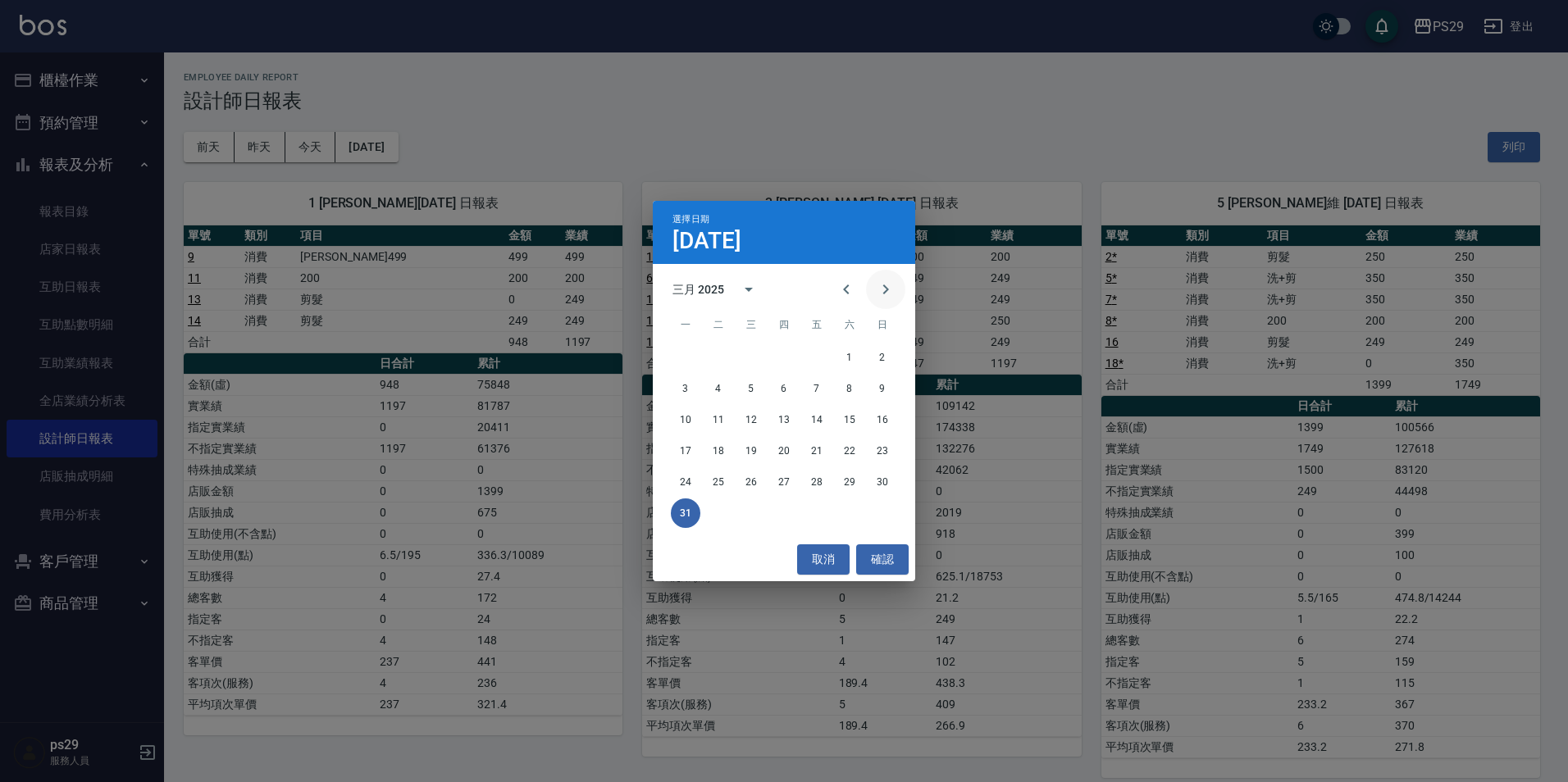
click at [882, 295] on icon "Next month" at bounding box center [886, 290] width 20 height 20
click at [885, 296] on icon "Next month" at bounding box center [886, 290] width 20 height 20
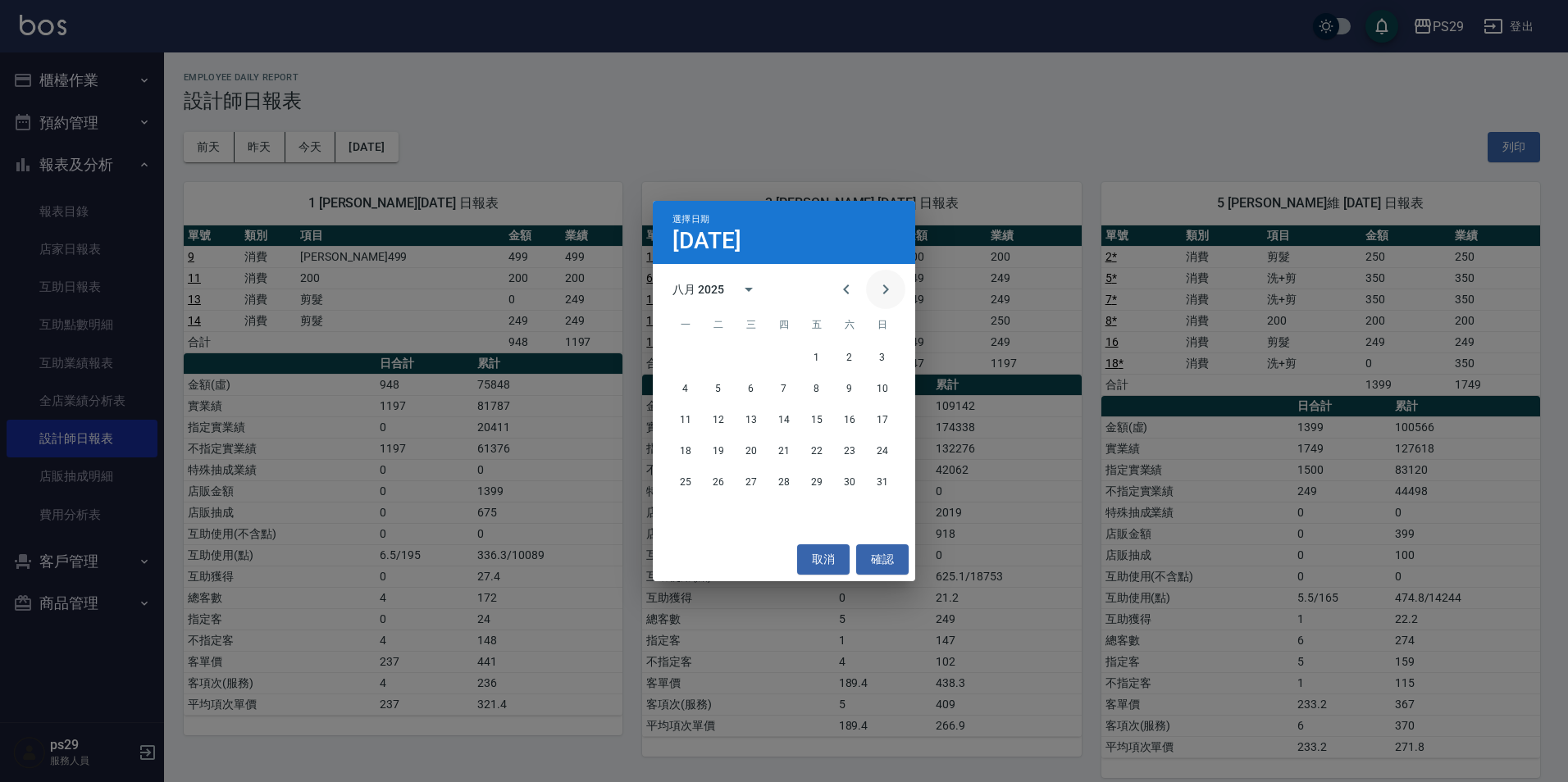
click at [885, 296] on icon "Next month" at bounding box center [886, 290] width 20 height 20
click at [685, 439] on button "22" at bounding box center [686, 451] width 29 height 29
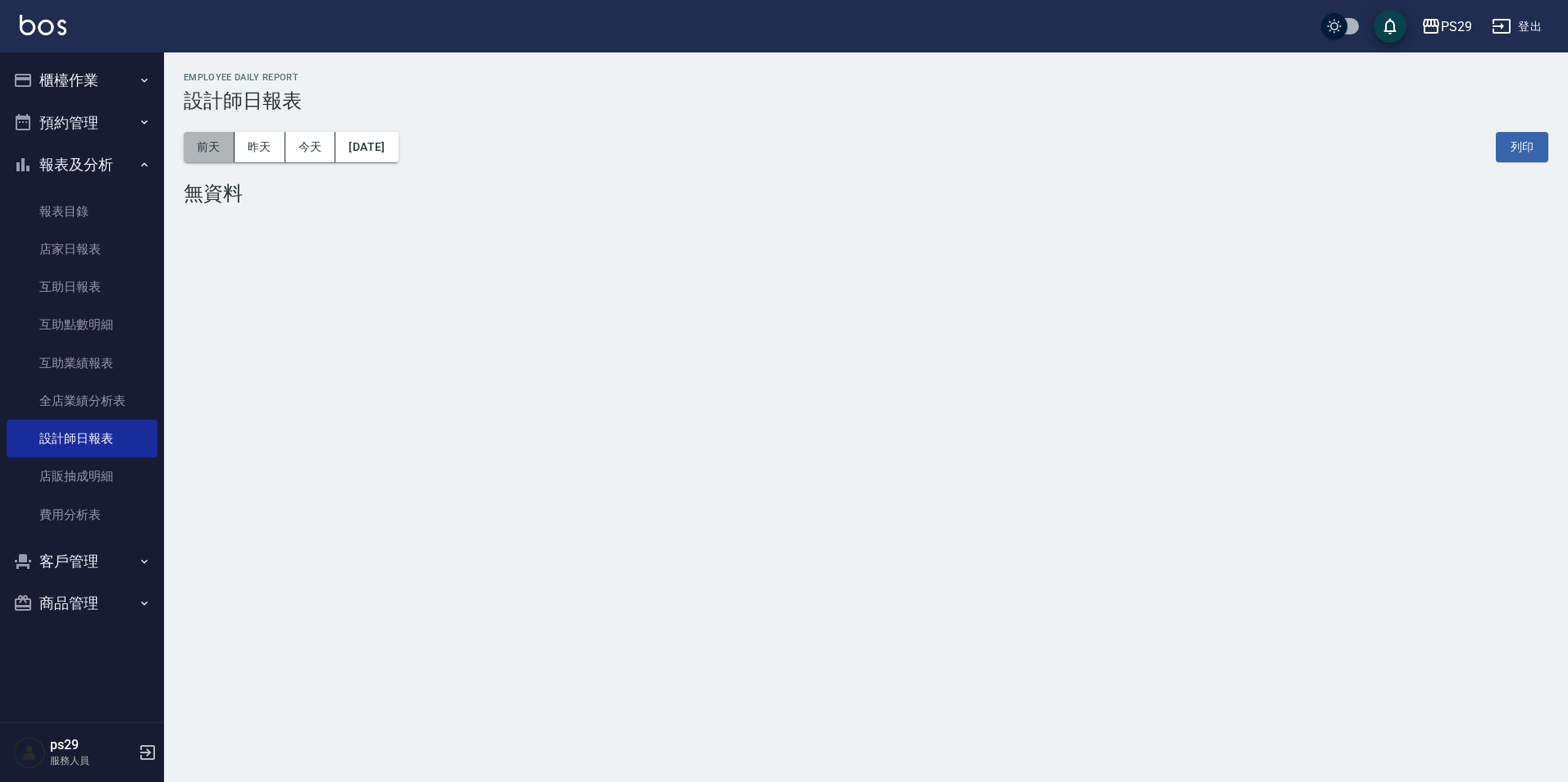
click at [202, 153] on button "前天" at bounding box center [209, 146] width 51 height 30
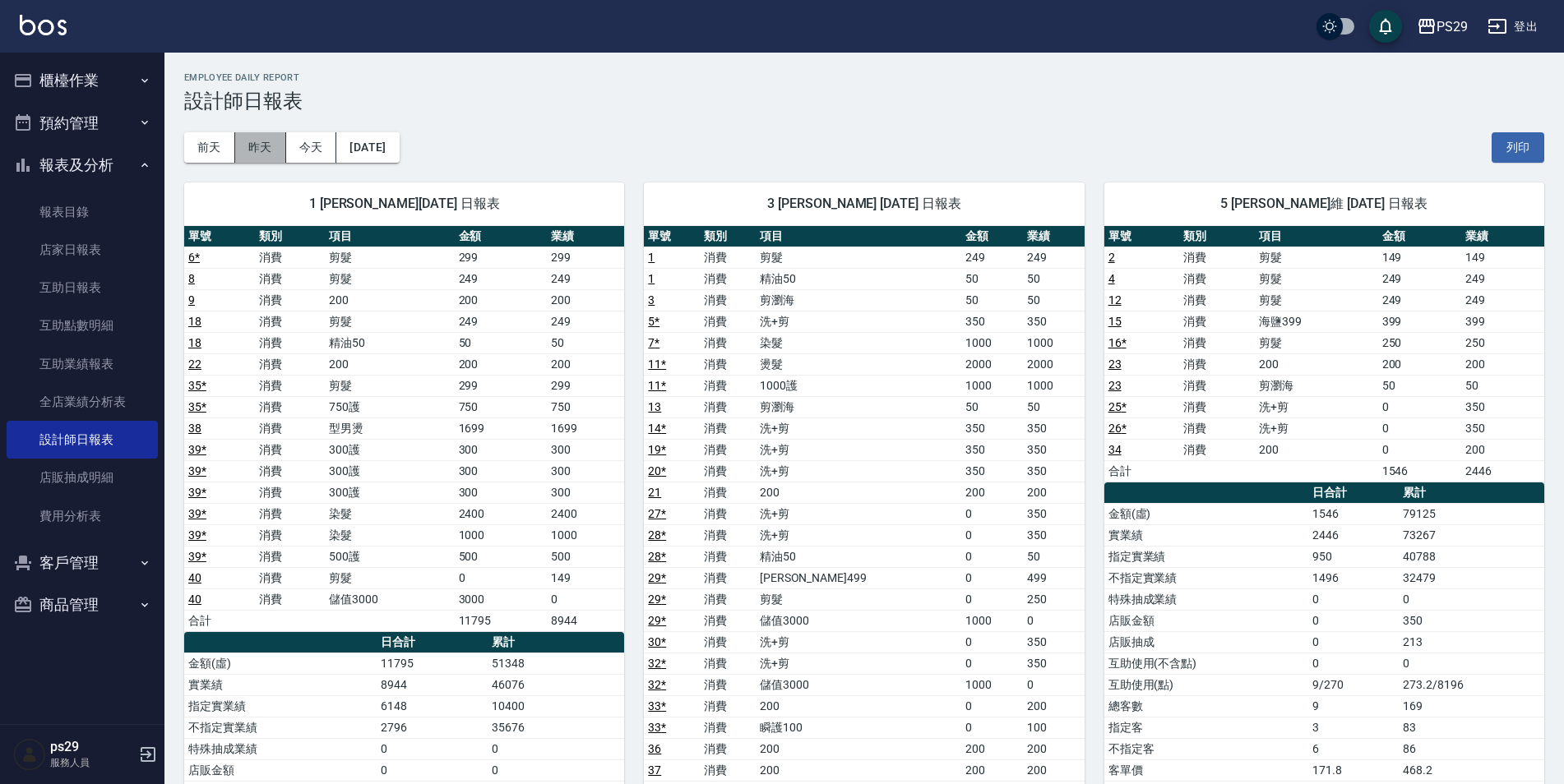
click at [277, 146] on button "昨天" at bounding box center [261, 147] width 51 height 30
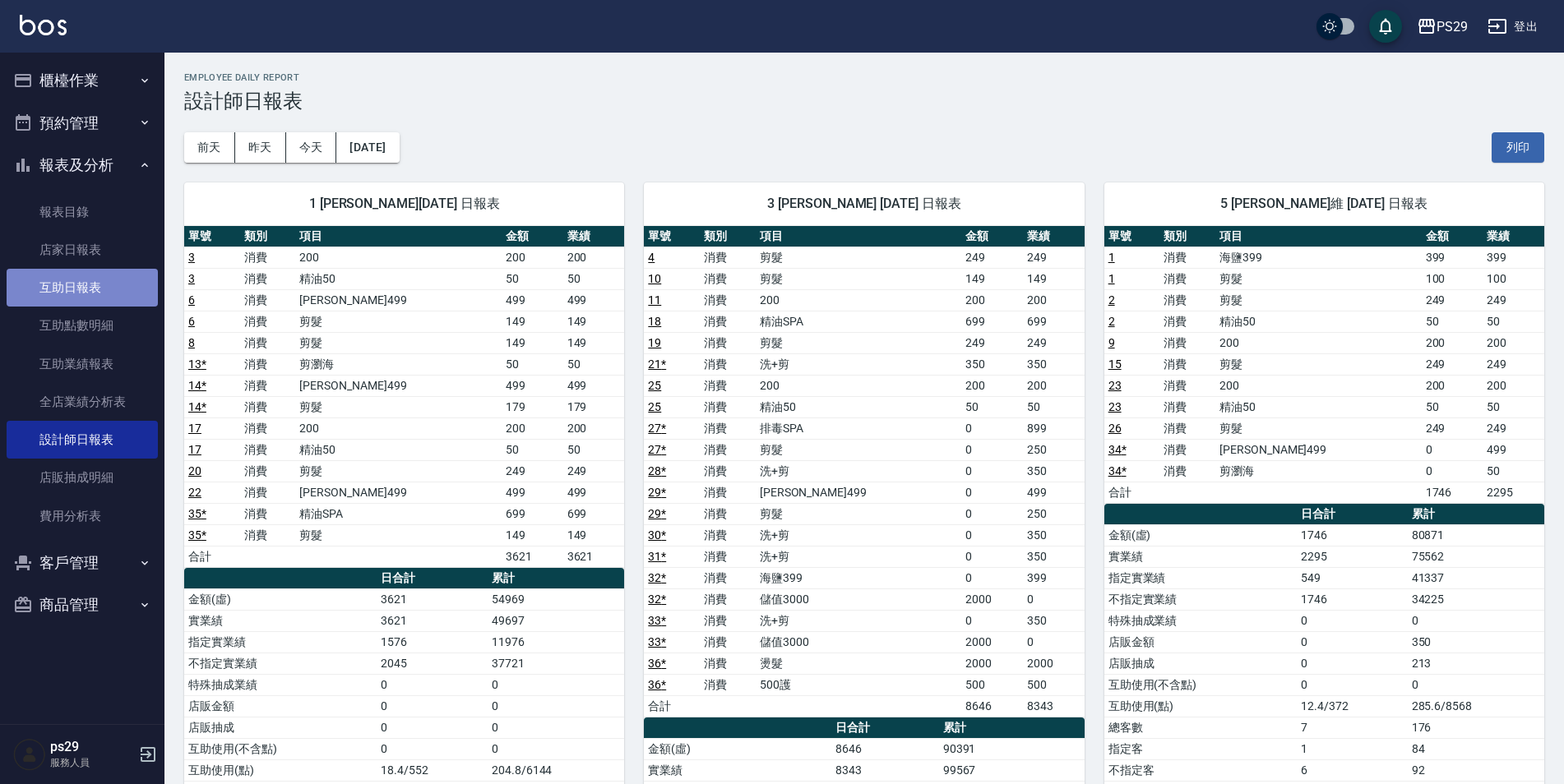
click at [108, 280] on link "互助日報表" at bounding box center [82, 287] width 151 height 37
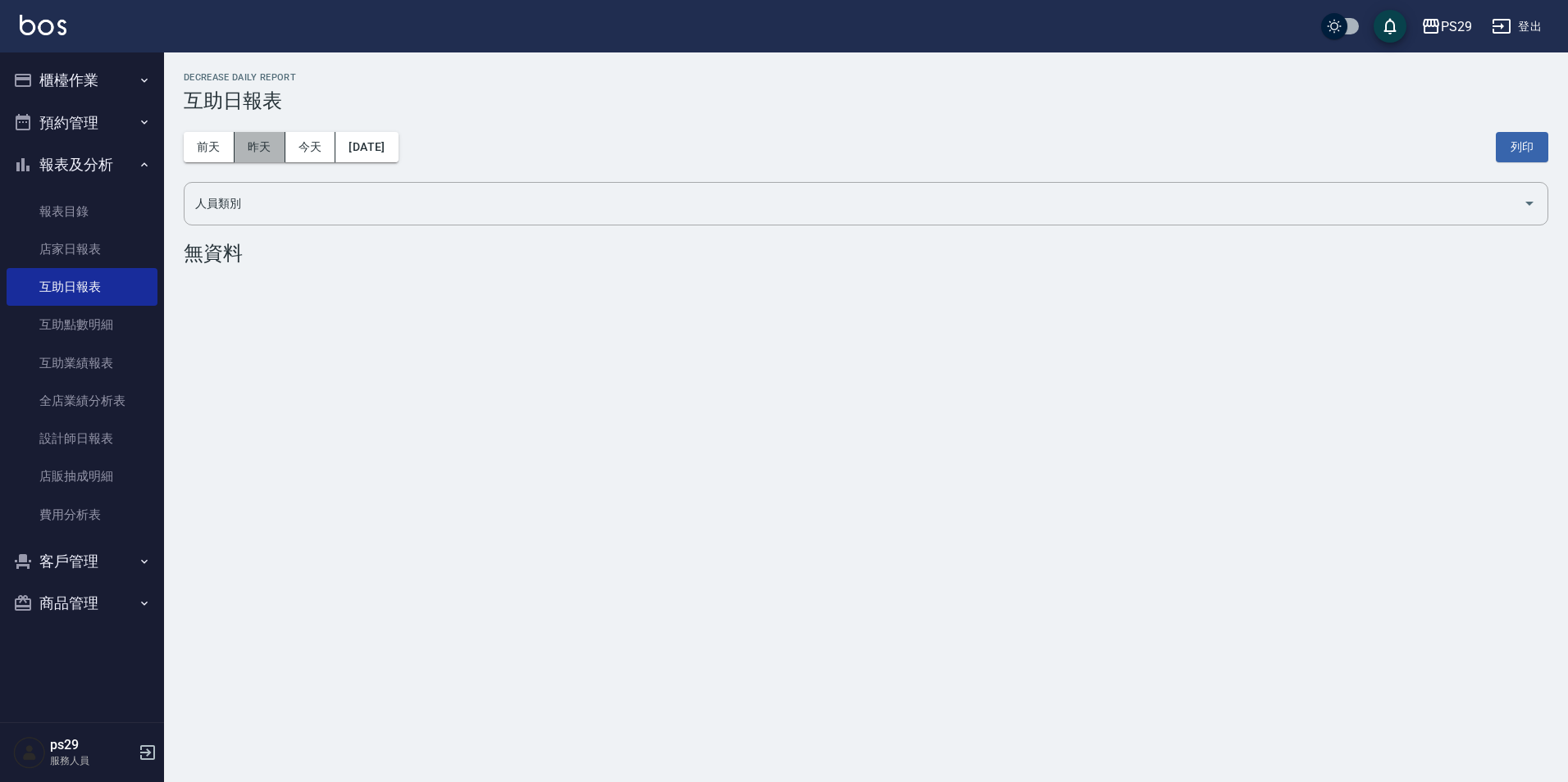
click at [263, 132] on button "昨天" at bounding box center [260, 146] width 51 height 30
